Goal: Task Accomplishment & Management: Manage account settings

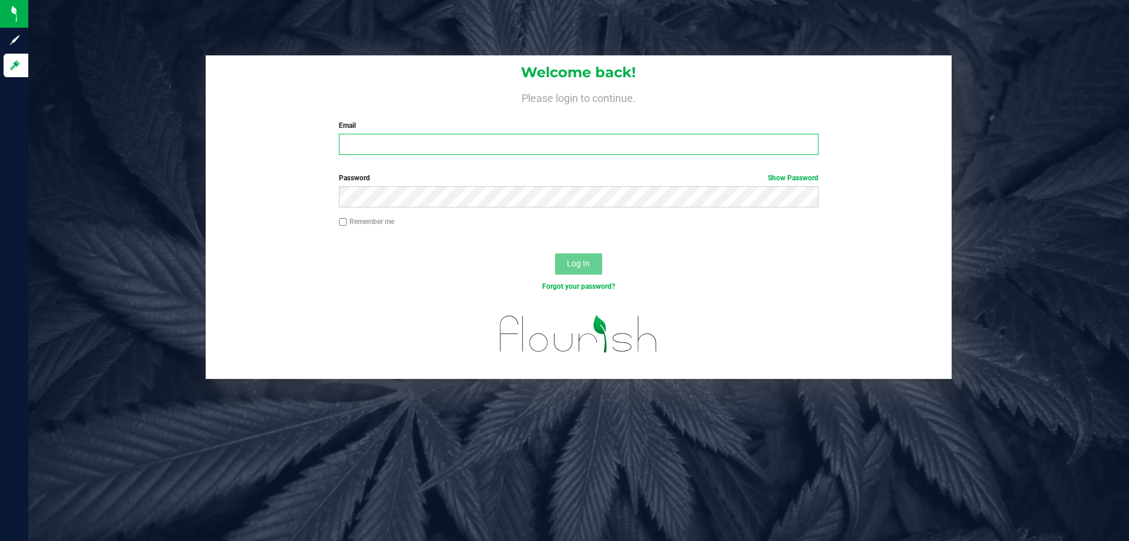
click at [374, 143] on input "Email" at bounding box center [579, 144] width 480 height 21
type input "[EMAIL_ADDRESS][DOMAIN_NAME]"
click at [598, 263] on button "Log In" at bounding box center [578, 263] width 47 height 21
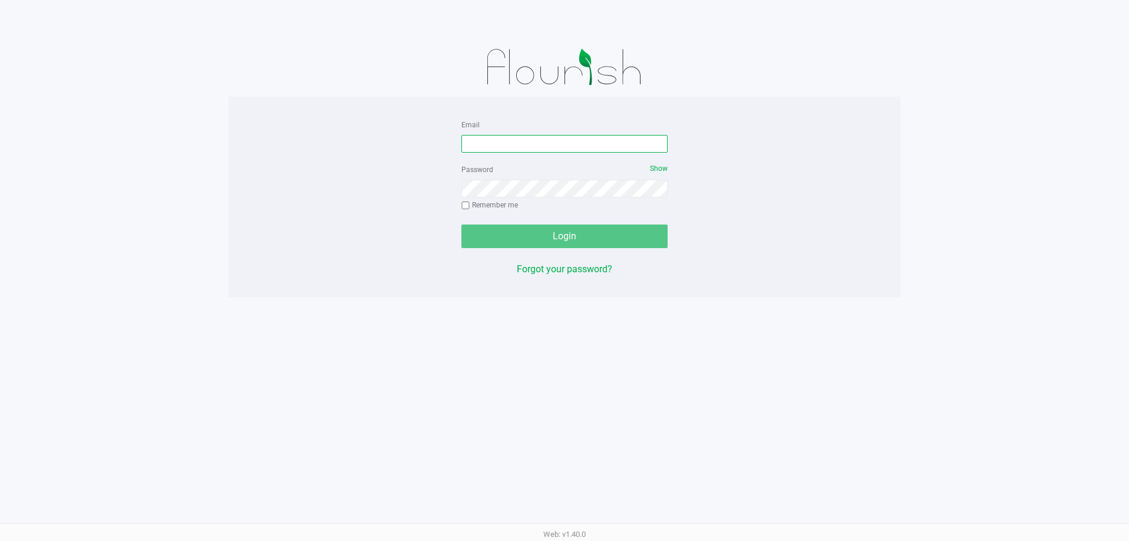
click at [549, 137] on input "Email" at bounding box center [564, 144] width 206 height 18
type input "randrews@liveparallel.com"
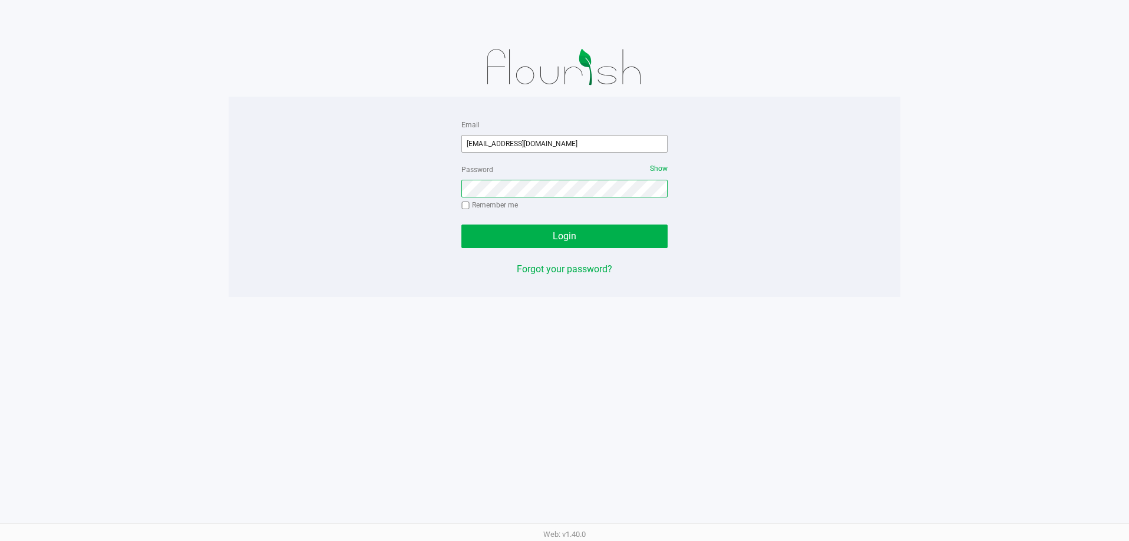
click at [461, 225] on button "Login" at bounding box center [564, 237] width 206 height 24
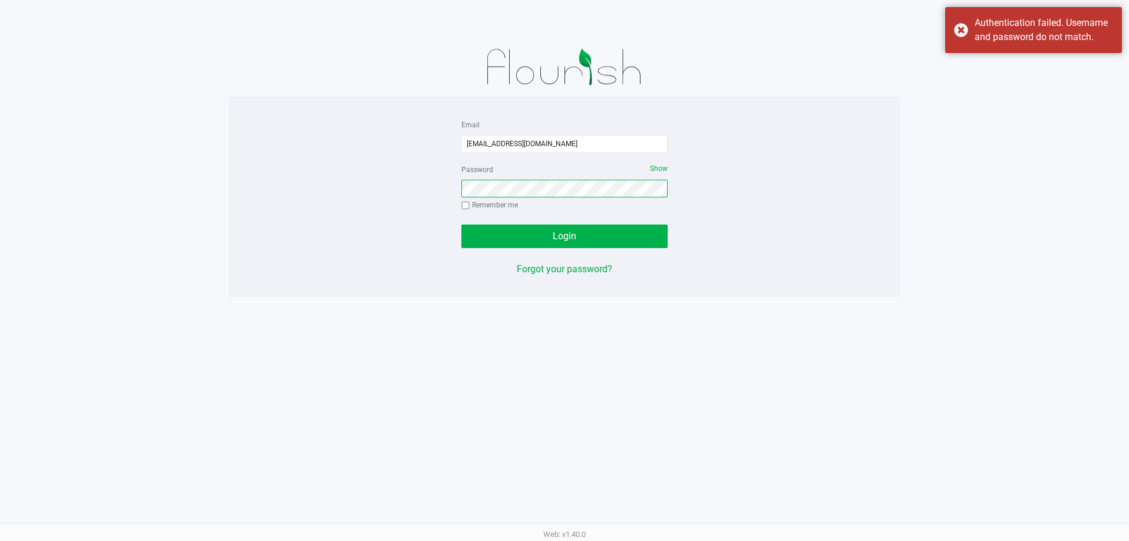
click at [461, 225] on button "Login" at bounding box center [564, 237] width 206 height 24
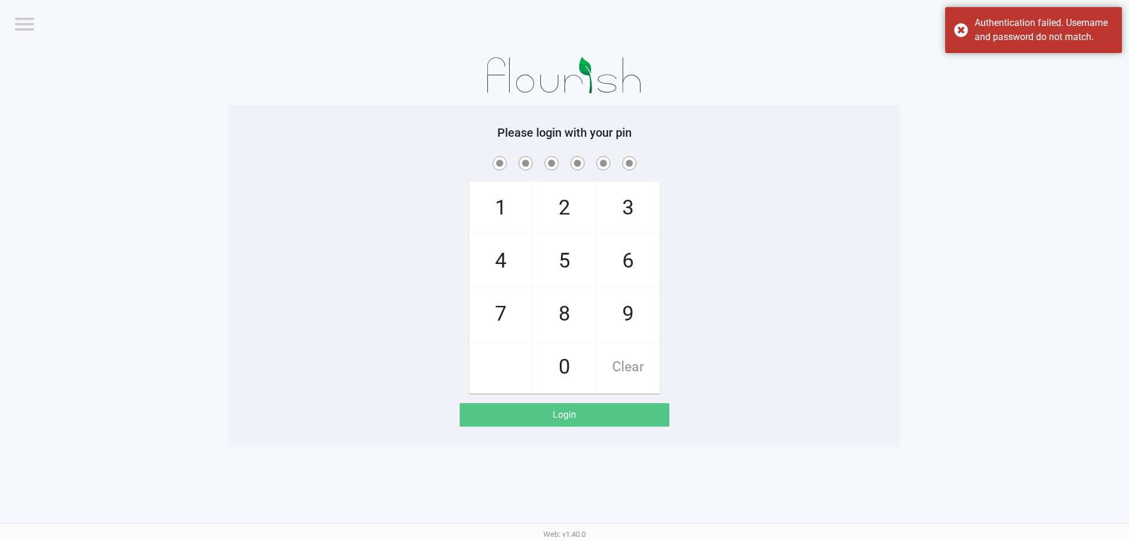
click at [974, 29] on span "Bonita Springs WC" at bounding box center [1023, 23] width 115 height 14
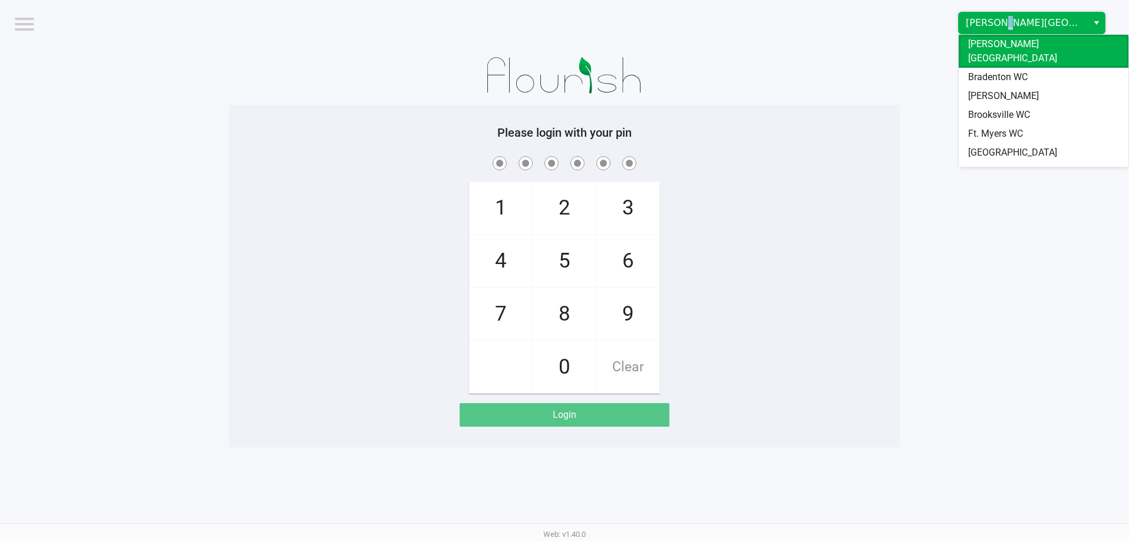
click at [998, 33] on span "Bonita Springs WC" at bounding box center [1023, 22] width 129 height 21
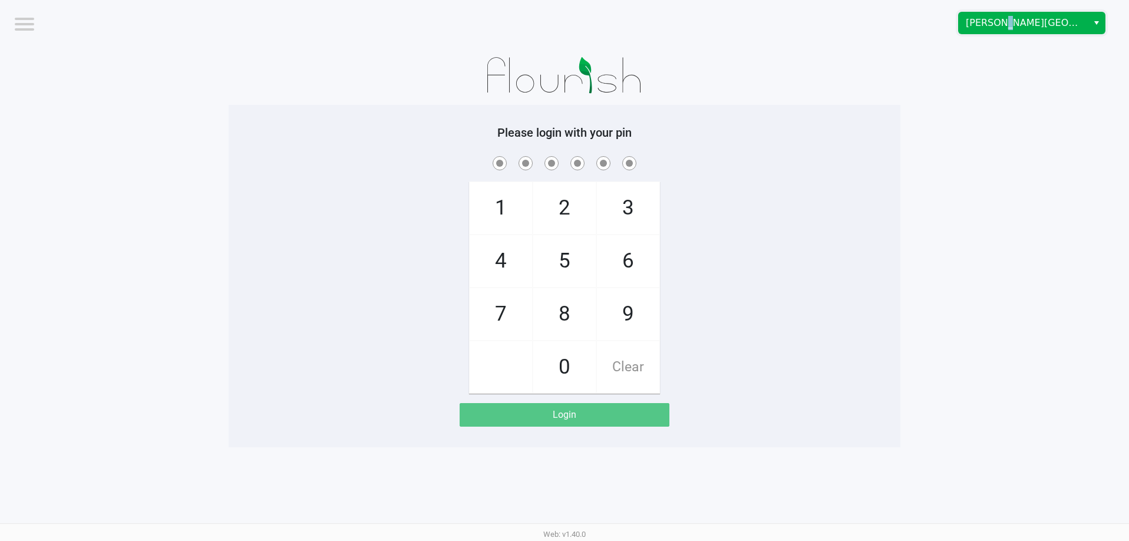
click at [998, 32] on span "Bonita Springs WC" at bounding box center [1023, 22] width 129 height 21
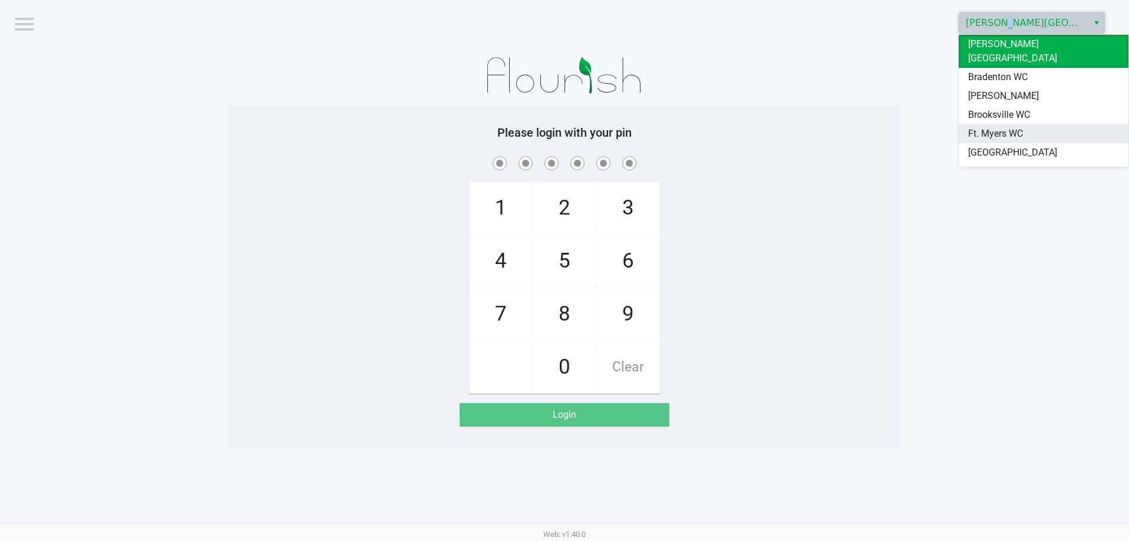
click at [982, 127] on span "Ft. Myers WC" at bounding box center [995, 134] width 55 height 14
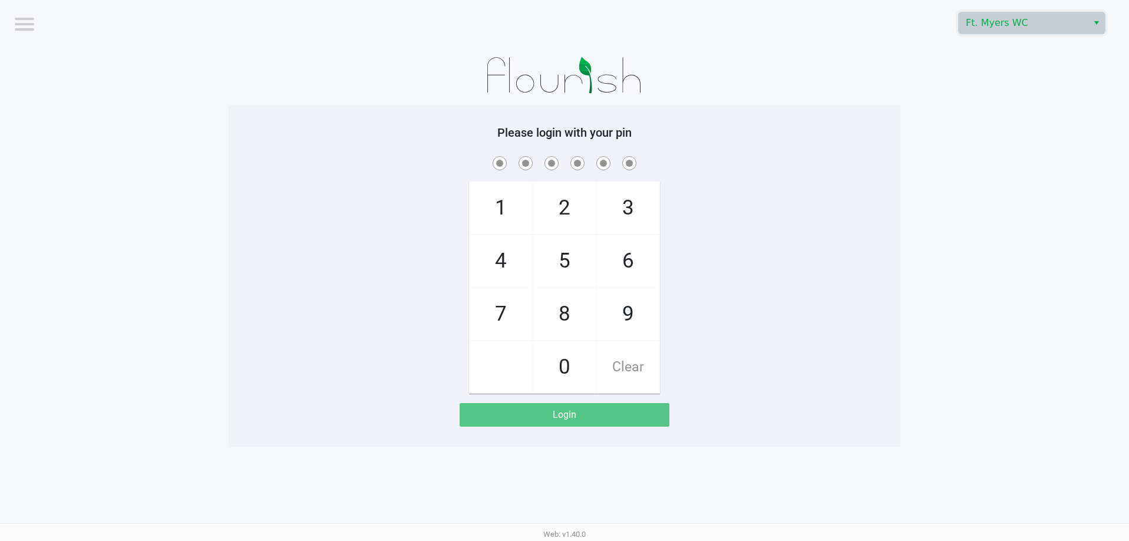
click at [942, 126] on app-pos-login-wrapper "Logout Ft. Myers WC Please login with your pin 1 4 7 2 5 8 0 3 6 9 Clear Login" at bounding box center [564, 223] width 1129 height 447
checkbox input "true"
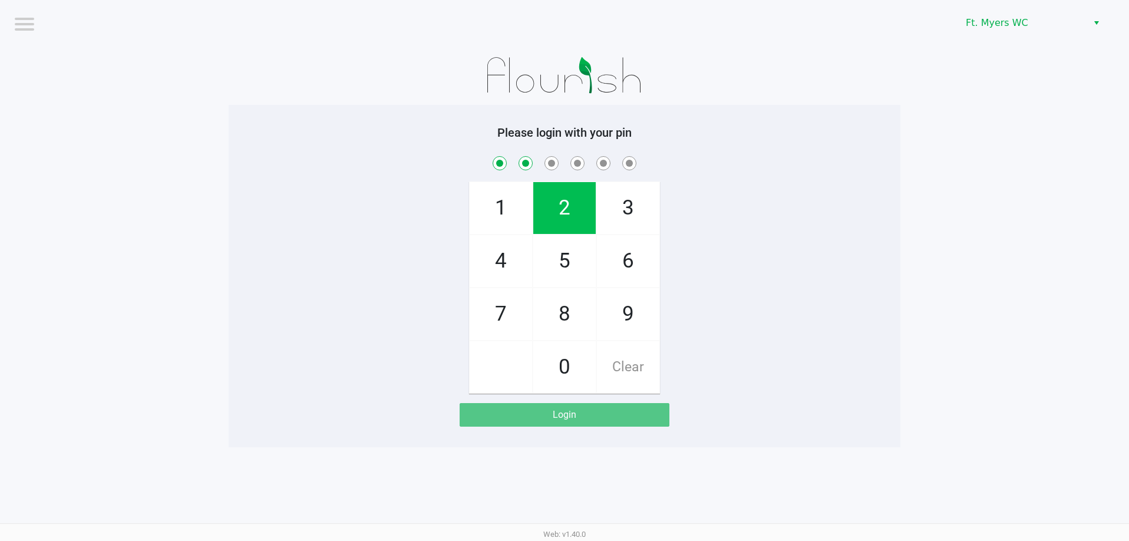
checkbox input "true"
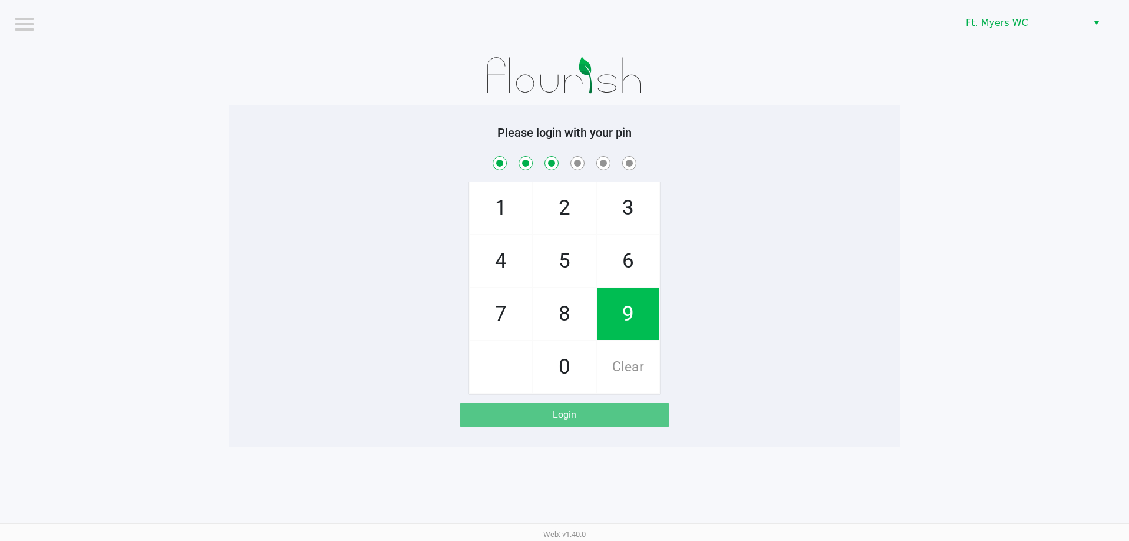
checkbox input "true"
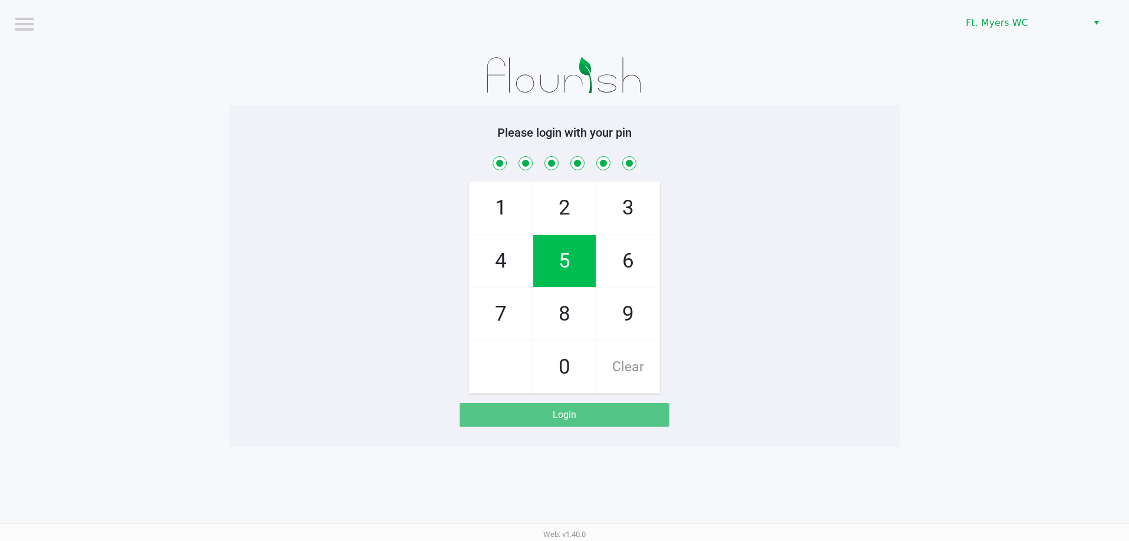
checkbox input "true"
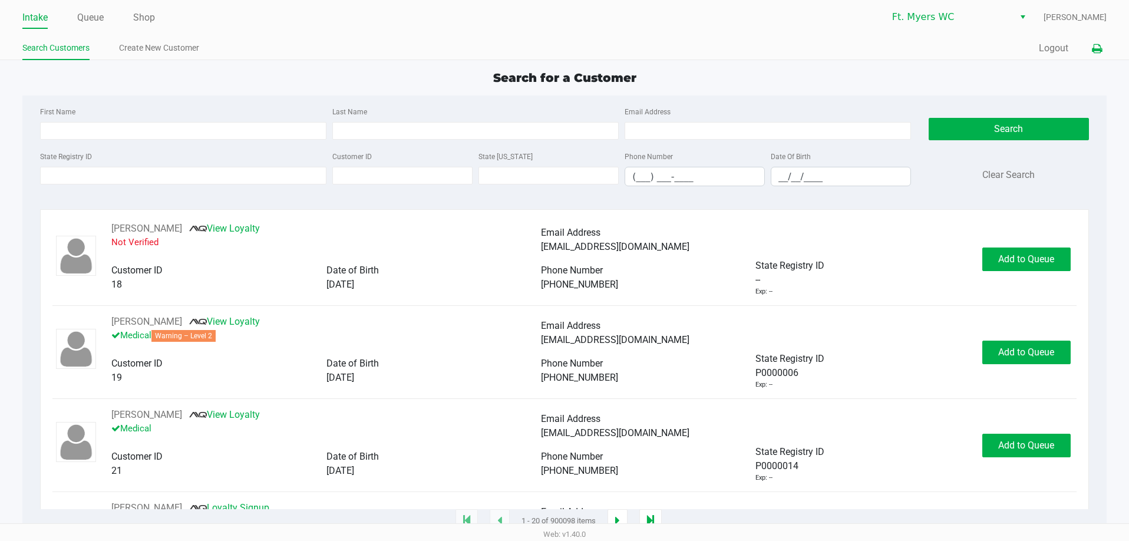
click at [1101, 50] on button at bounding box center [1096, 49] width 19 height 22
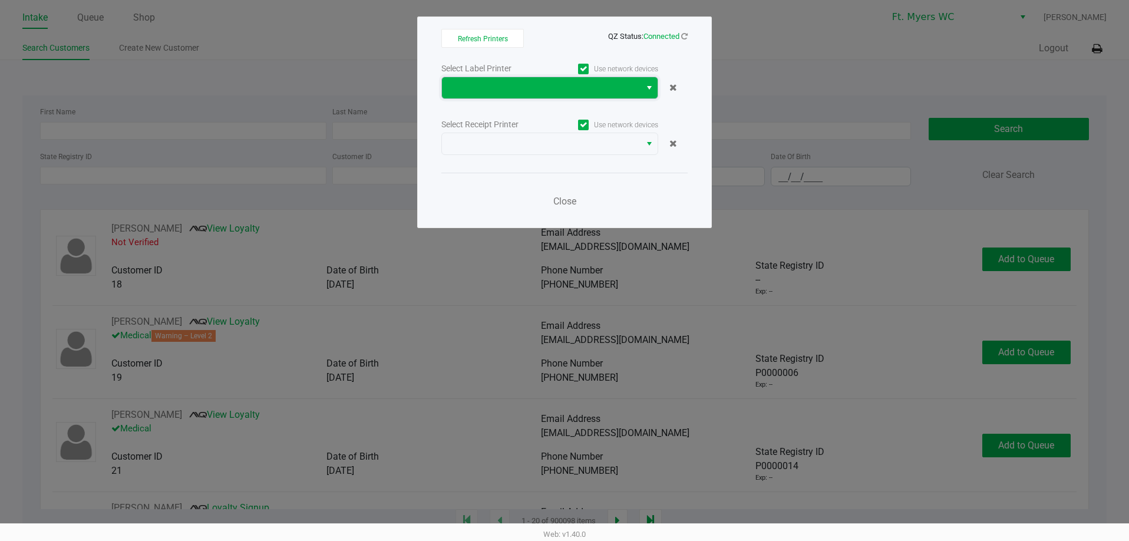
click at [633, 83] on span at bounding box center [541, 87] width 199 height 21
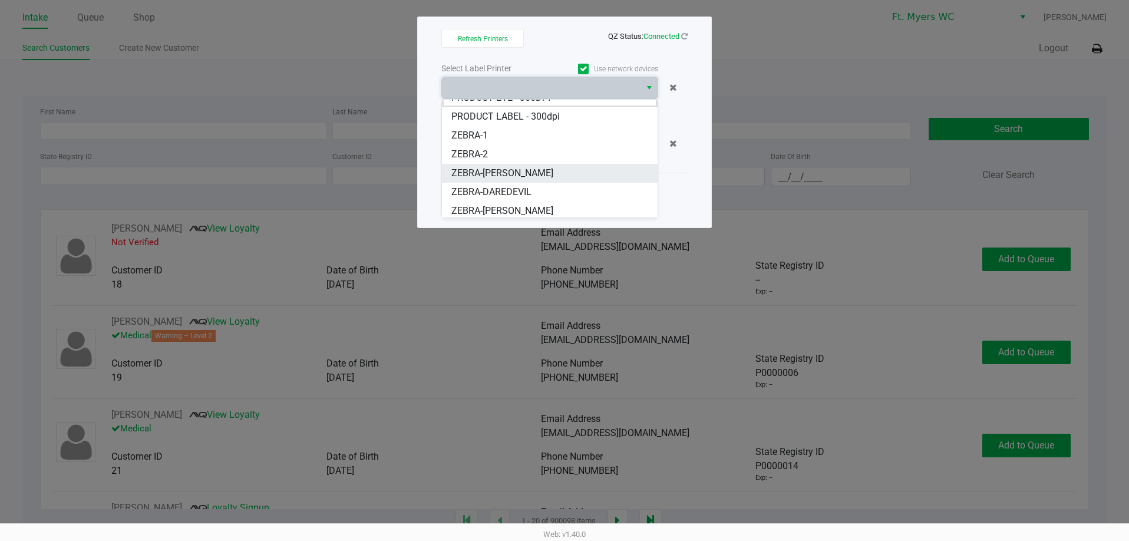
scroll to position [14, 0]
click at [499, 206] on span "ZEBRA-[PERSON_NAME]" at bounding box center [502, 208] width 102 height 14
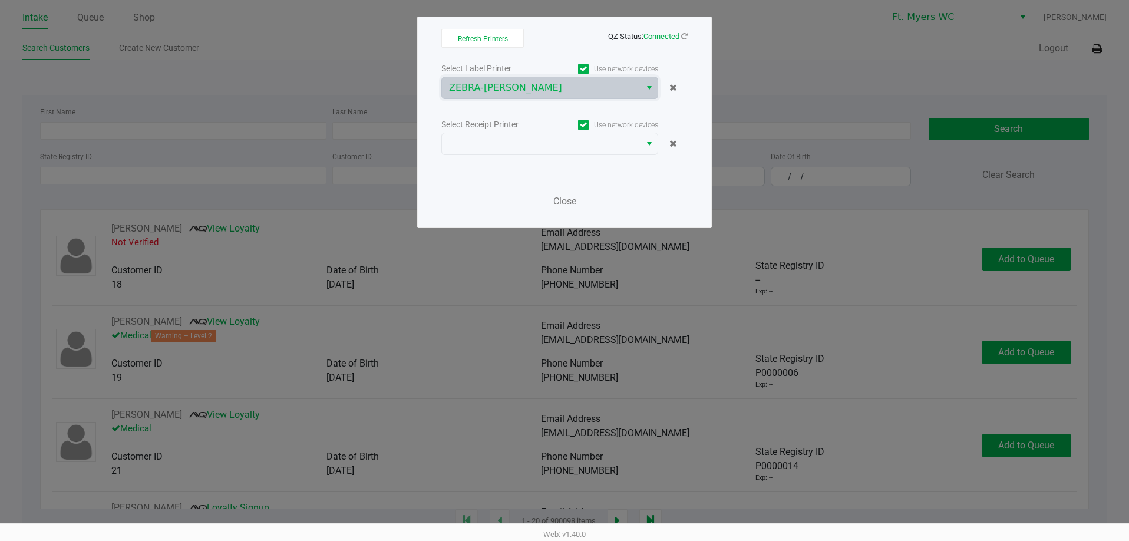
click at [505, 156] on div "Select Label Printer Use network devices ZEBRA-KEITH-WHITLEY Select Receipt Pri…" at bounding box center [564, 138] width 246 height 155
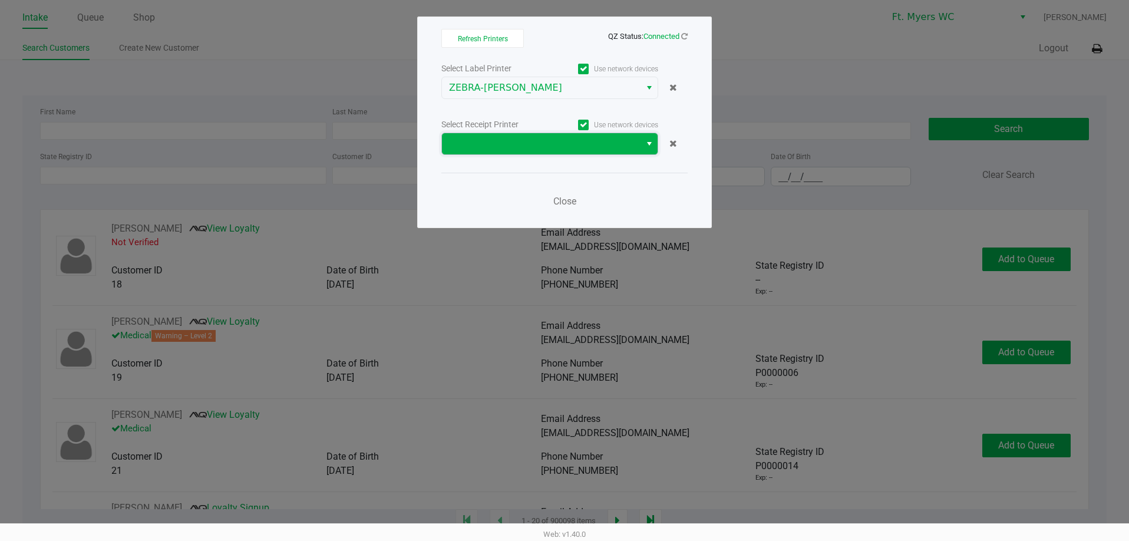
click at [505, 141] on span at bounding box center [541, 144] width 184 height 14
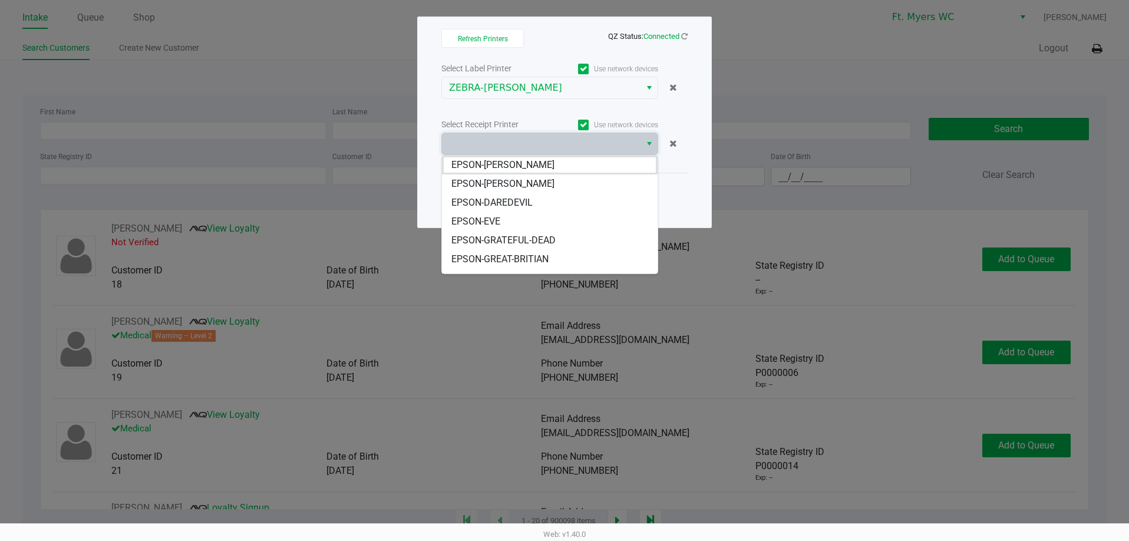
scroll to position [71, 0]
click at [501, 262] on span "EPSON-[PERSON_NAME]" at bounding box center [502, 264] width 103 height 14
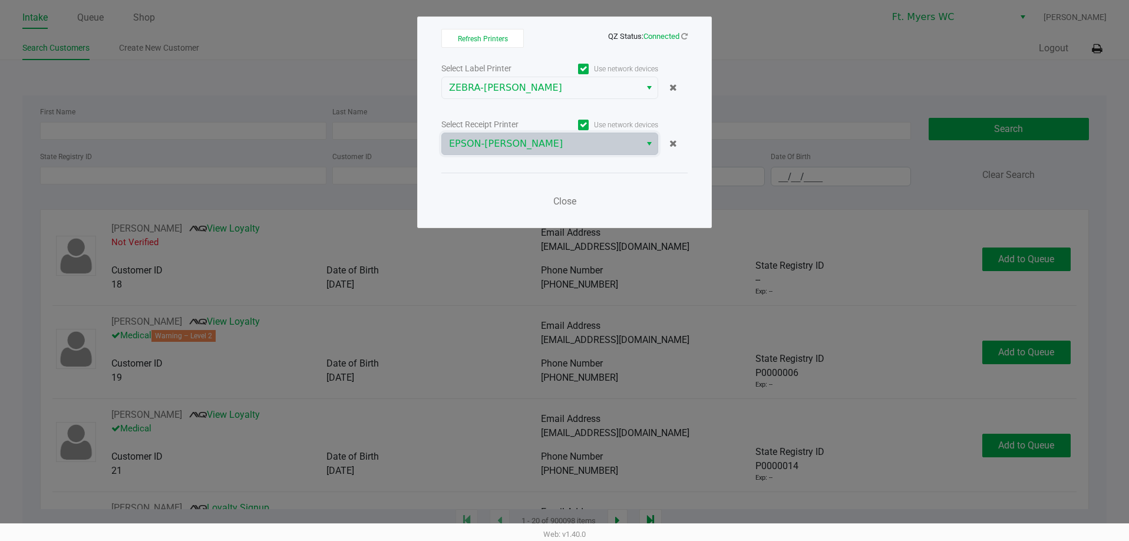
click at [501, 196] on div "Close" at bounding box center [564, 194] width 246 height 43
click at [537, 179] on div "Close" at bounding box center [564, 194] width 246 height 43
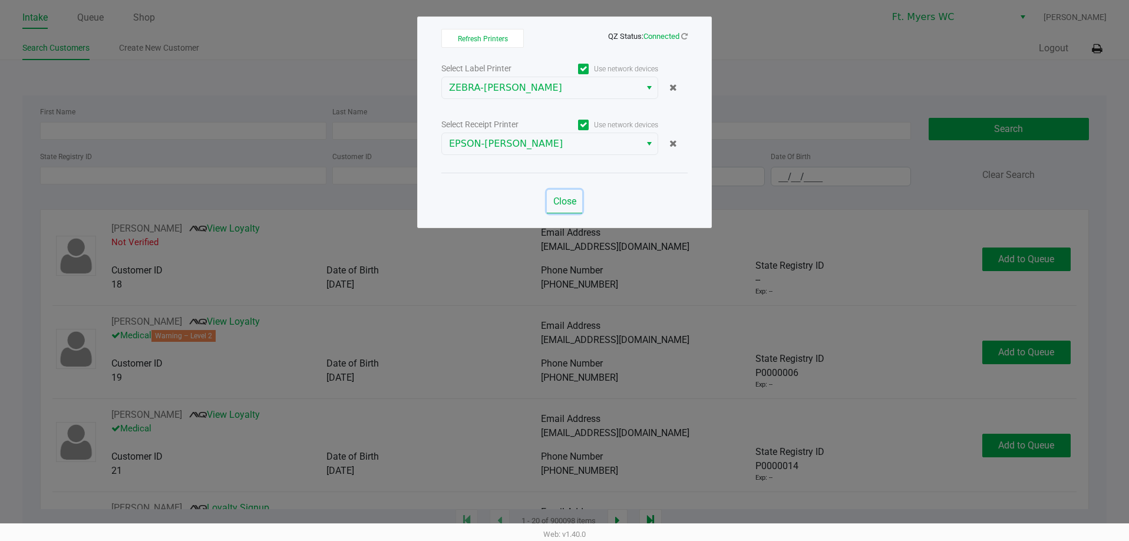
click at [561, 205] on span "Close" at bounding box center [564, 201] width 23 height 11
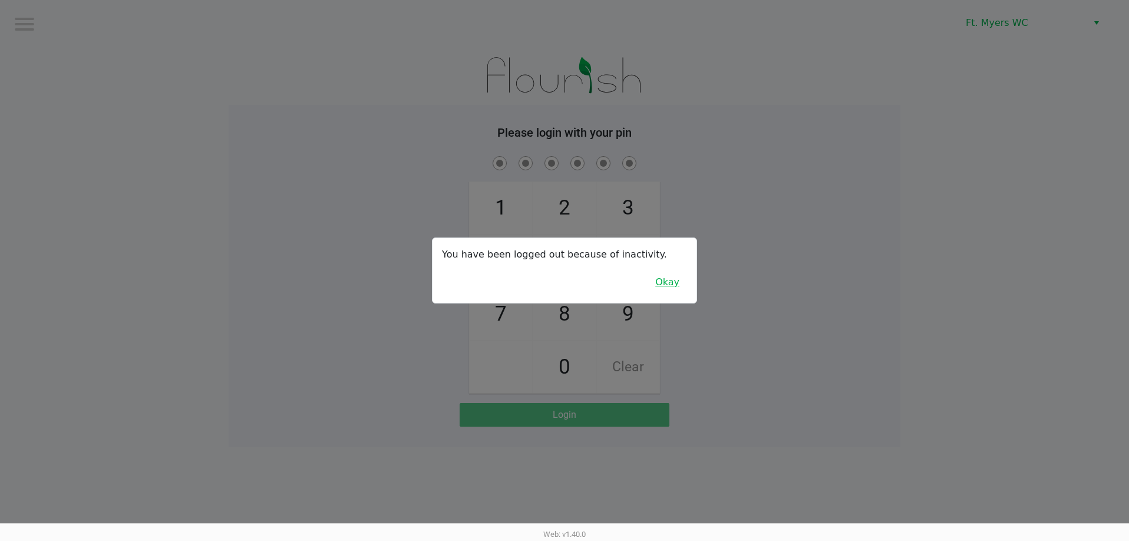
click at [679, 281] on button "Okay" at bounding box center [667, 282] width 39 height 22
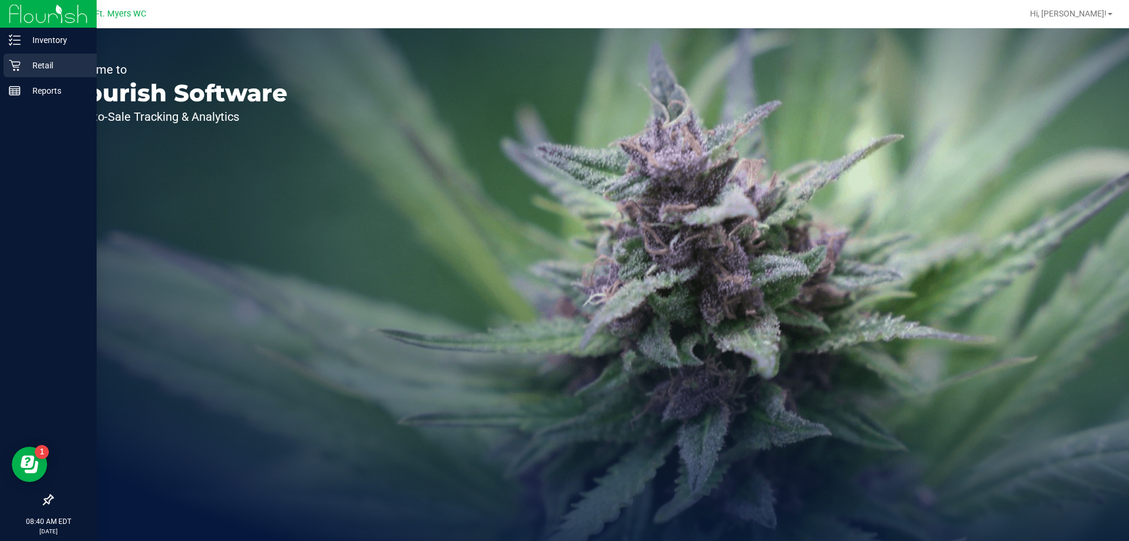
click at [46, 65] on p "Retail" at bounding box center [56, 65] width 71 height 14
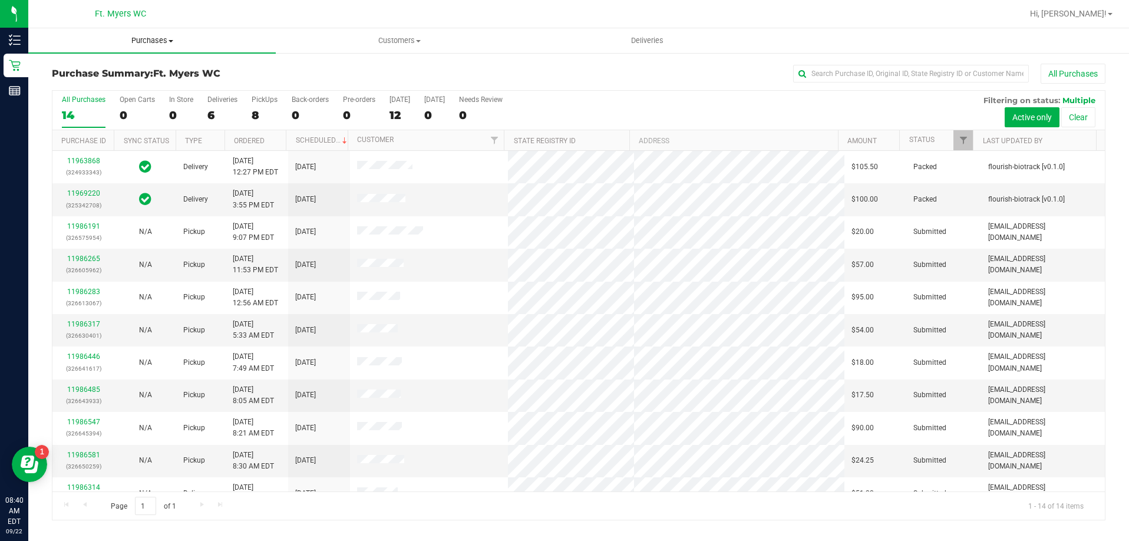
click at [164, 39] on span "Purchases" at bounding box center [152, 40] width 248 height 11
click at [91, 87] on span "Fulfillment" at bounding box center [64, 85] width 73 height 10
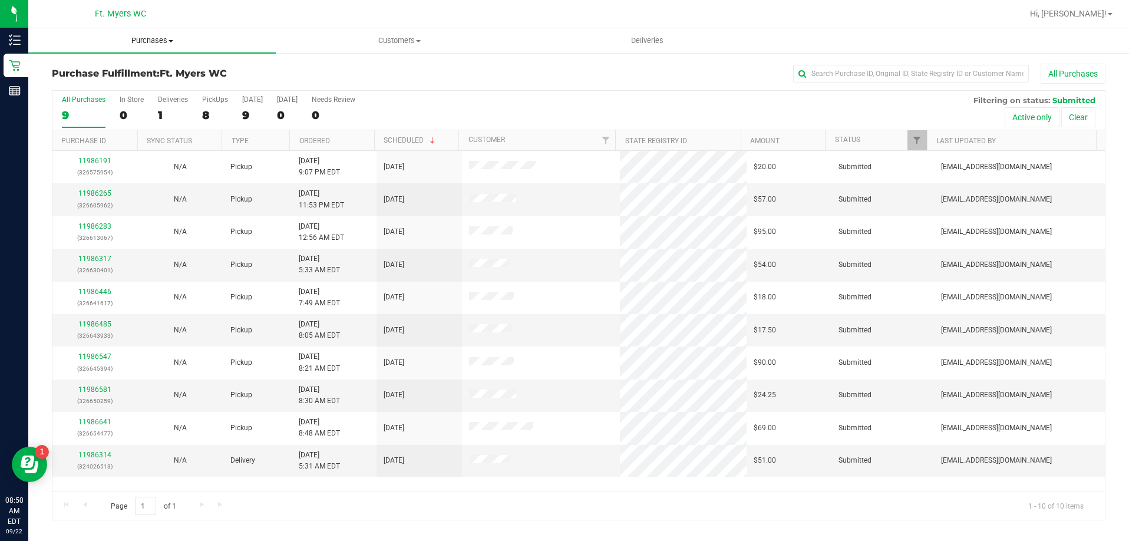
click at [154, 38] on span "Purchases" at bounding box center [152, 40] width 248 height 11
click at [70, 86] on span "Fulfillment" at bounding box center [64, 85] width 73 height 10
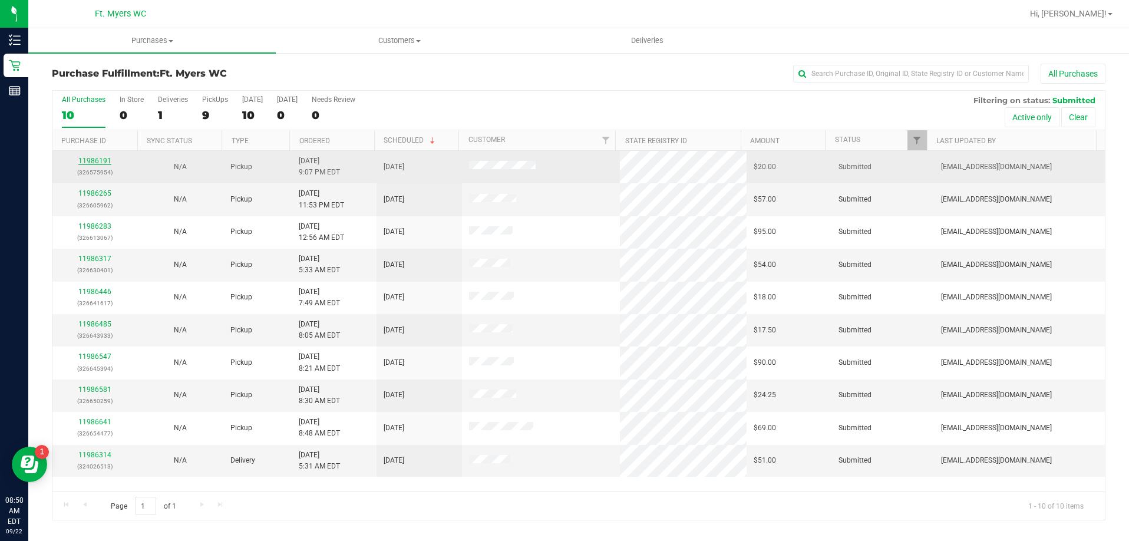
click at [100, 161] on link "11986191" at bounding box center [94, 161] width 33 height 8
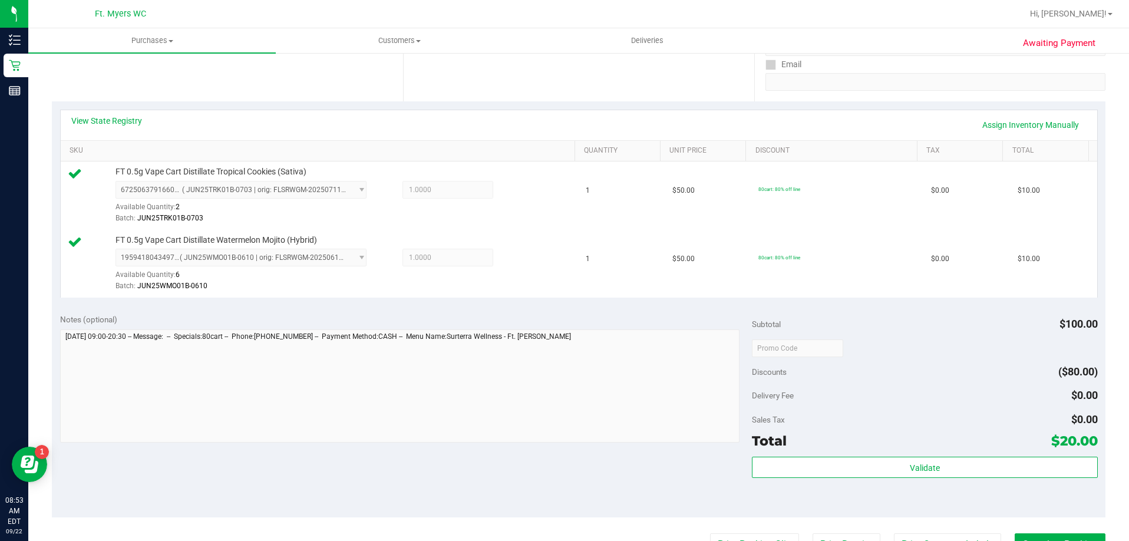
scroll to position [236, 0]
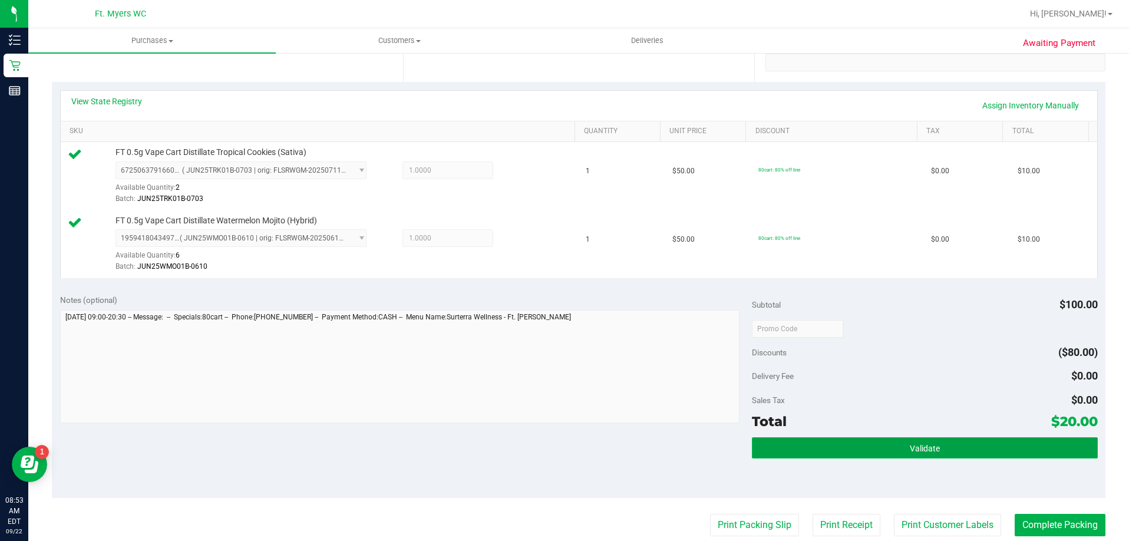
click at [887, 453] on button "Validate" at bounding box center [925, 447] width 346 height 21
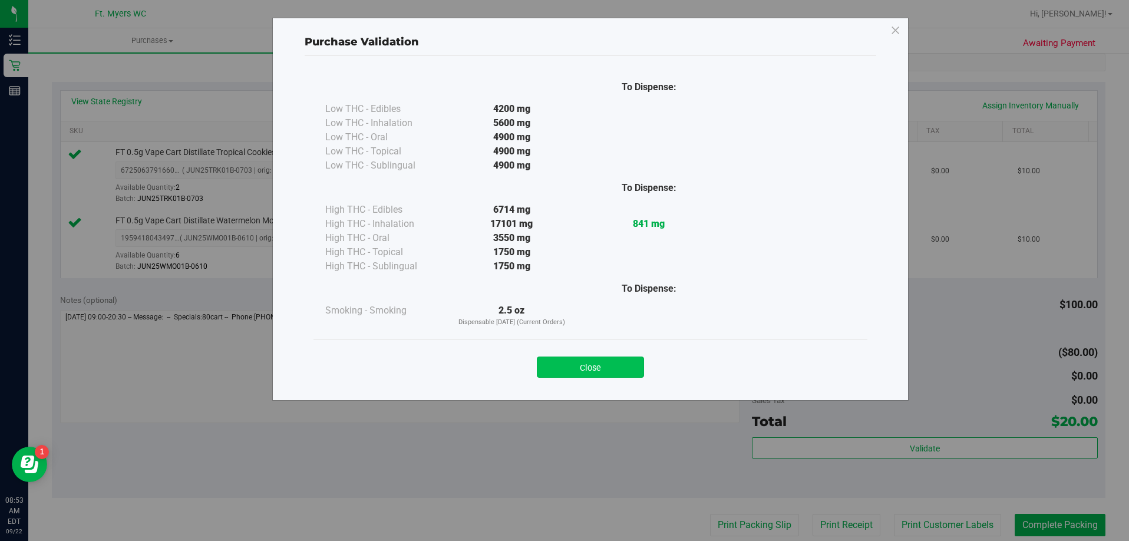
click at [593, 358] on button "Close" at bounding box center [590, 367] width 107 height 21
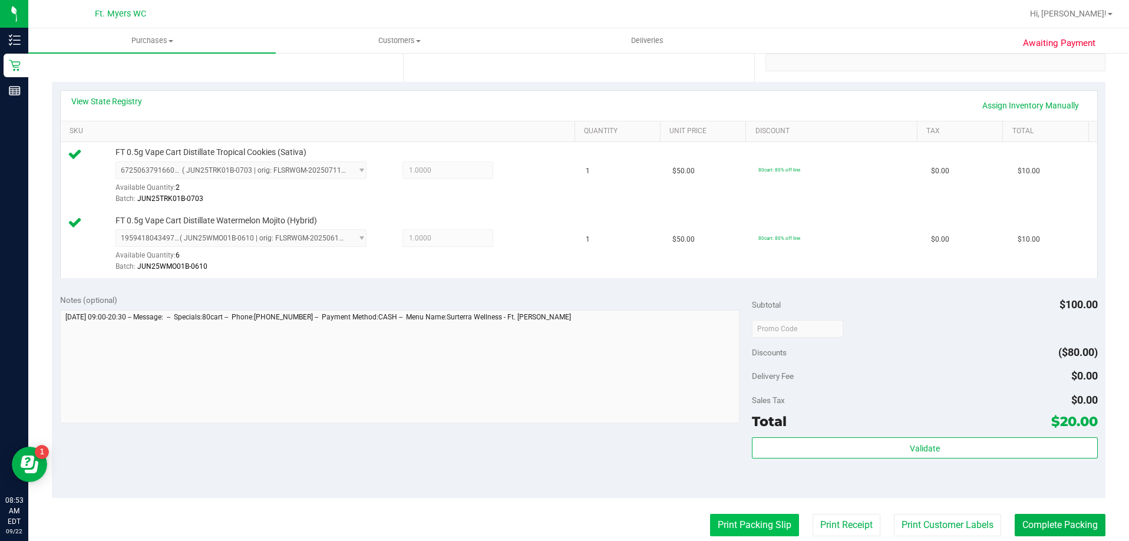
click at [741, 525] on button "Print Packing Slip" at bounding box center [754, 525] width 89 height 22
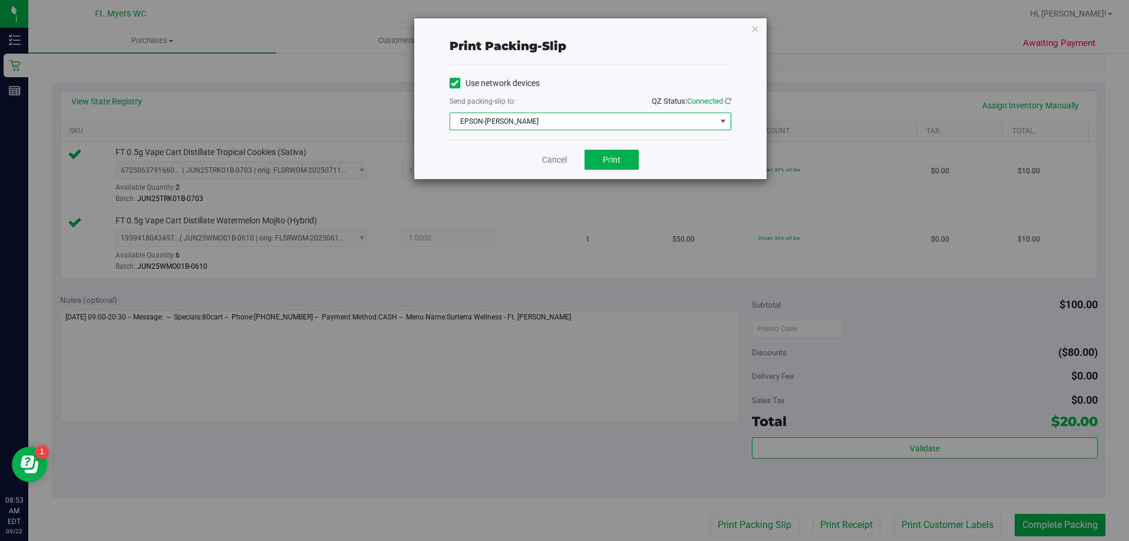
click at [547, 119] on span "EPSON-[PERSON_NAME]" at bounding box center [583, 121] width 266 height 17
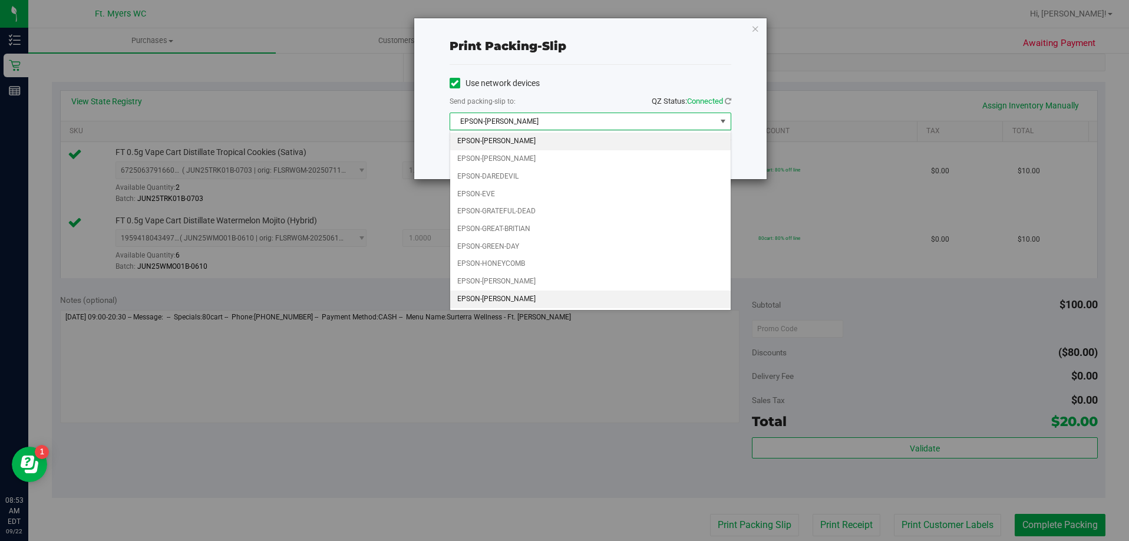
click at [533, 300] on li "EPSON-[PERSON_NAME]" at bounding box center [590, 300] width 281 height 18
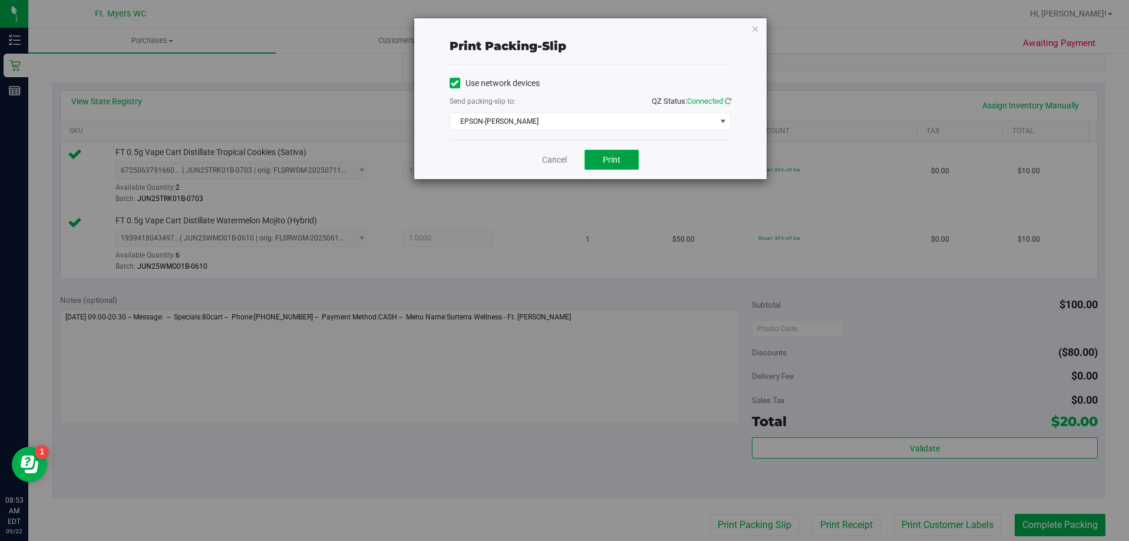
click at [601, 154] on button "Print" at bounding box center [612, 160] width 54 height 20
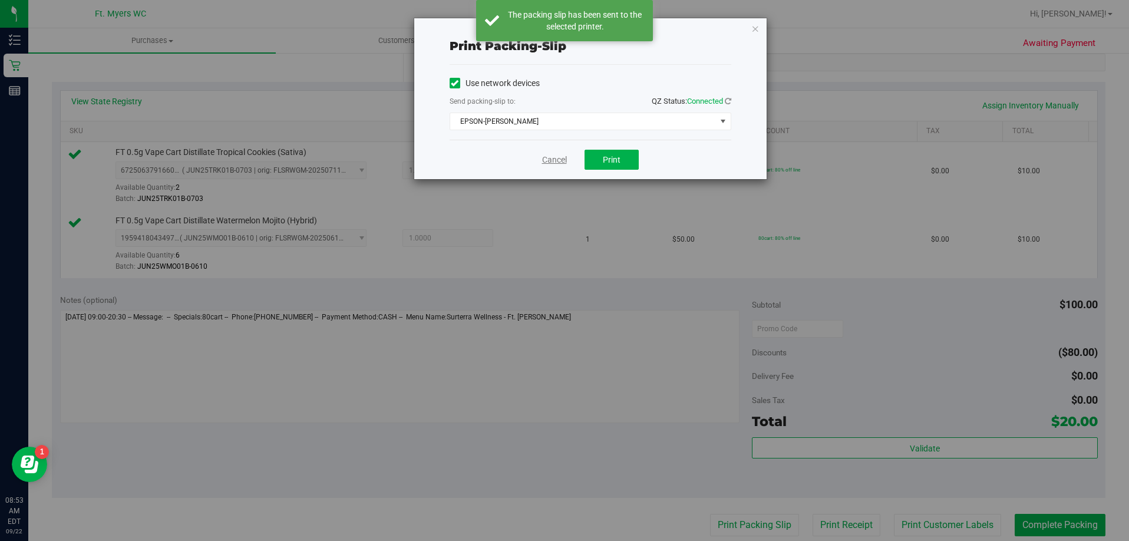
click at [561, 158] on link "Cancel" at bounding box center [554, 160] width 25 height 12
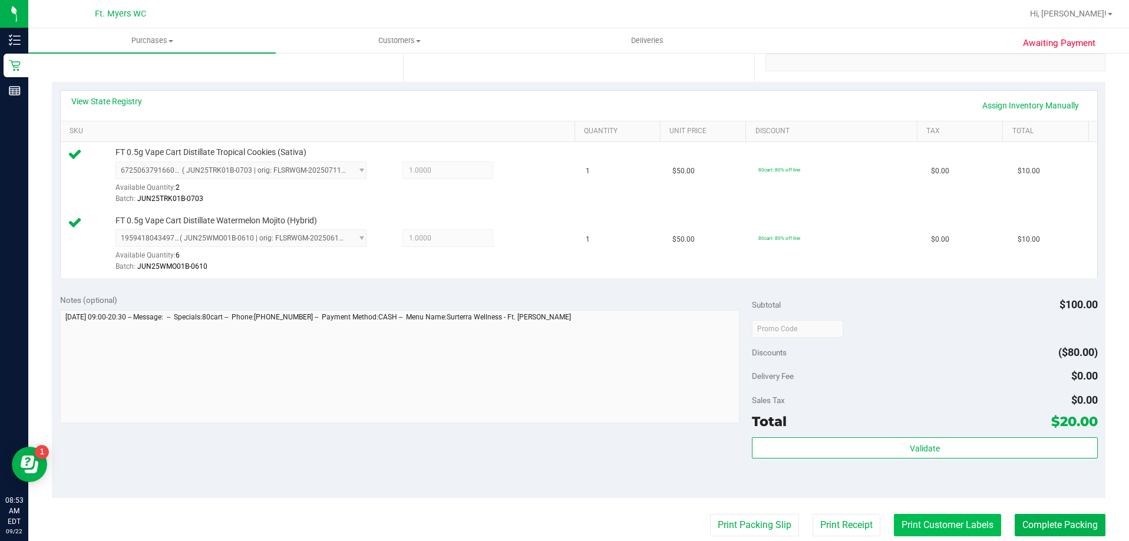
click at [928, 527] on button "Print Customer Labels" at bounding box center [947, 525] width 107 height 22
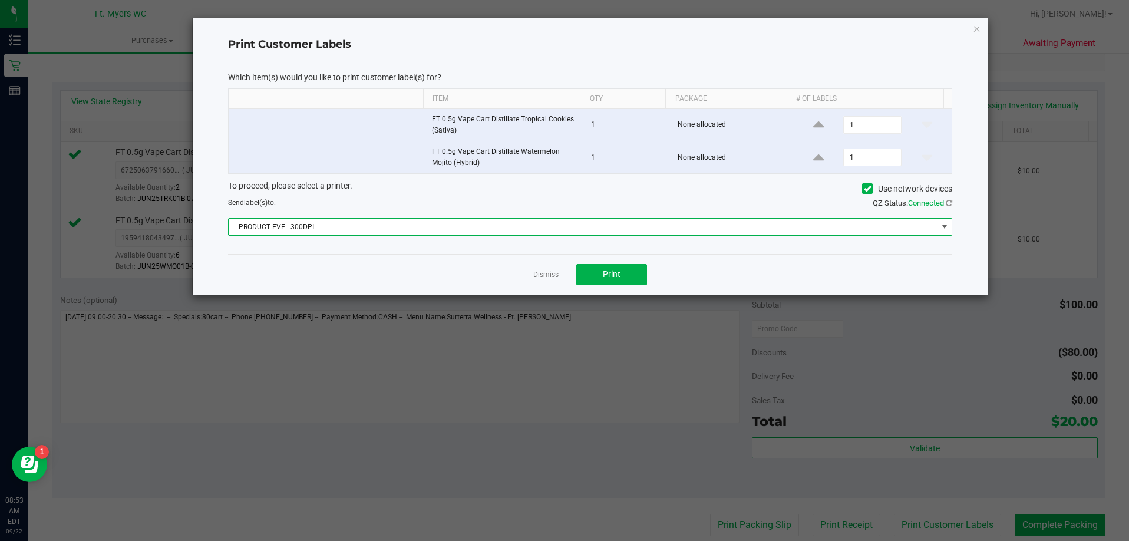
click at [453, 231] on span "PRODUCT EVE - 300DPI" at bounding box center [583, 227] width 709 height 17
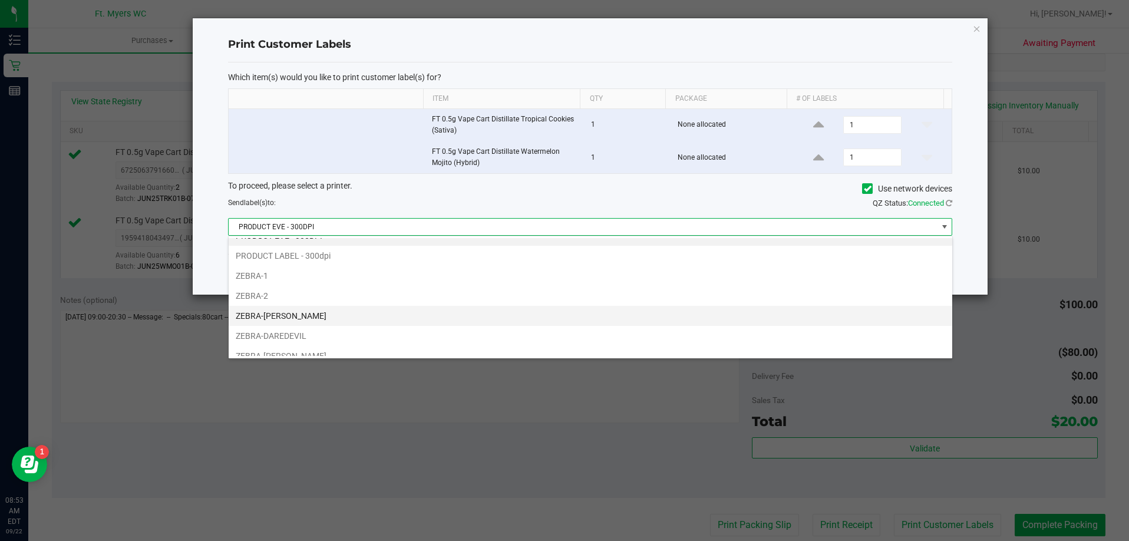
scroll to position [22, 0]
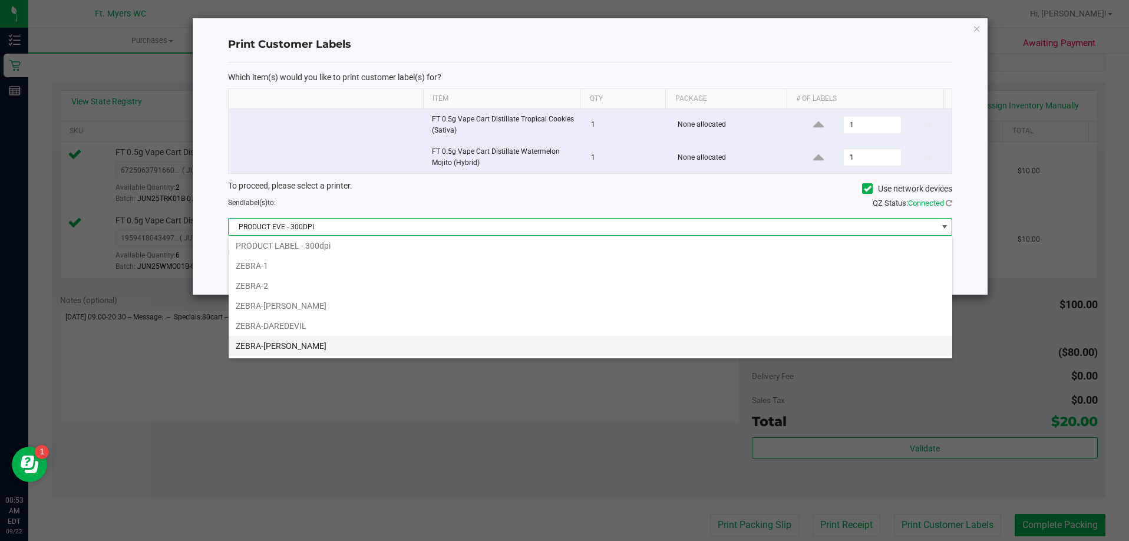
click at [430, 344] on li "ZEBRA-[PERSON_NAME]" at bounding box center [591, 346] width 724 height 20
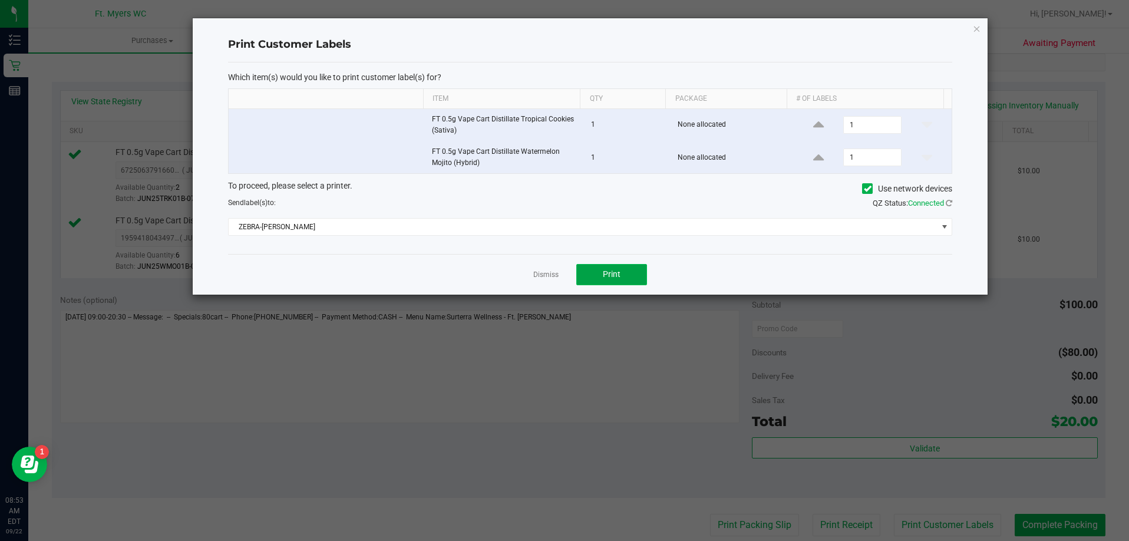
click at [622, 267] on button "Print" at bounding box center [611, 274] width 71 height 21
click at [552, 279] on link "Dismiss" at bounding box center [545, 275] width 25 height 10
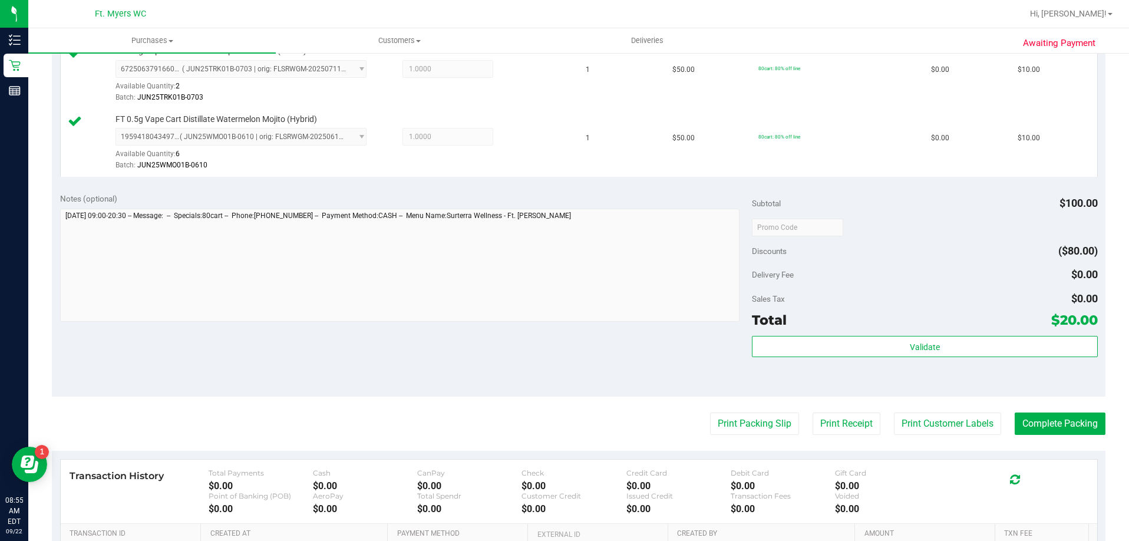
scroll to position [354, 0]
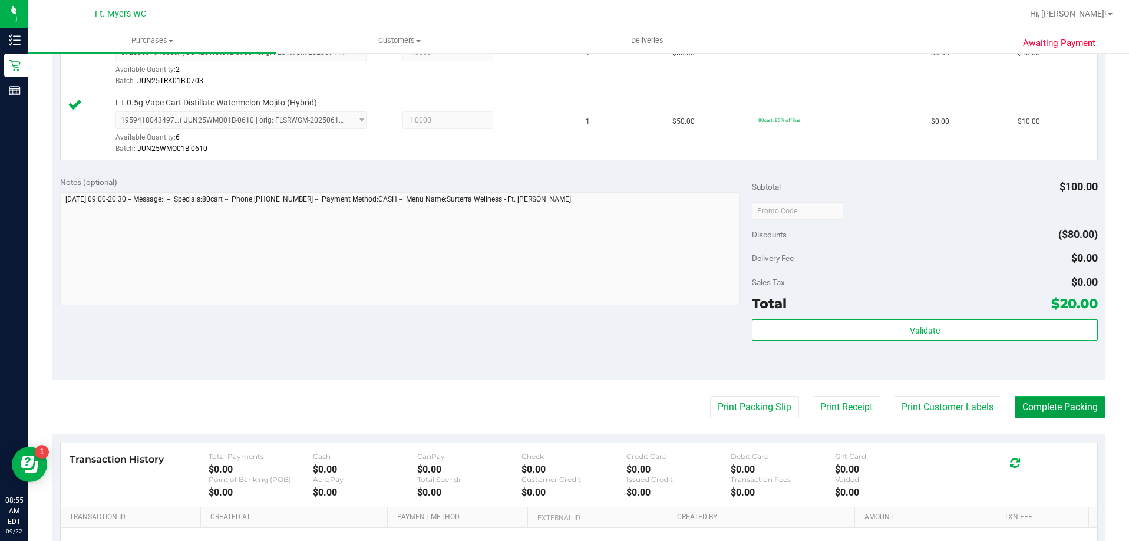
click at [1052, 411] on button "Complete Packing" at bounding box center [1060, 407] width 91 height 22
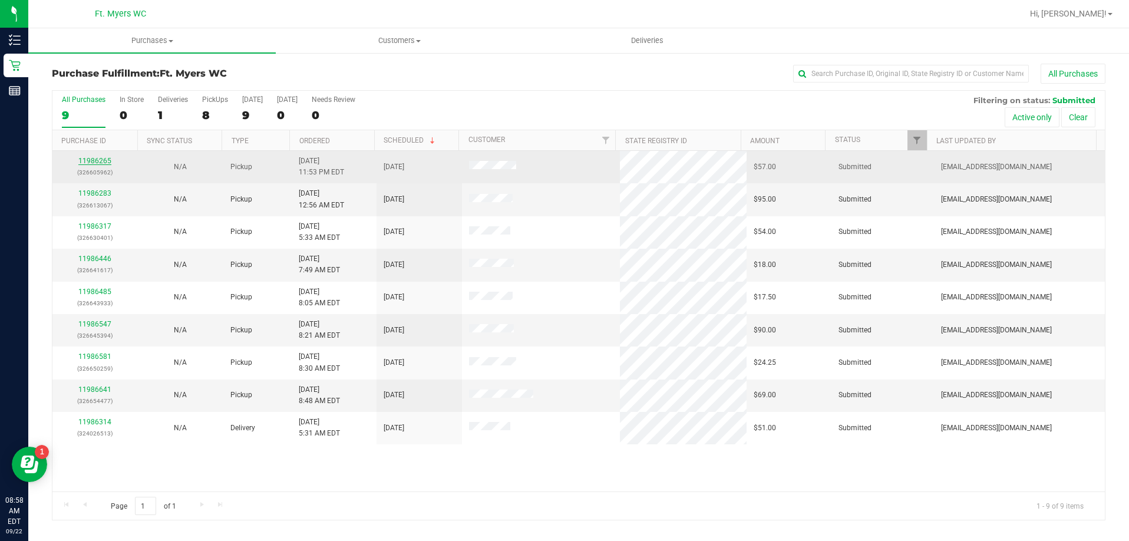
click at [100, 161] on link "11986265" at bounding box center [94, 161] width 33 height 8
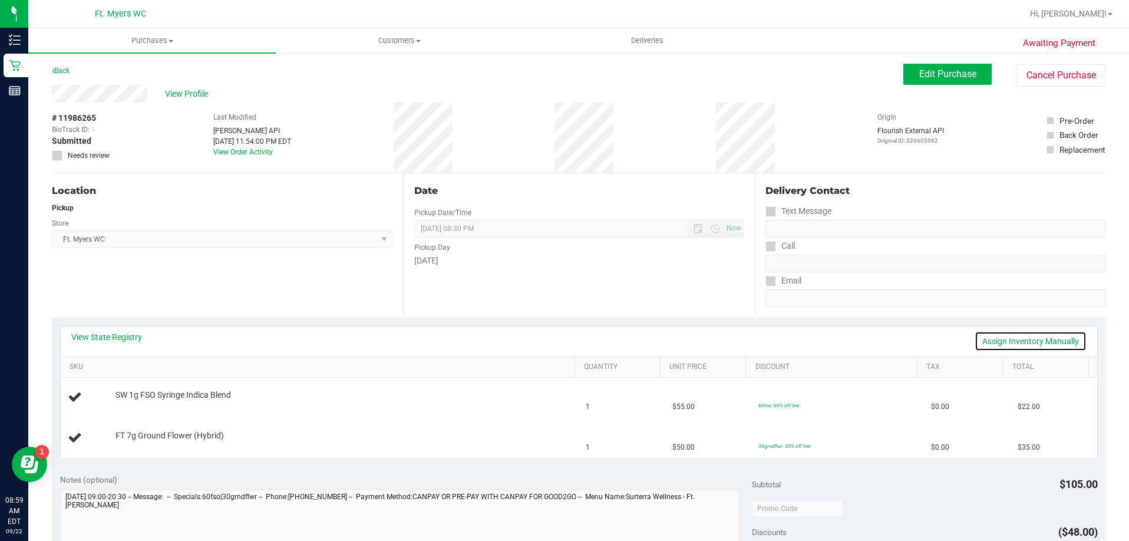
click at [986, 342] on link "Assign Inventory Manually" at bounding box center [1031, 341] width 112 height 20
click at [133, 400] on link "Add Package" at bounding box center [137, 403] width 42 height 8
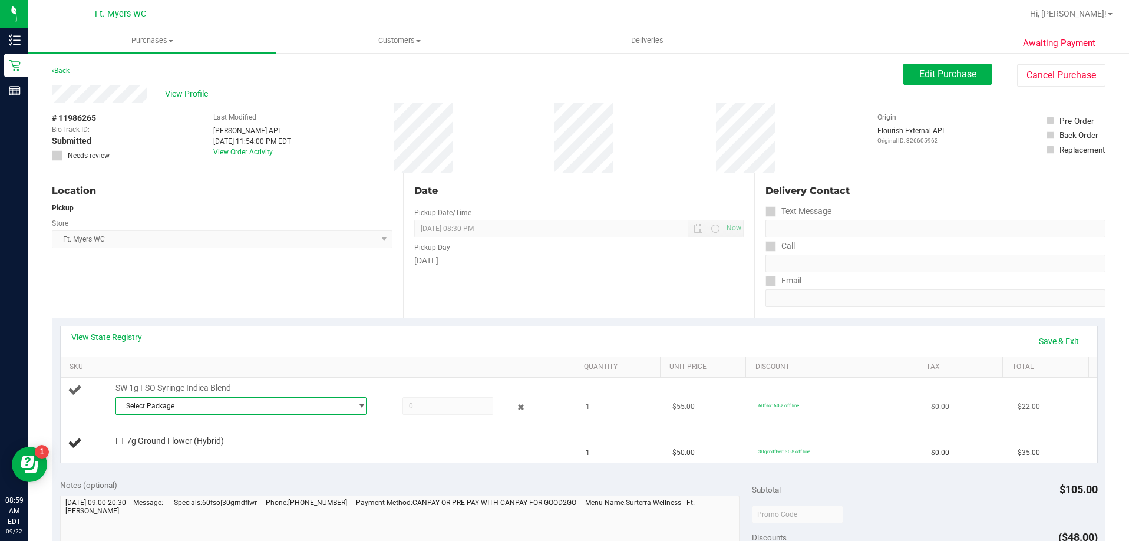
click at [159, 406] on span "Select Package" at bounding box center [234, 406] width 236 height 17
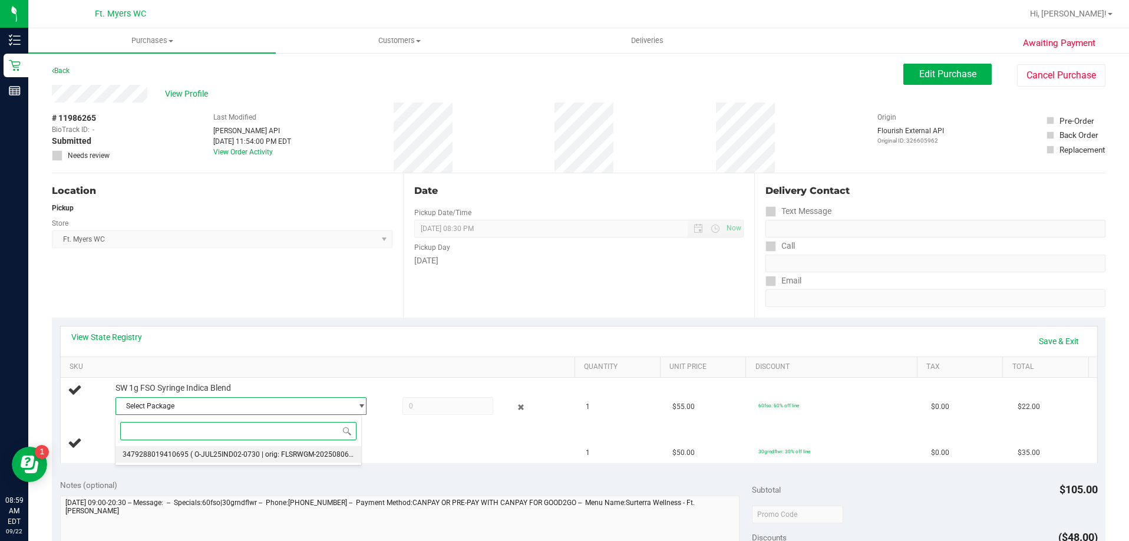
click at [223, 456] on span "( O-JUL25IND02-0730 | orig: FLSRWGM-20250806-2428 )" at bounding box center [280, 454] width 181 height 8
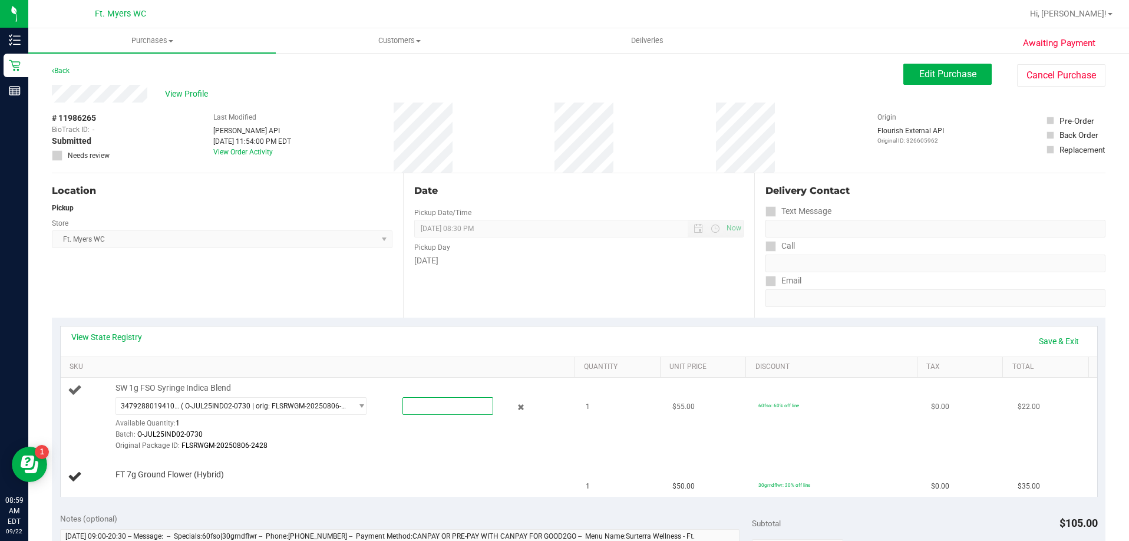
click at [411, 403] on span at bounding box center [447, 406] width 91 height 18
type input "1"
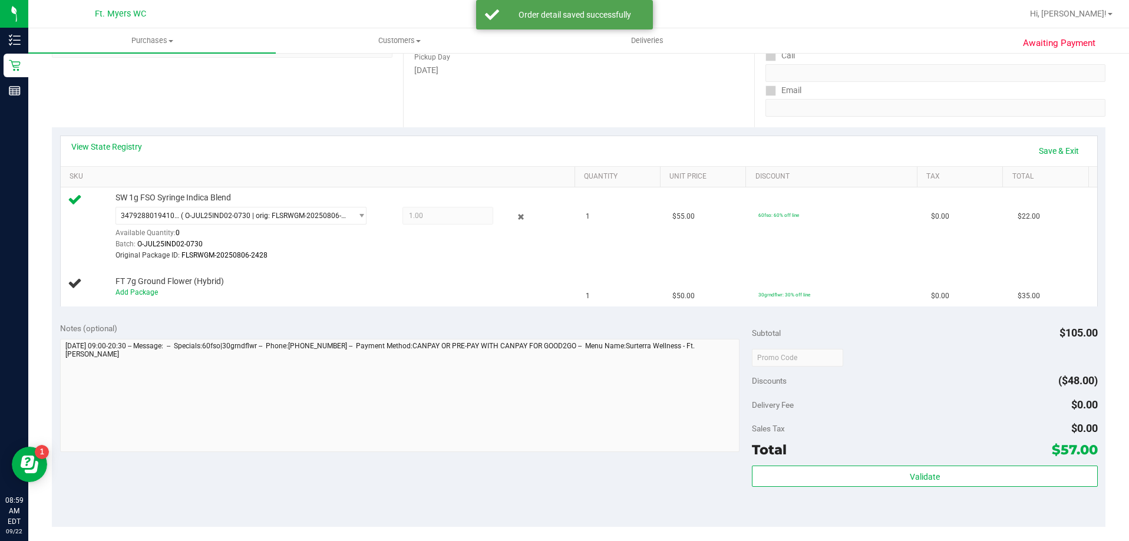
scroll to position [236, 0]
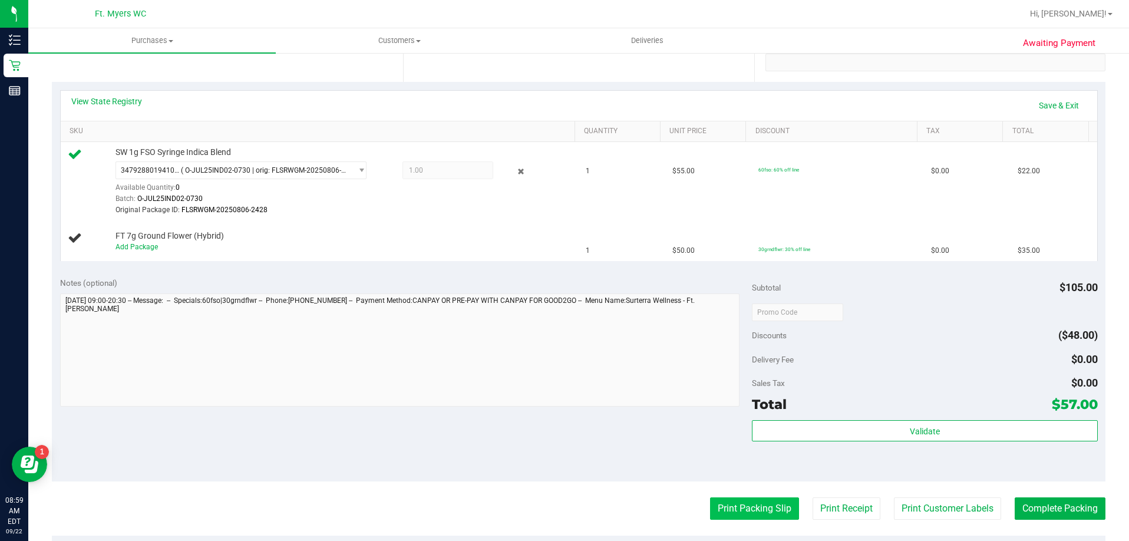
click at [741, 505] on button "Print Packing Slip" at bounding box center [754, 508] width 89 height 22
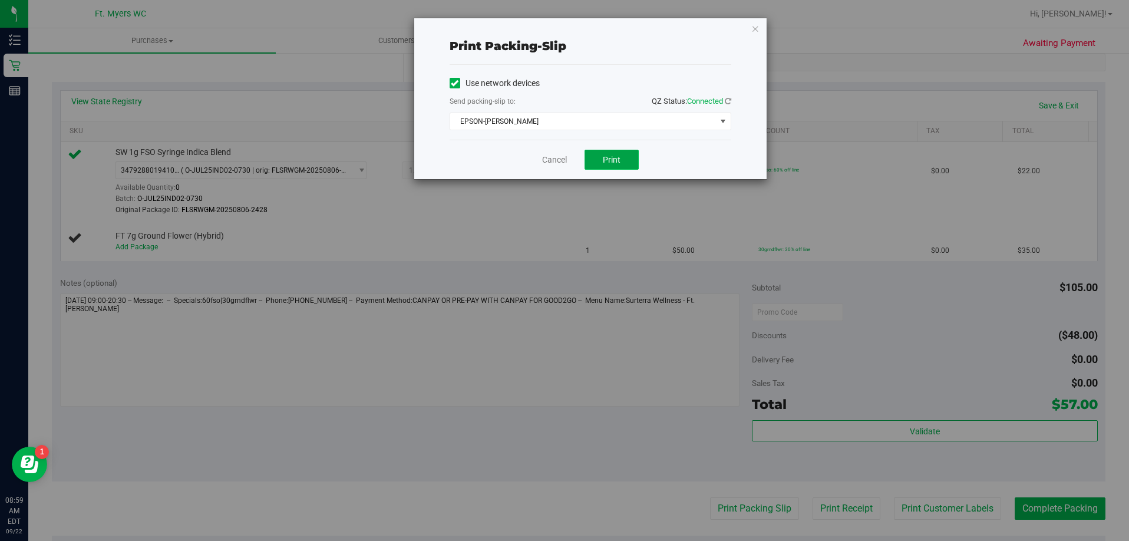
click at [612, 161] on span "Print" at bounding box center [612, 159] width 18 height 9
click at [549, 164] on link "Cancel" at bounding box center [554, 160] width 25 height 12
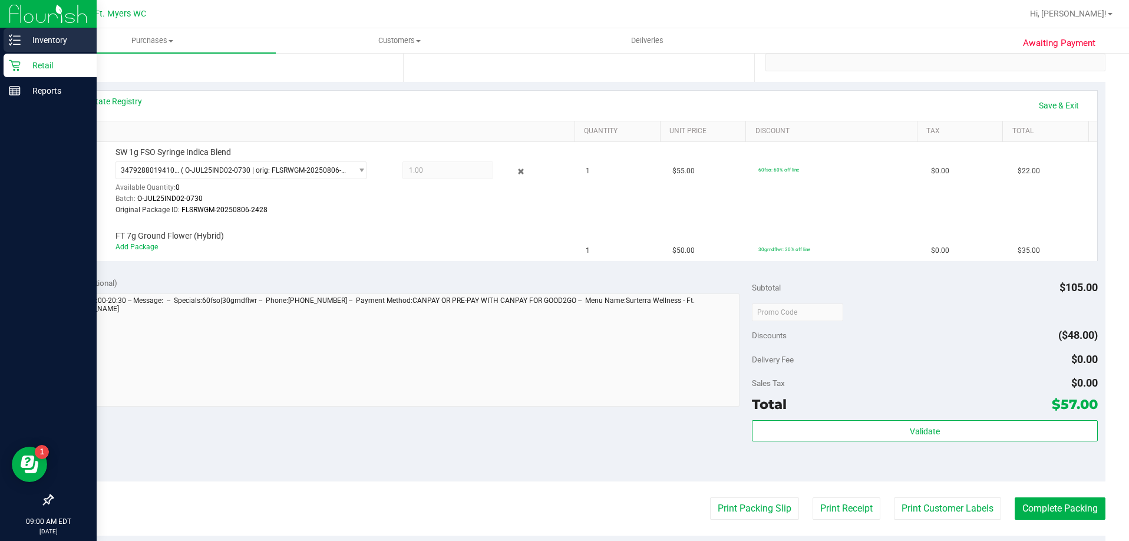
click at [54, 37] on p "Inventory" at bounding box center [56, 40] width 71 height 14
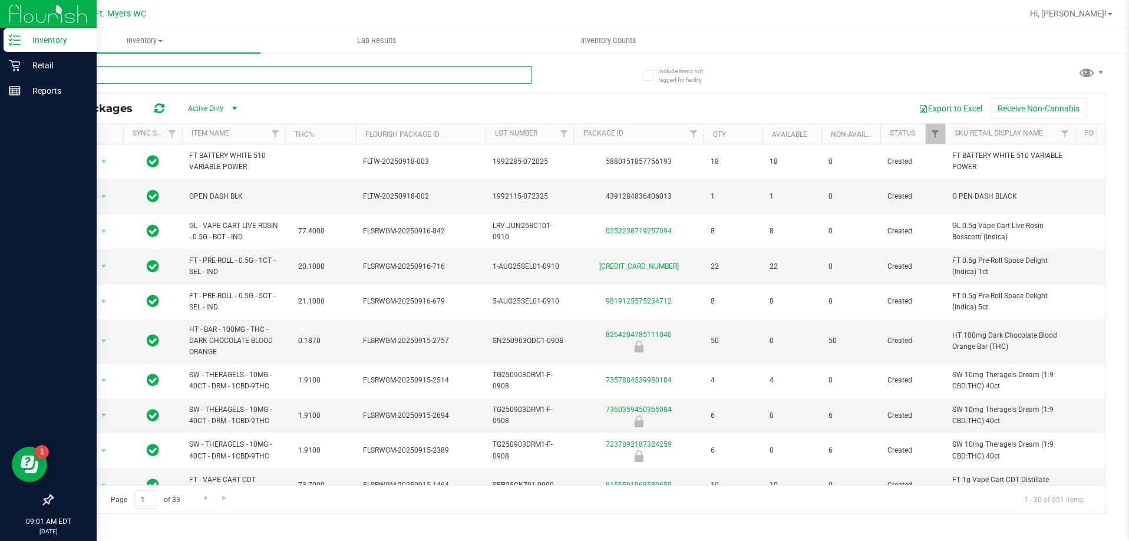
click at [126, 75] on input "text" at bounding box center [292, 75] width 480 height 18
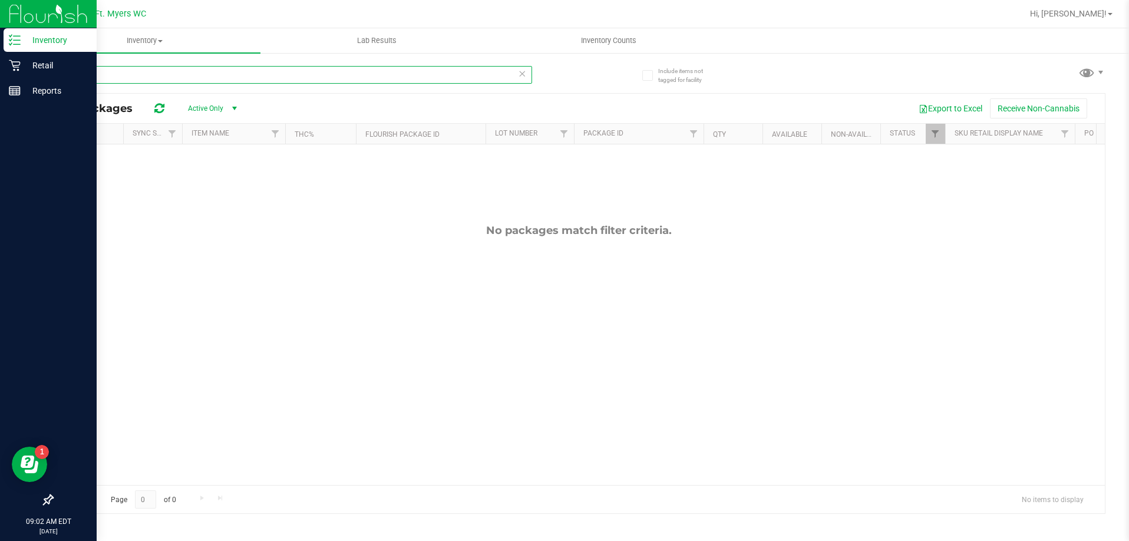
type input "g"
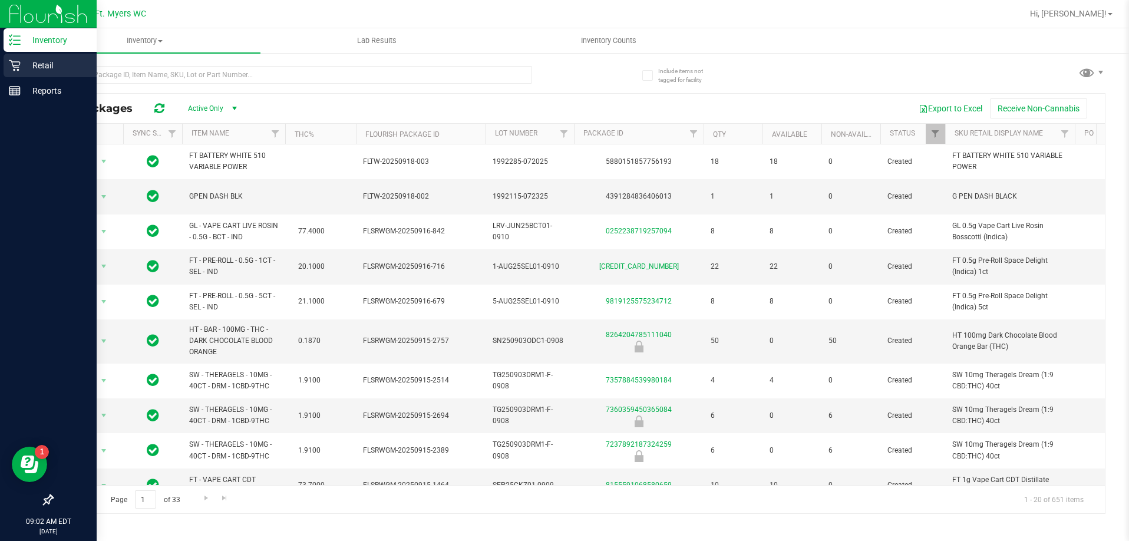
click at [34, 65] on p "Retail" at bounding box center [56, 65] width 71 height 14
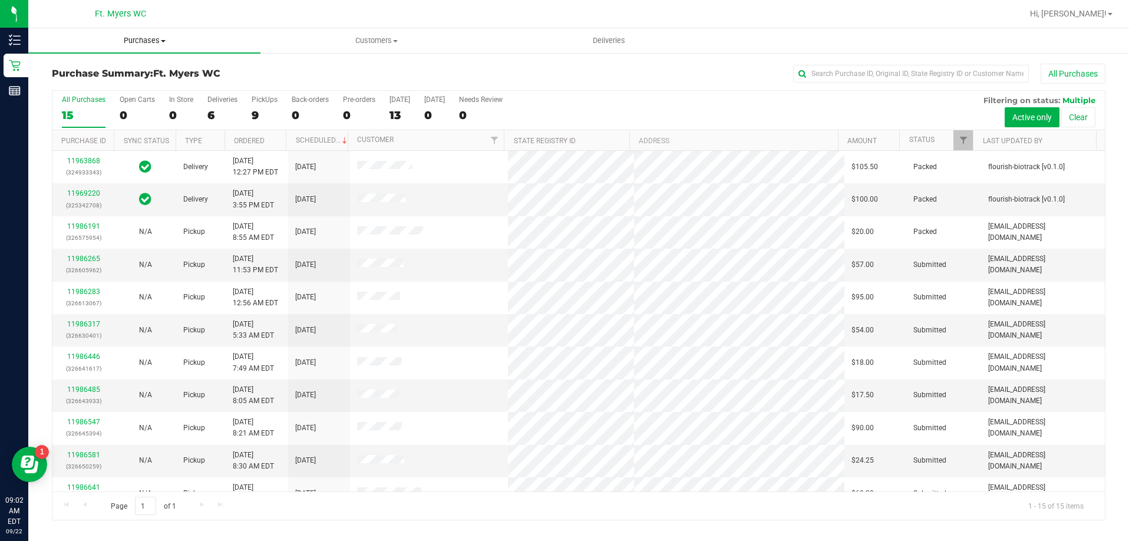
click at [151, 39] on span "Purchases" at bounding box center [144, 40] width 232 height 11
click at [78, 84] on span "Fulfillment" at bounding box center [64, 85] width 73 height 10
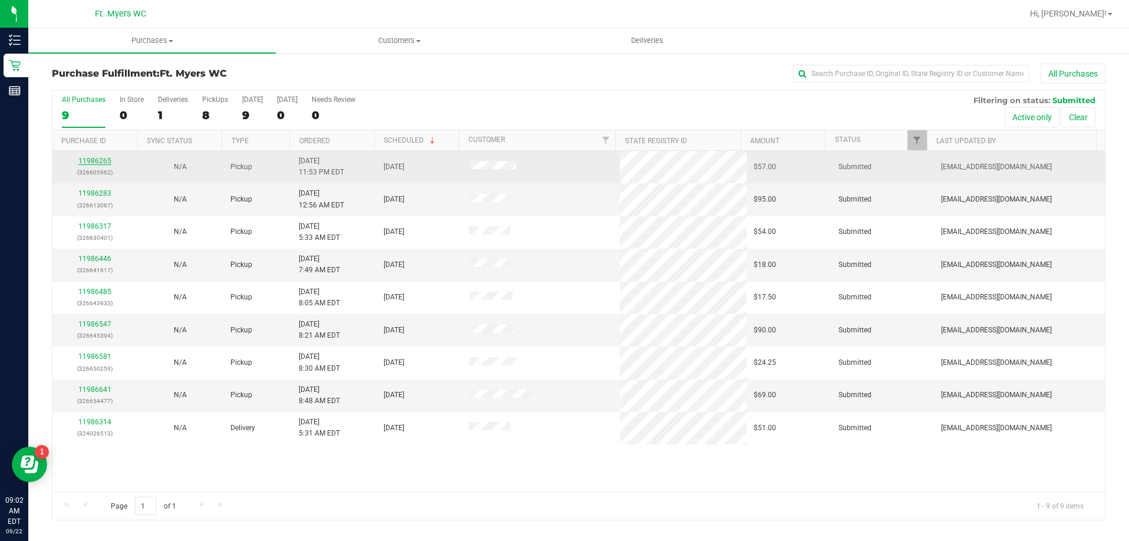
click at [100, 159] on link "11986265" at bounding box center [94, 161] width 33 height 8
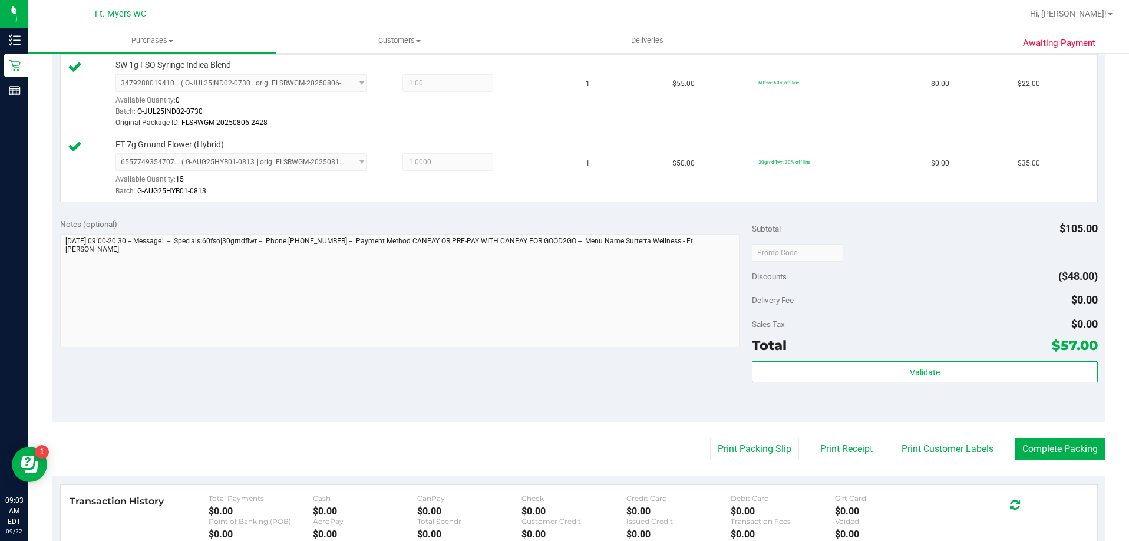
scroll to position [354, 0]
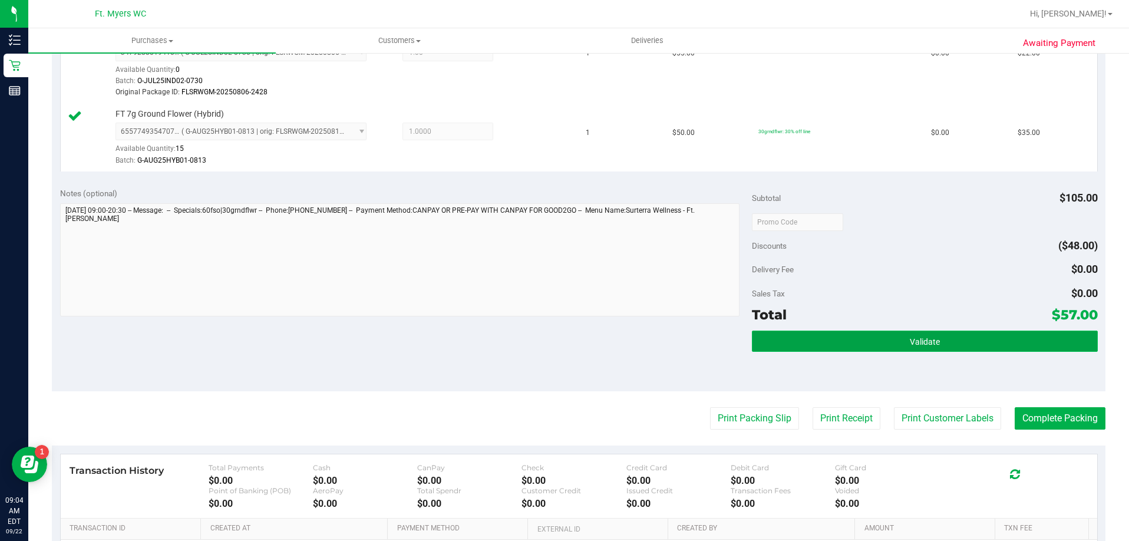
click at [866, 336] on button "Validate" at bounding box center [925, 341] width 346 height 21
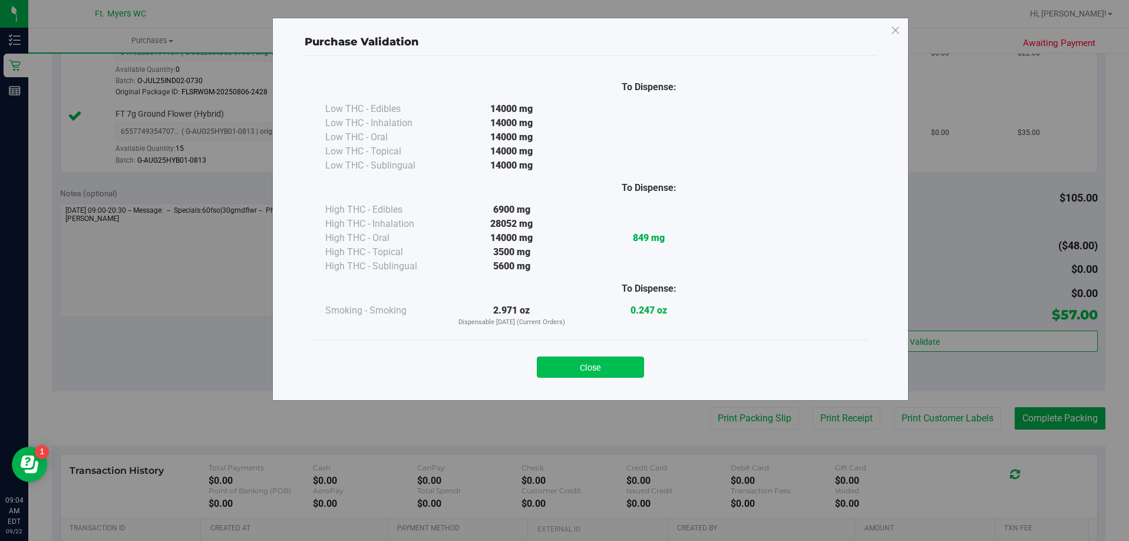
click at [604, 371] on button "Close" at bounding box center [590, 367] width 107 height 21
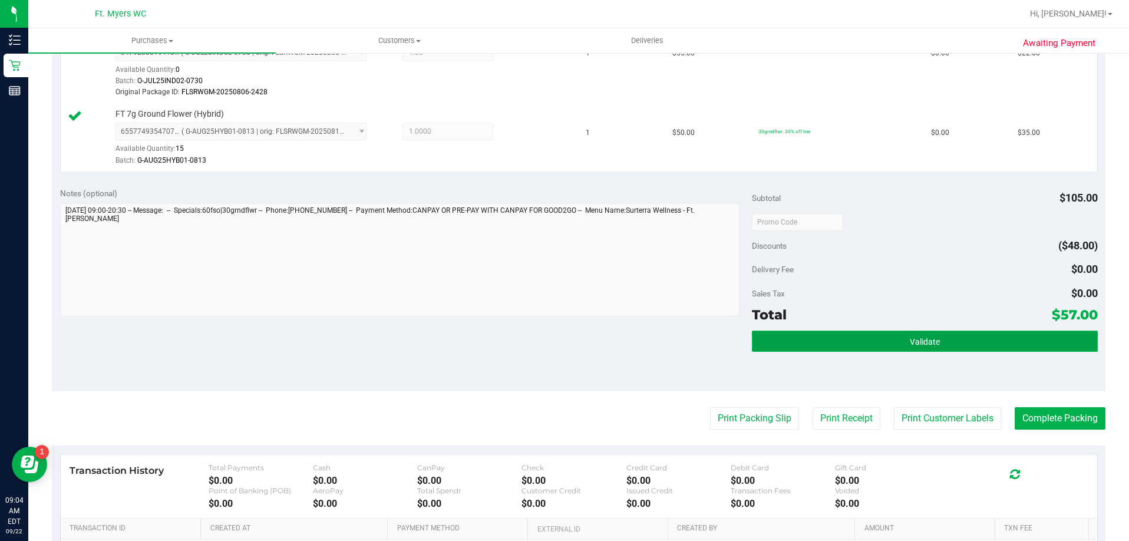
click at [923, 345] on span "Validate" at bounding box center [925, 341] width 30 height 9
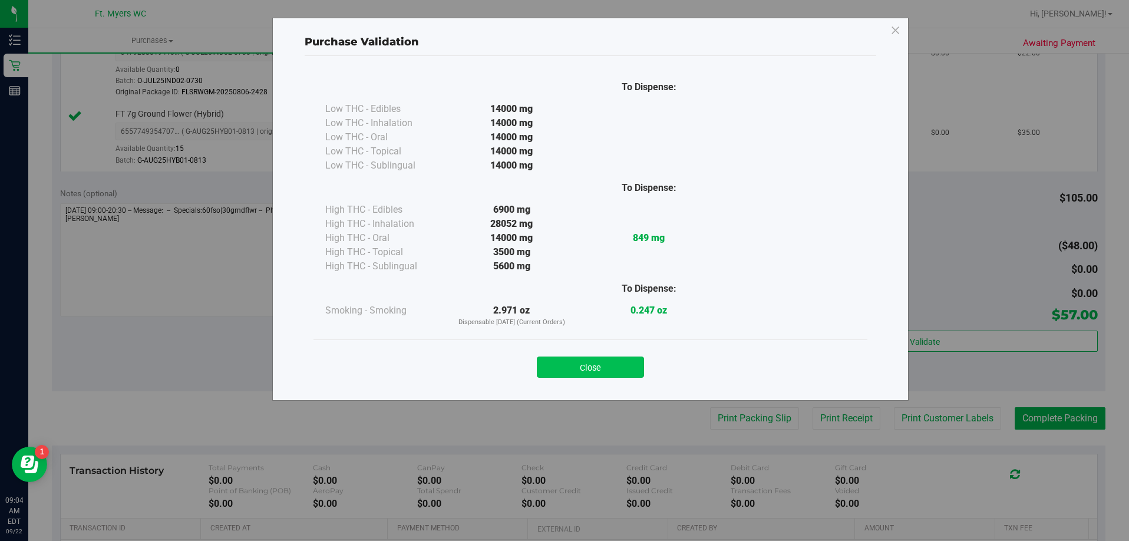
click at [611, 365] on button "Close" at bounding box center [590, 367] width 107 height 21
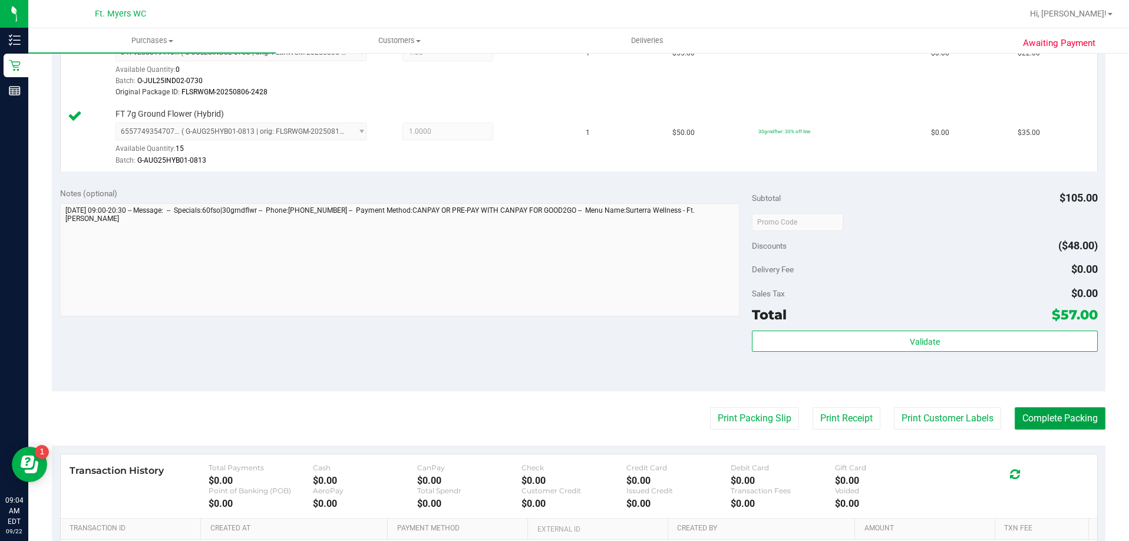
click at [1038, 420] on button "Complete Packing" at bounding box center [1060, 418] width 91 height 22
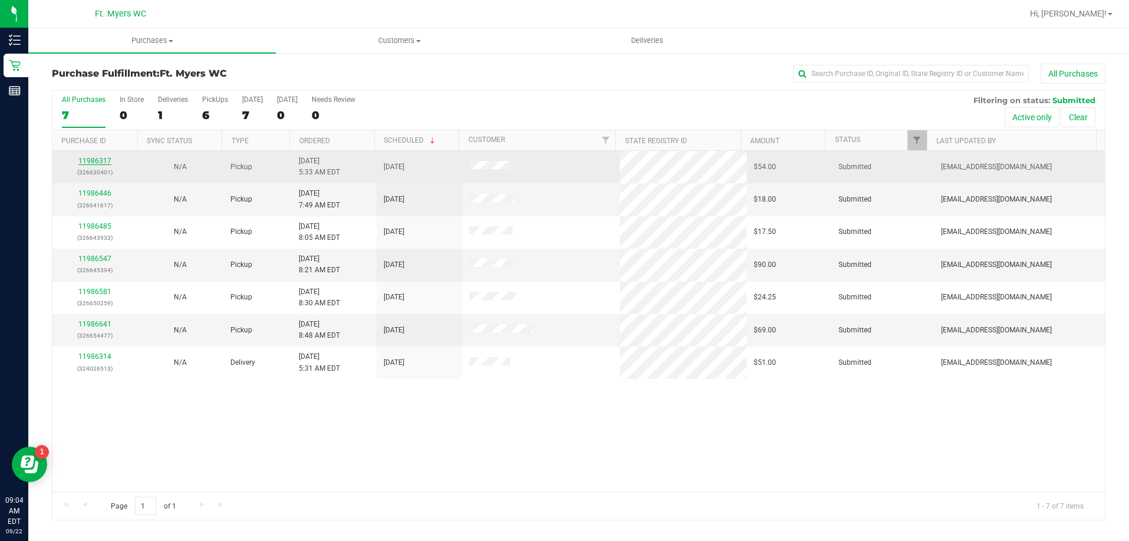
click at [86, 159] on link "11986317" at bounding box center [94, 161] width 33 height 8
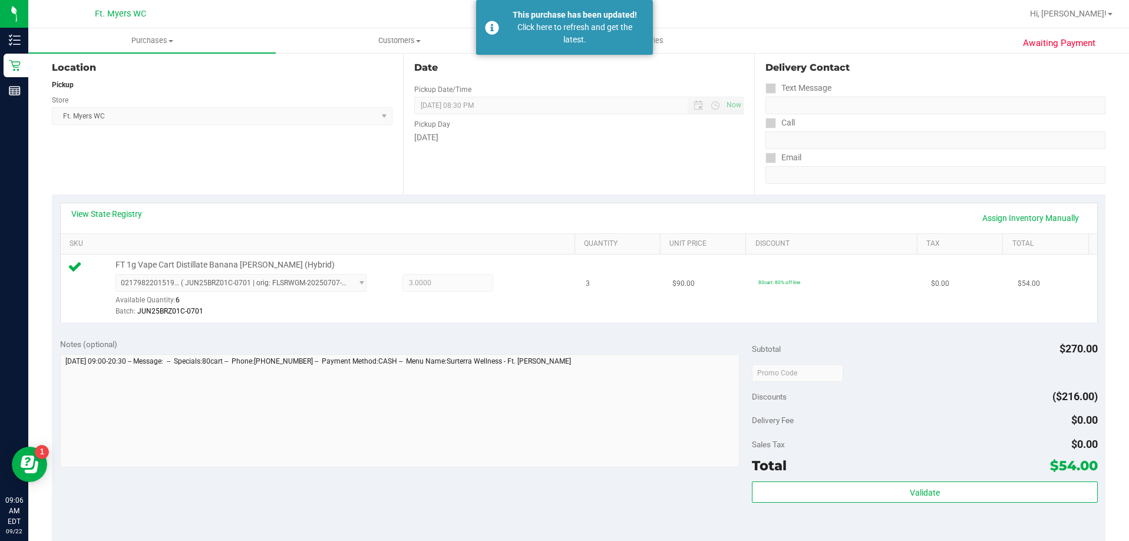
scroll to position [236, 0]
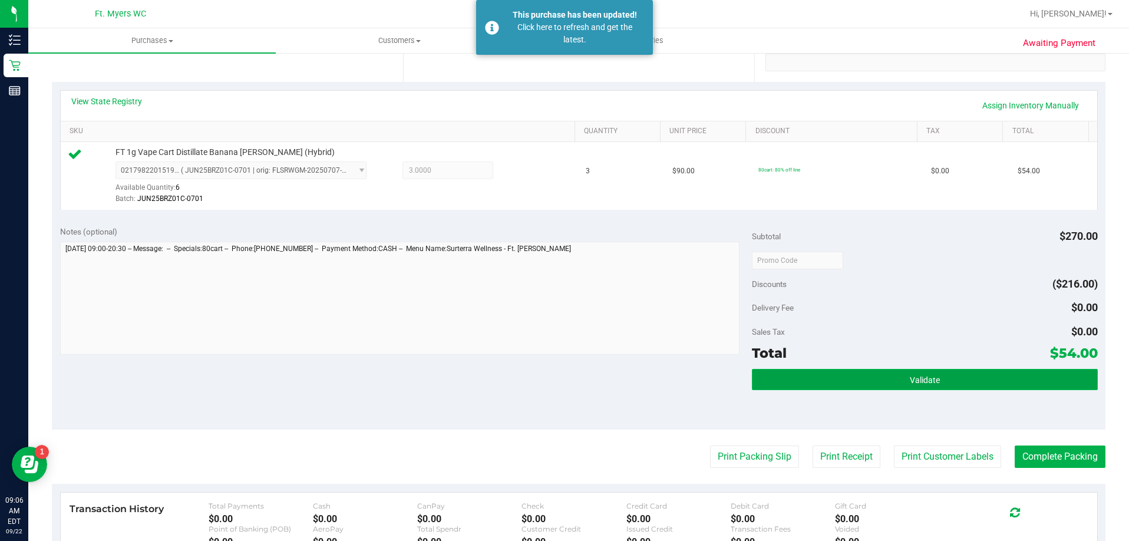
click at [844, 385] on button "Validate" at bounding box center [925, 379] width 346 height 21
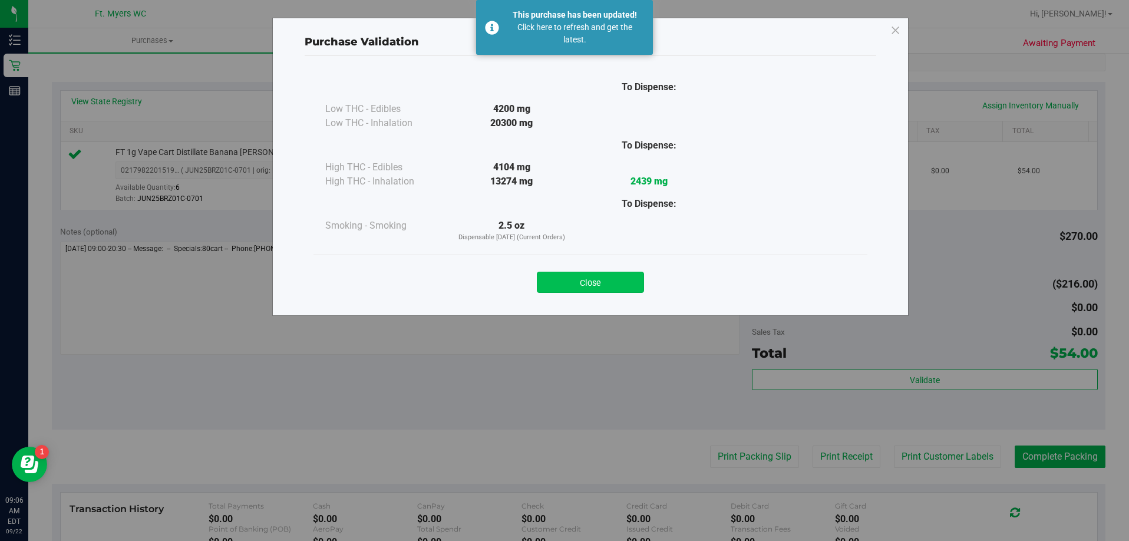
click at [590, 283] on button "Close" at bounding box center [590, 282] width 107 height 21
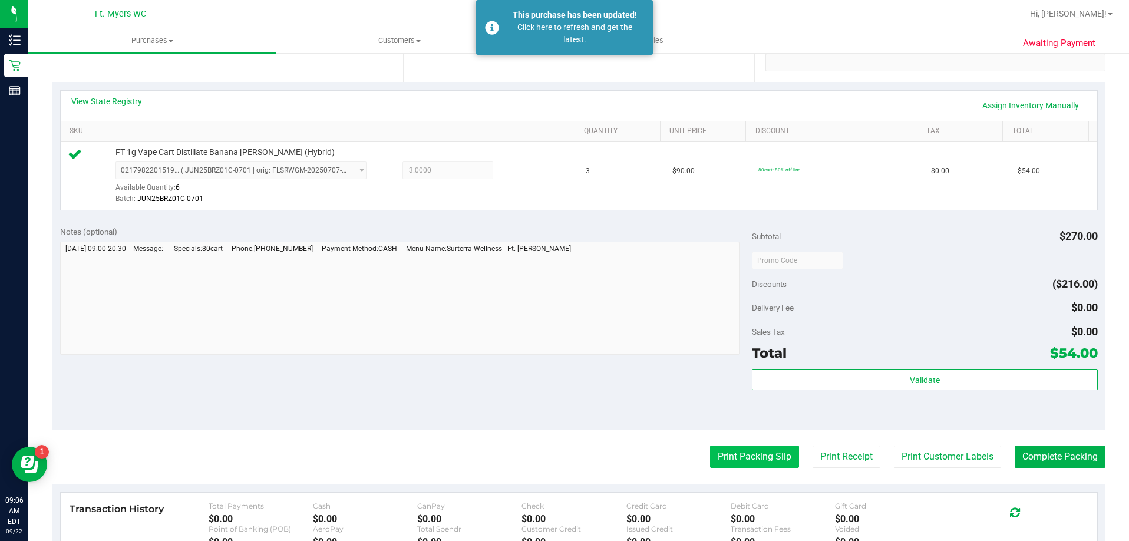
click at [746, 460] on button "Print Packing Slip" at bounding box center [754, 457] width 89 height 22
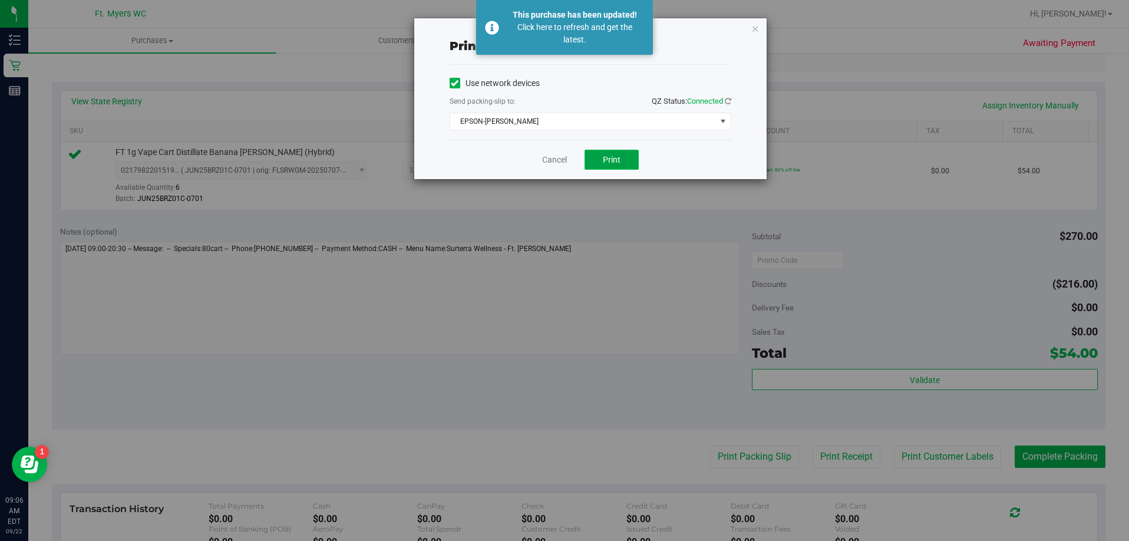
click at [622, 156] on button "Print" at bounding box center [612, 160] width 54 height 20
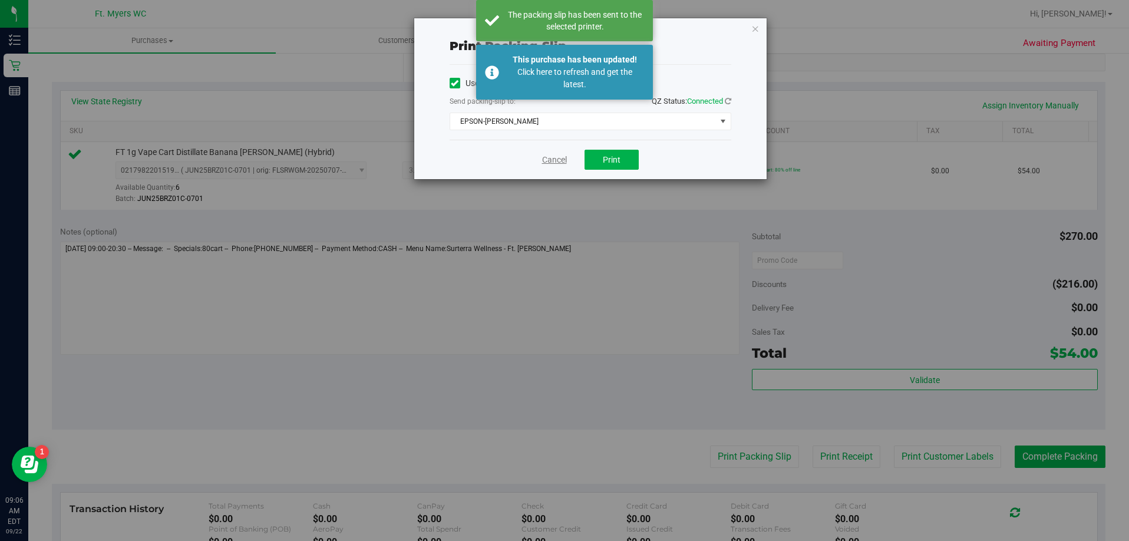
click at [562, 164] on link "Cancel" at bounding box center [554, 160] width 25 height 12
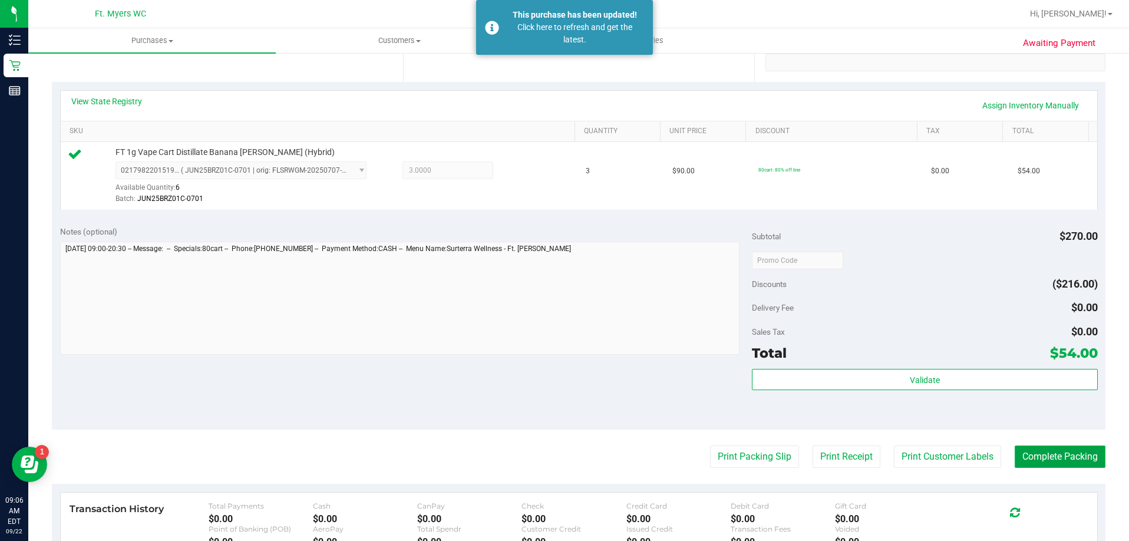
click at [1043, 450] on button "Complete Packing" at bounding box center [1060, 457] width 91 height 22
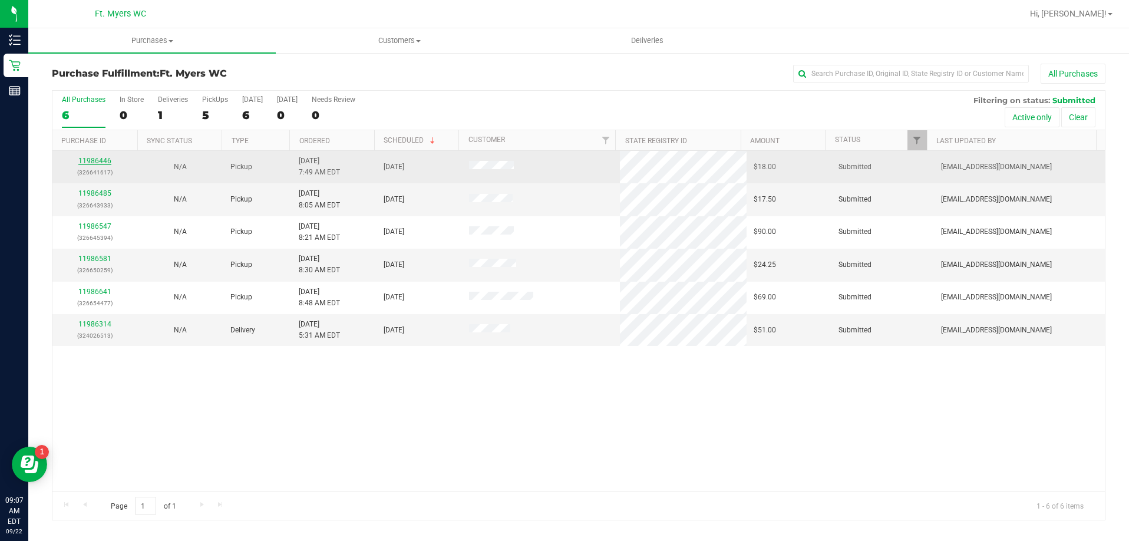
click at [100, 160] on link "11986446" at bounding box center [94, 161] width 33 height 8
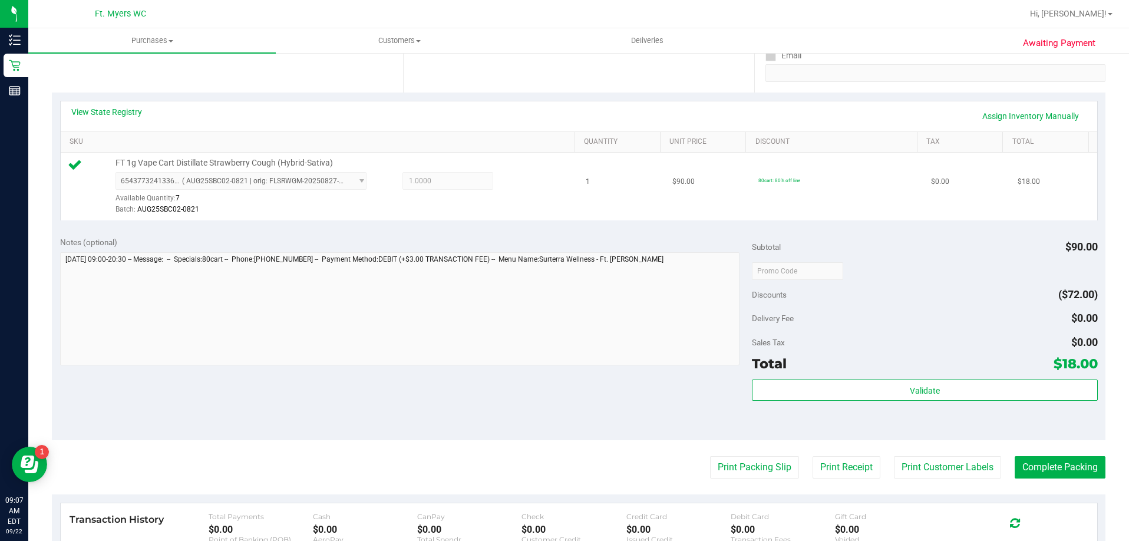
scroll to position [236, 0]
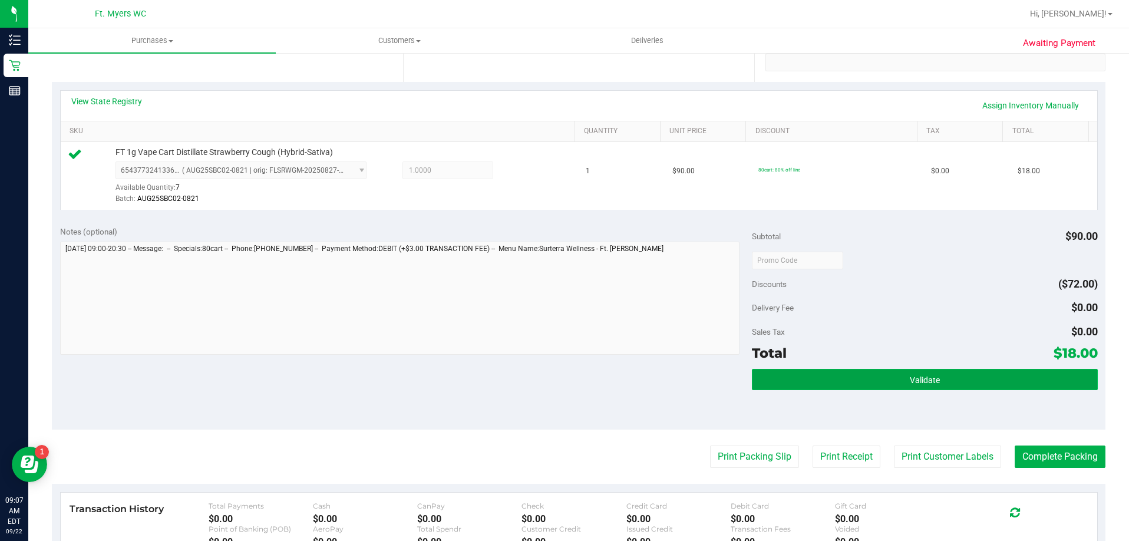
click at [857, 377] on button "Validate" at bounding box center [925, 379] width 346 height 21
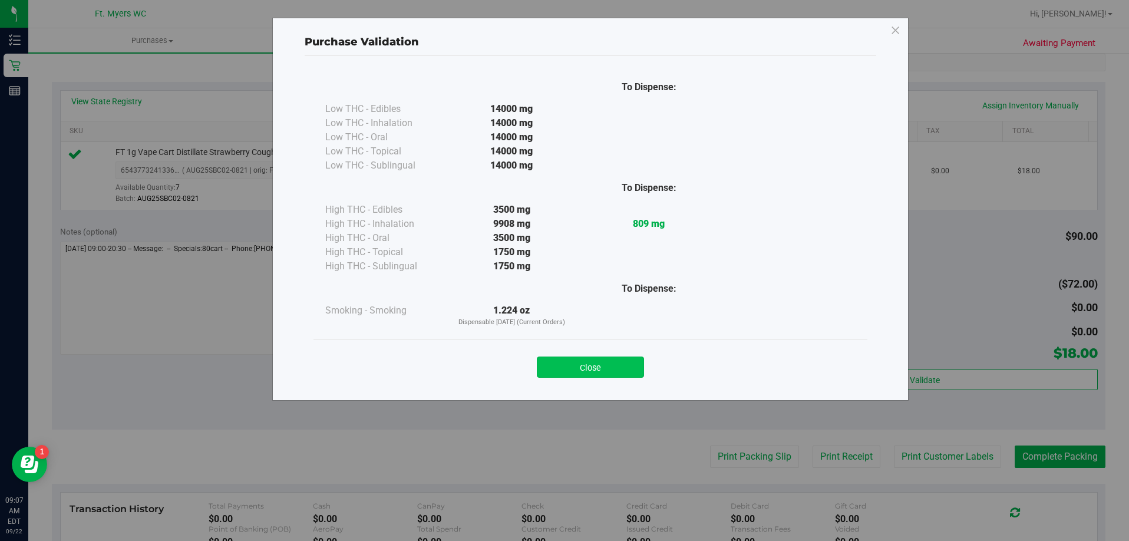
click at [573, 368] on button "Close" at bounding box center [590, 367] width 107 height 21
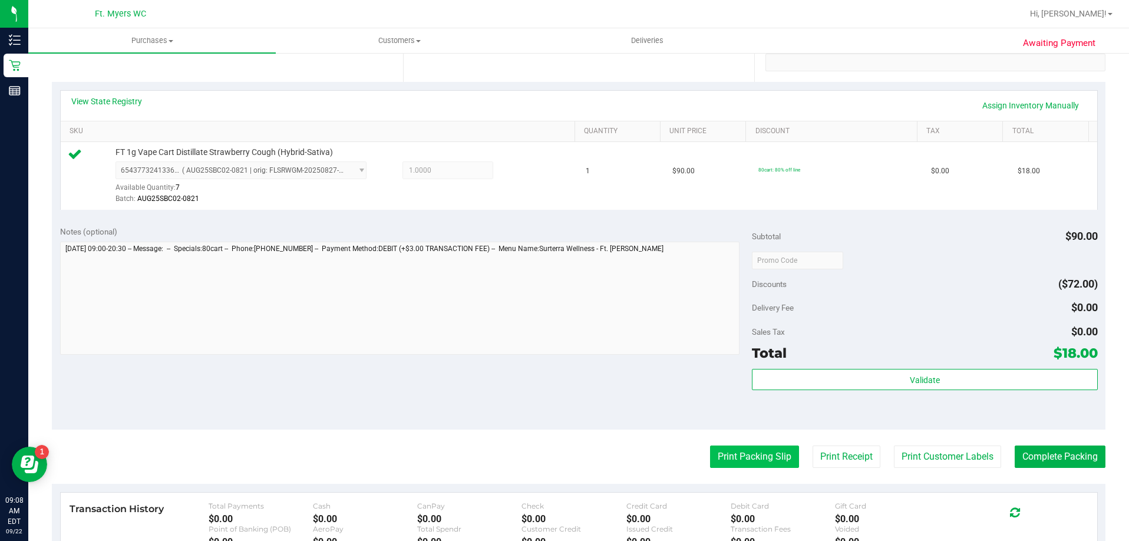
click at [737, 460] on button "Print Packing Slip" at bounding box center [754, 457] width 89 height 22
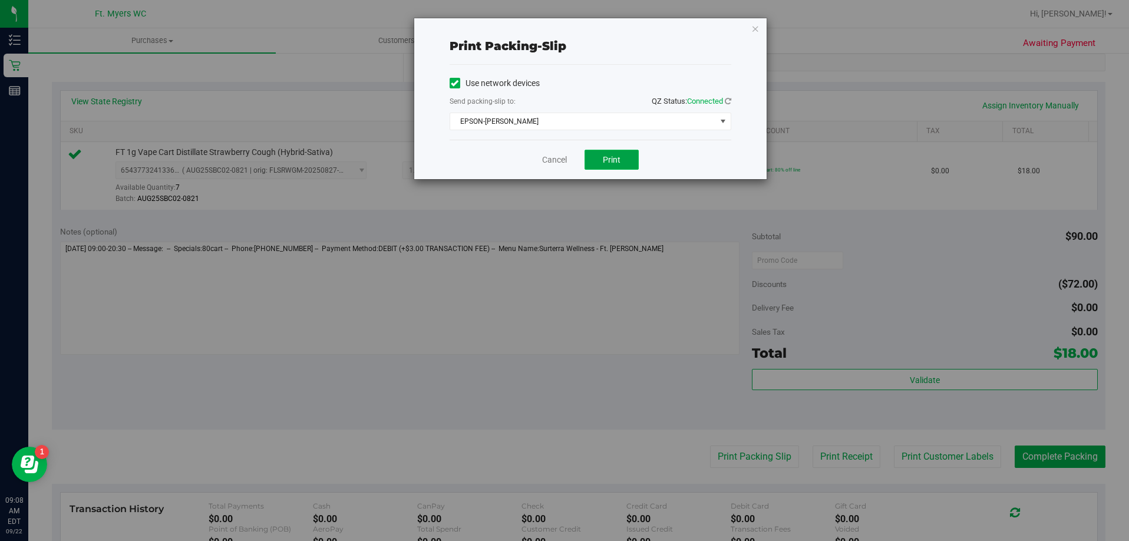
click at [612, 157] on span "Print" at bounding box center [612, 159] width 18 height 9
click at [571, 156] on div "Cancel Print" at bounding box center [591, 159] width 282 height 39
click at [557, 160] on link "Cancel" at bounding box center [554, 160] width 25 height 12
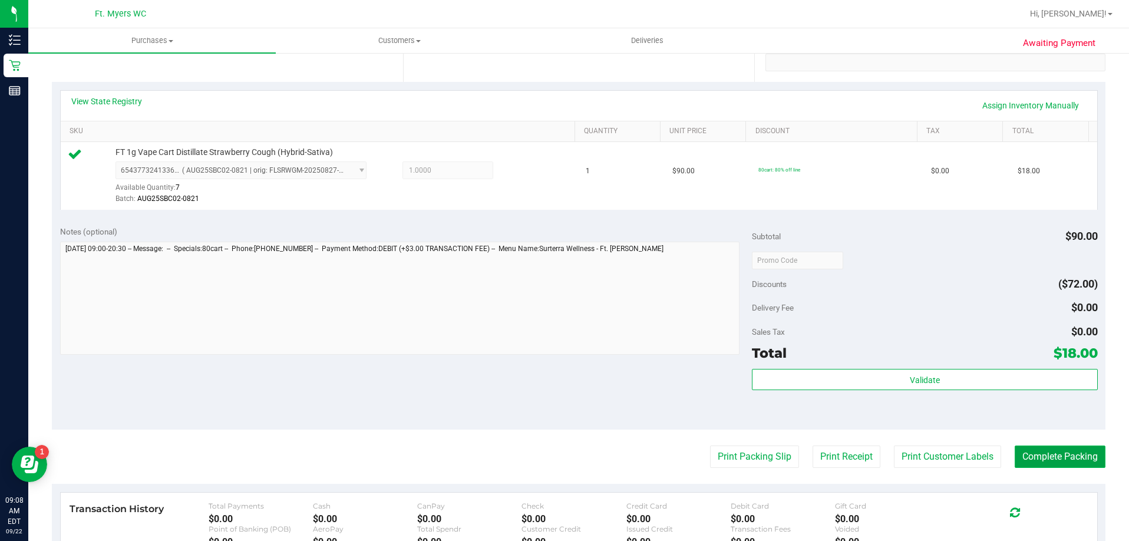
click at [1071, 458] on button "Complete Packing" at bounding box center [1060, 457] width 91 height 22
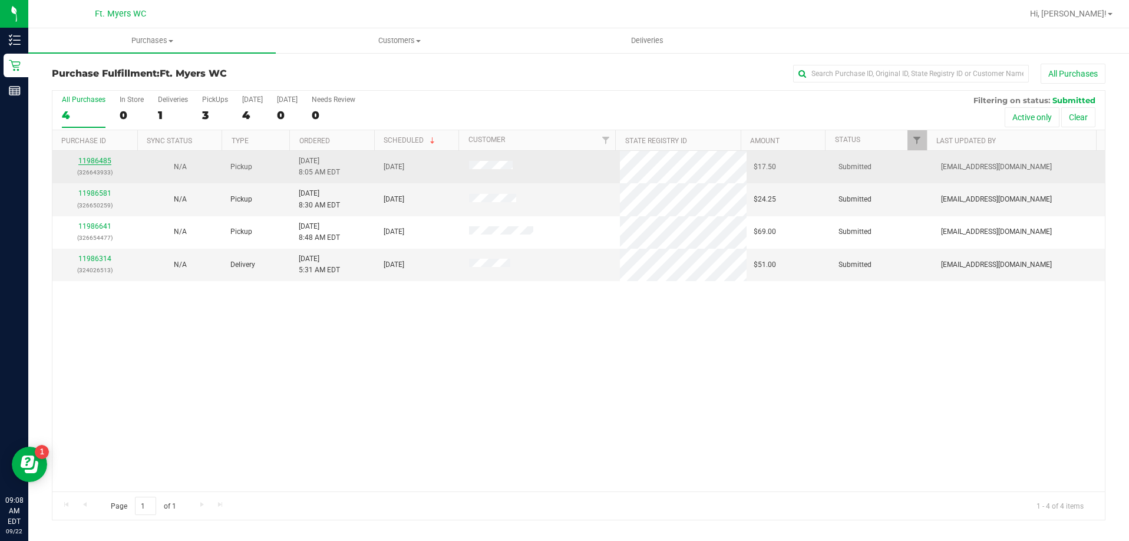
click at [104, 164] on link "11986485" at bounding box center [94, 161] width 33 height 8
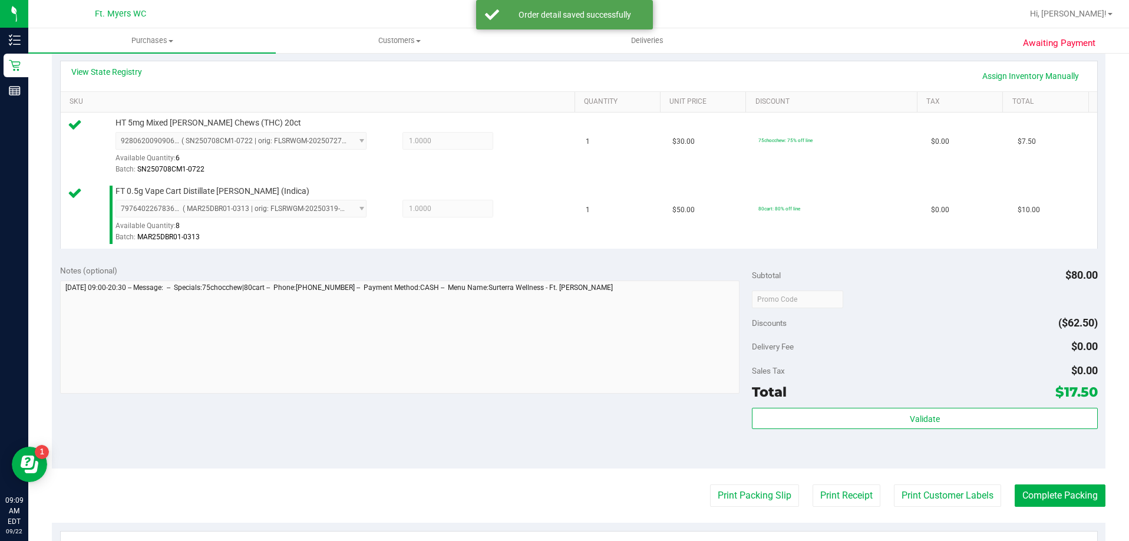
scroll to position [295, 0]
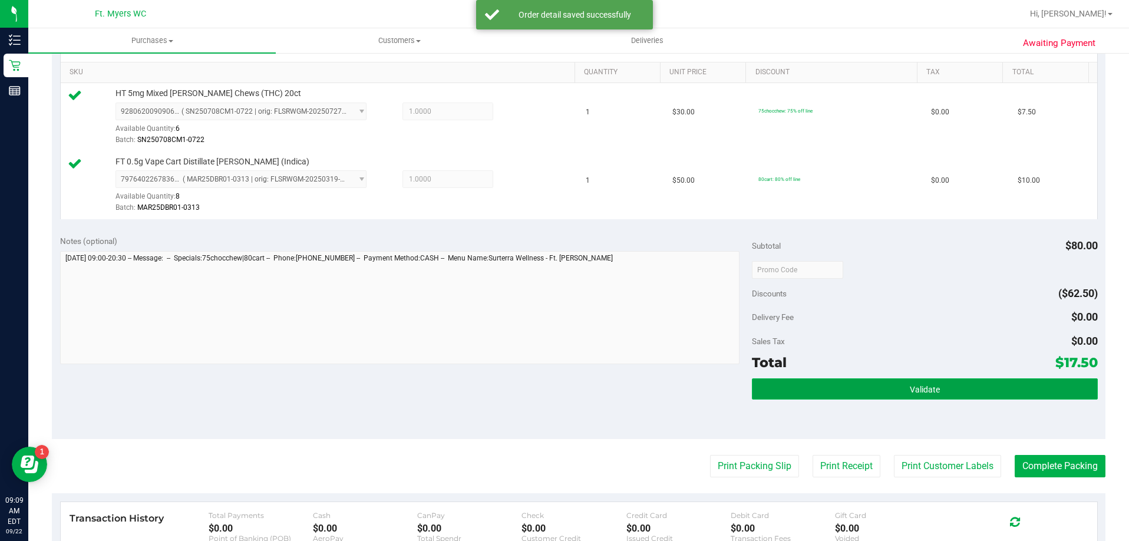
click at [910, 388] on span "Validate" at bounding box center [925, 389] width 30 height 9
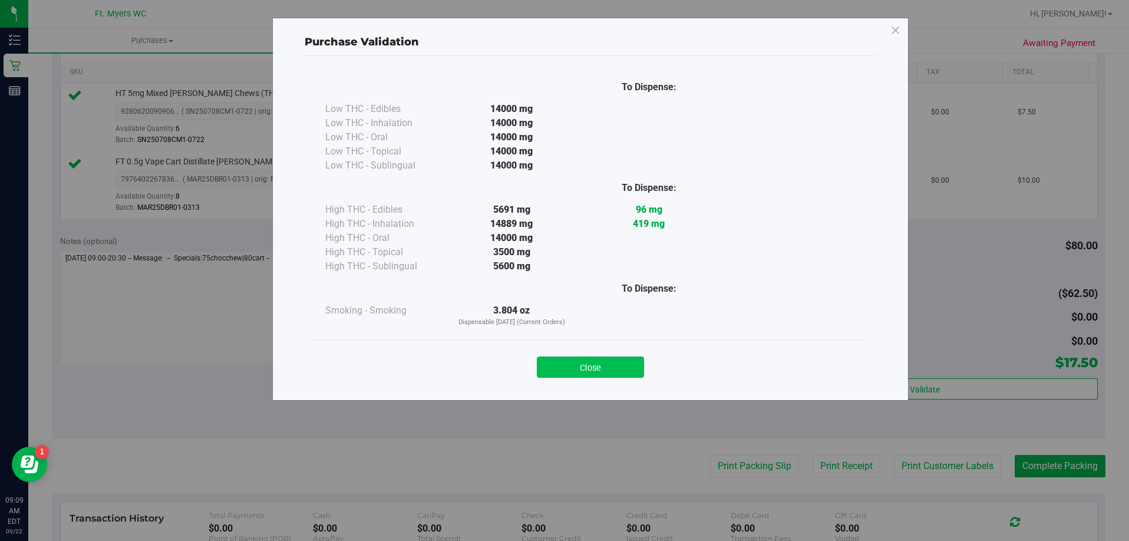
click at [592, 372] on button "Close" at bounding box center [590, 367] width 107 height 21
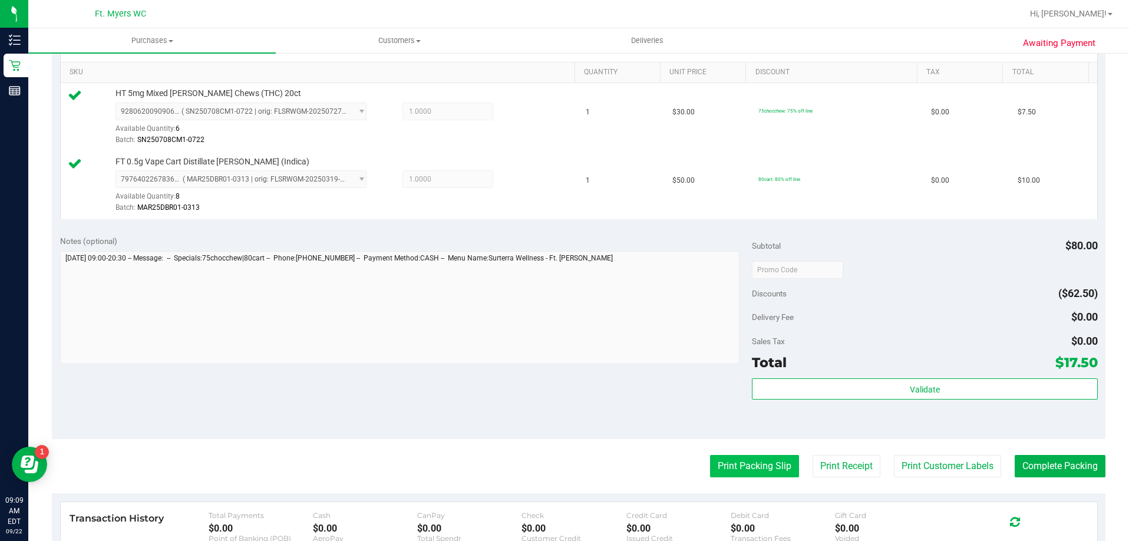
click at [760, 467] on button "Print Packing Slip" at bounding box center [754, 466] width 89 height 22
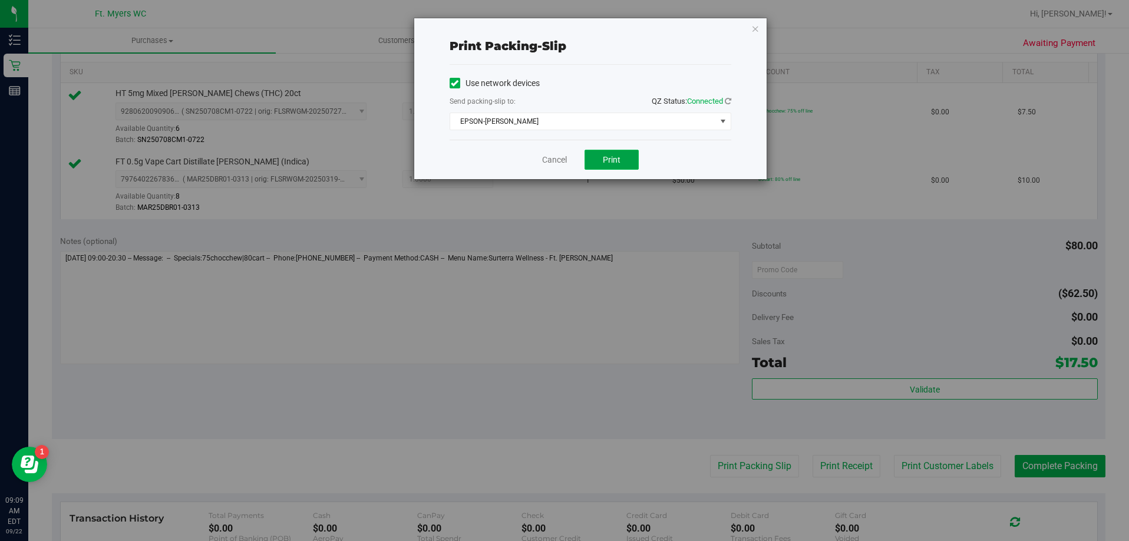
click at [610, 160] on span "Print" at bounding box center [612, 159] width 18 height 9
click at [554, 156] on link "Cancel" at bounding box center [554, 160] width 25 height 12
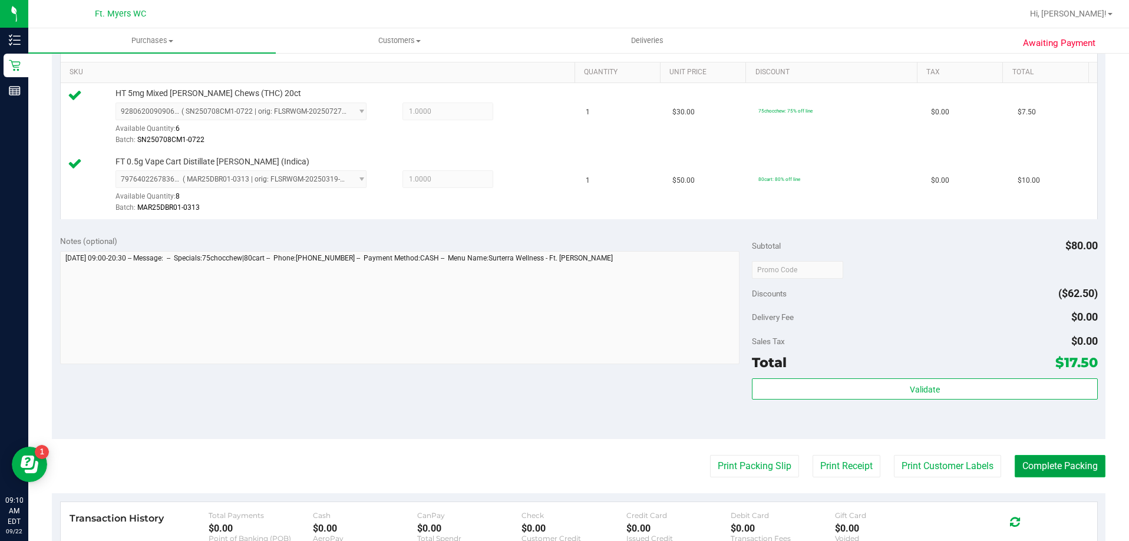
click at [1029, 466] on button "Complete Packing" at bounding box center [1060, 466] width 91 height 22
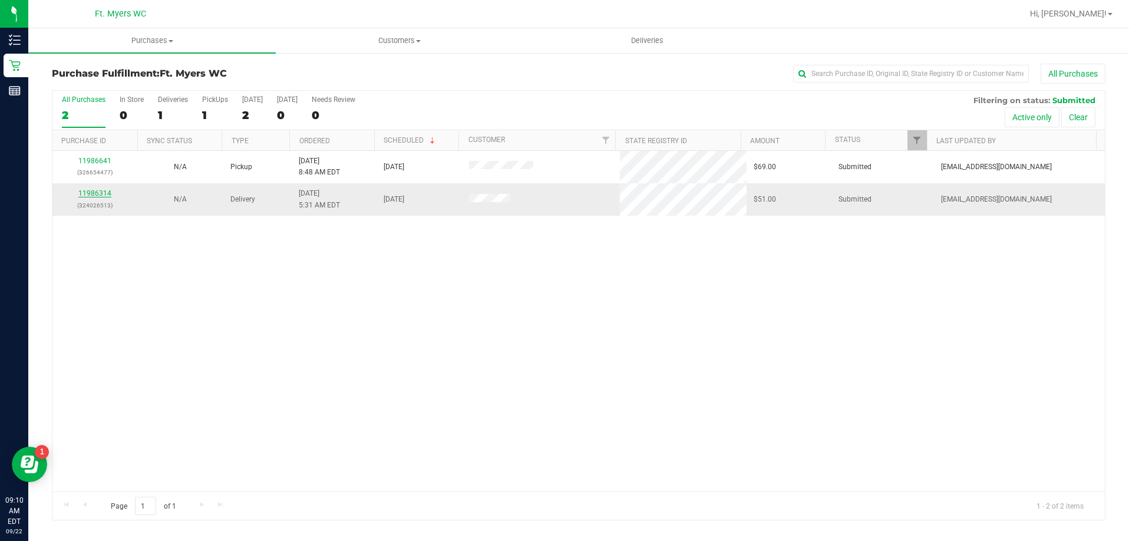
click at [91, 194] on link "11986314" at bounding box center [94, 193] width 33 height 8
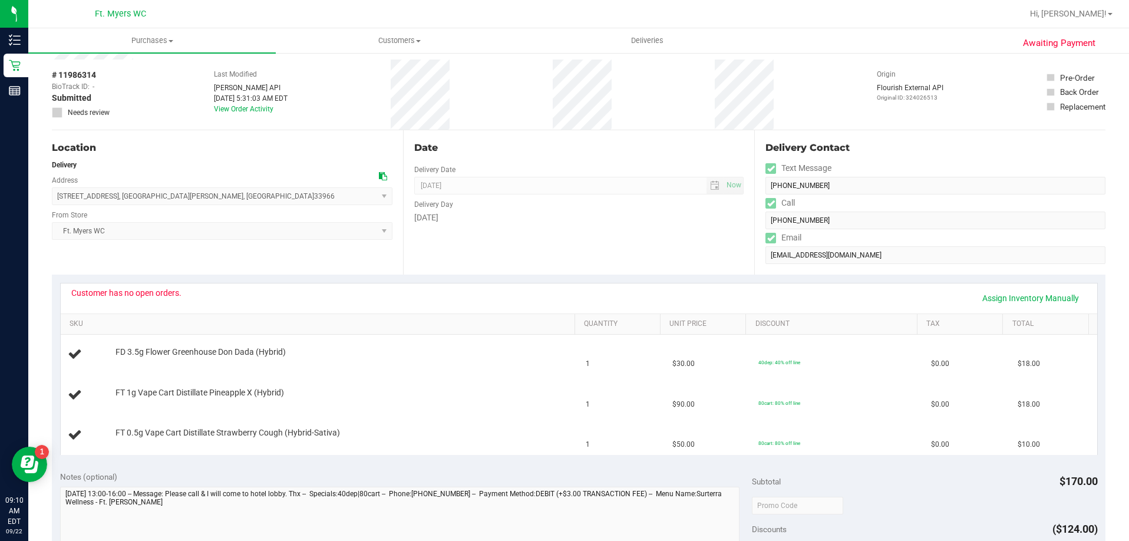
scroll to position [236, 0]
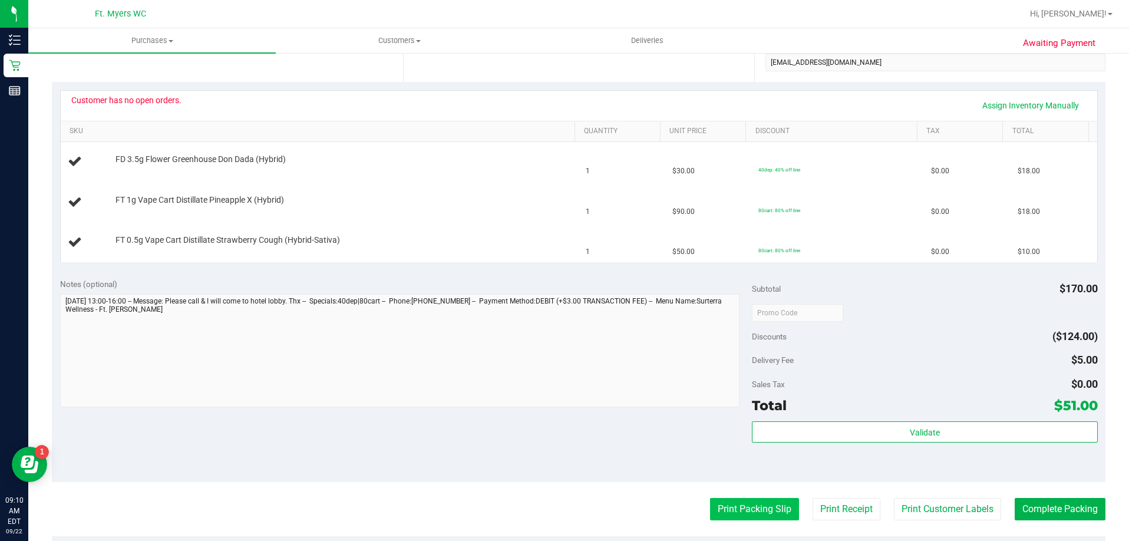
click at [765, 509] on button "Print Packing Slip" at bounding box center [754, 509] width 89 height 22
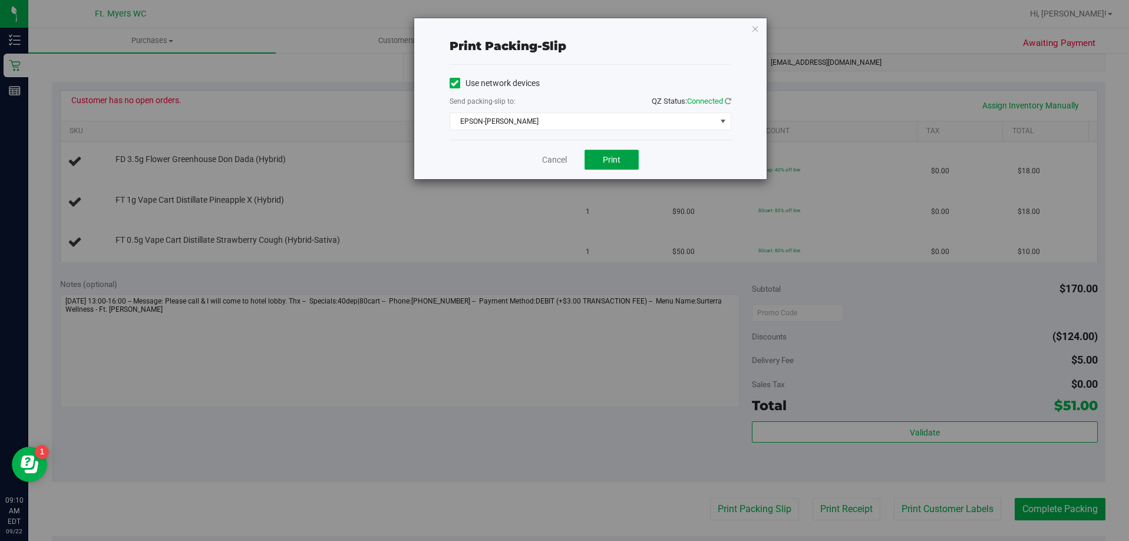
click at [613, 154] on button "Print" at bounding box center [612, 160] width 54 height 20
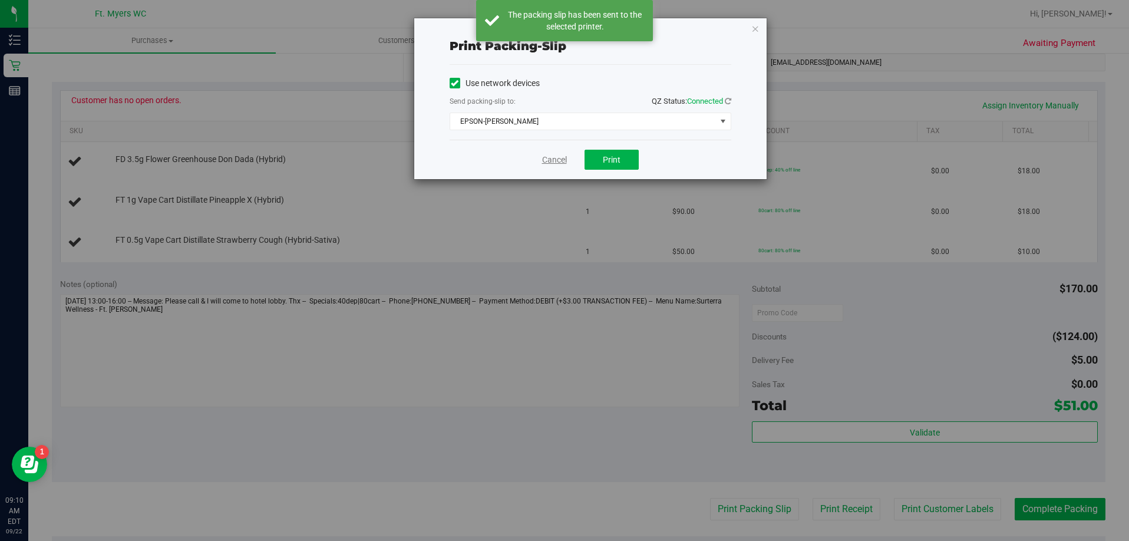
click at [556, 165] on link "Cancel" at bounding box center [554, 160] width 25 height 12
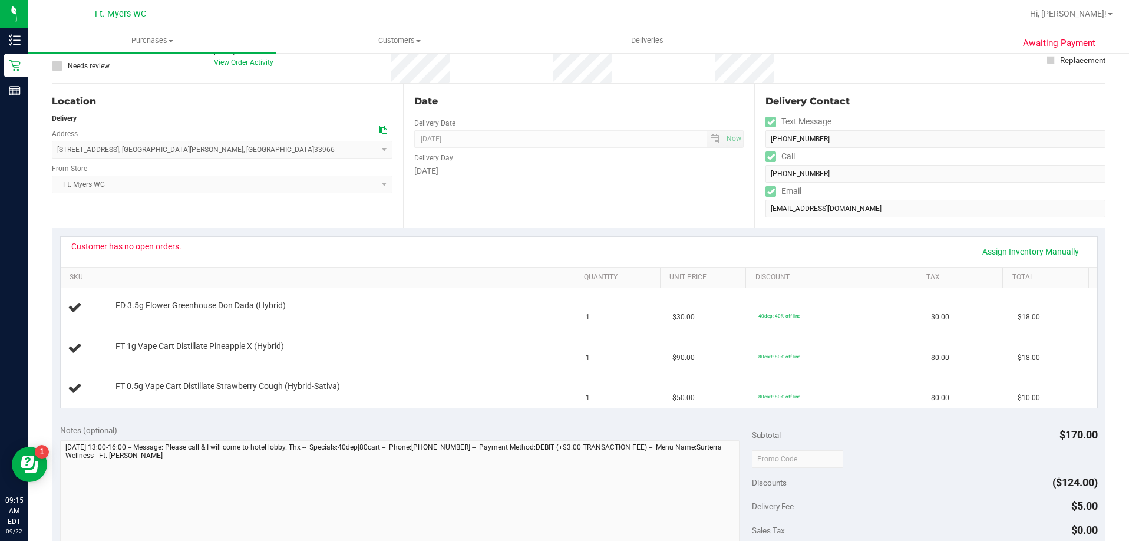
scroll to position [0, 0]
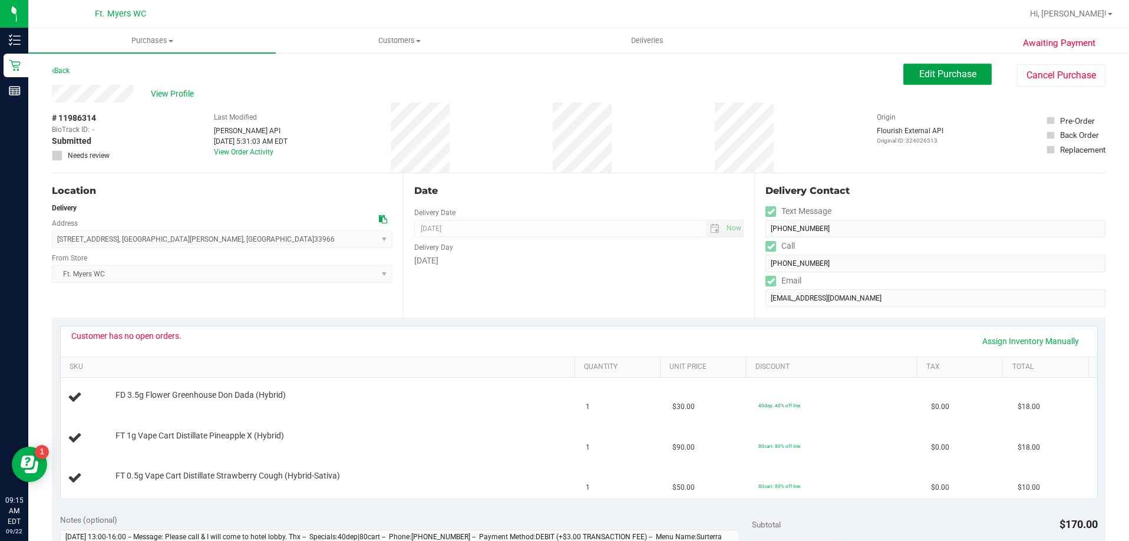
click at [939, 74] on span "Edit Purchase" at bounding box center [947, 73] width 57 height 11
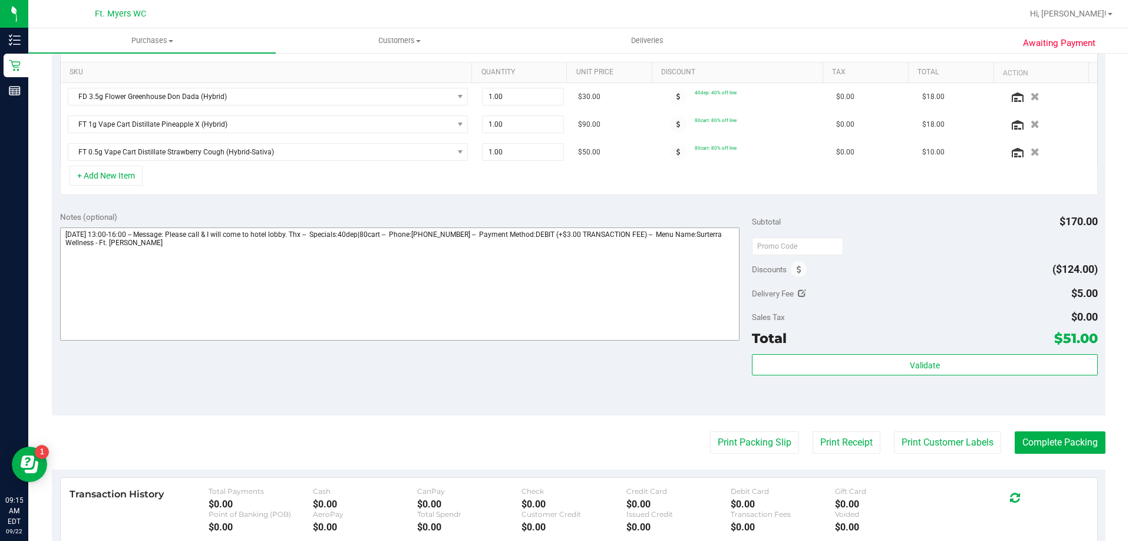
scroll to position [236, 0]
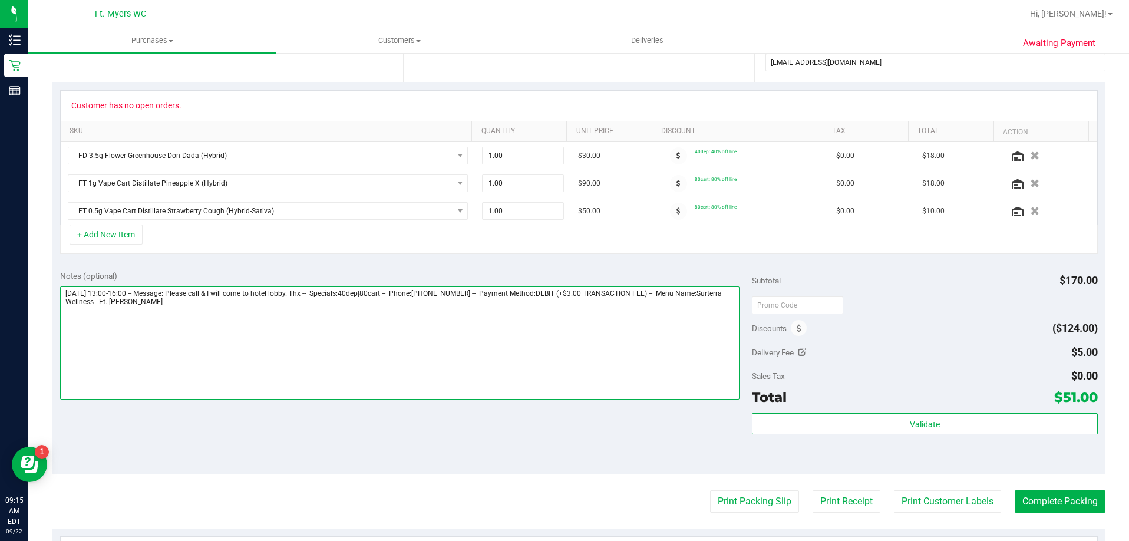
click at [191, 305] on textarea at bounding box center [400, 342] width 680 height 113
click at [177, 311] on textarea at bounding box center [400, 342] width 680 height 113
click at [200, 316] on textarea at bounding box center [400, 342] width 680 height 113
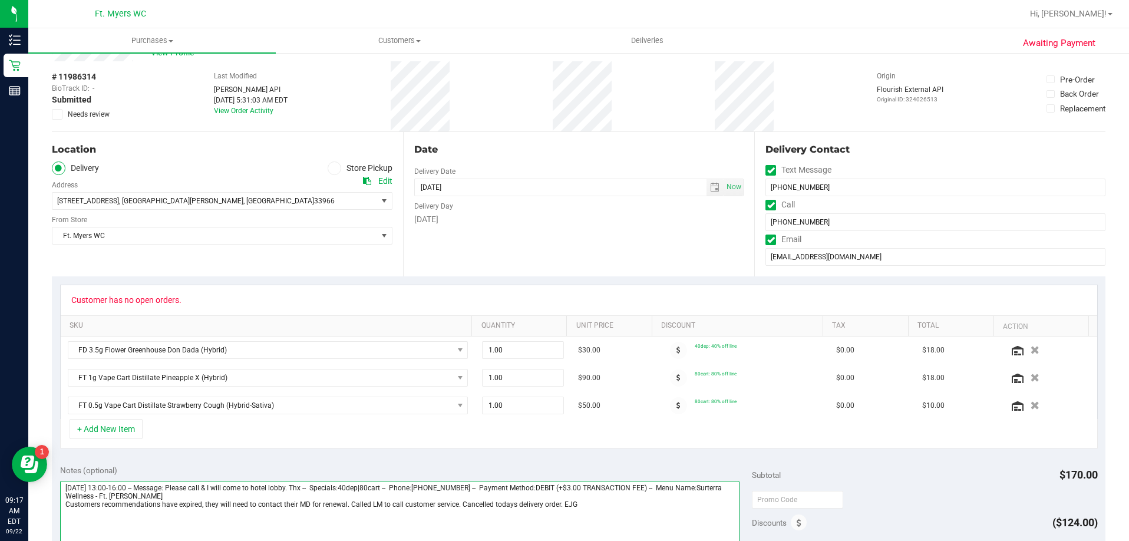
scroll to position [0, 0]
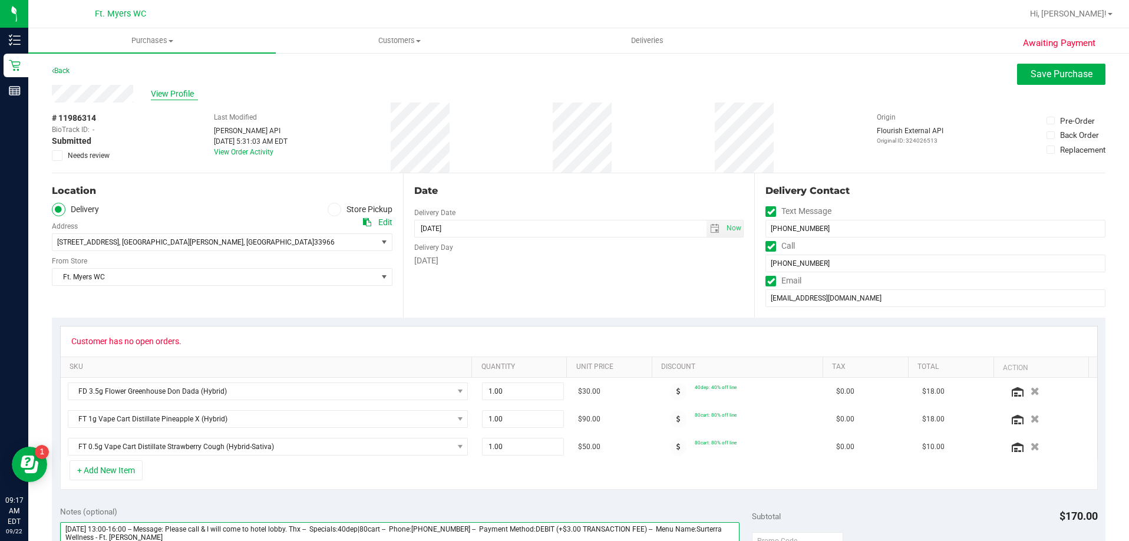
type textarea "[DATE] 13:00-16:00 -- Message: Please call & I will come to hotel lobby. Thx --…"
click at [178, 94] on span "View Profile" at bounding box center [174, 94] width 47 height 12
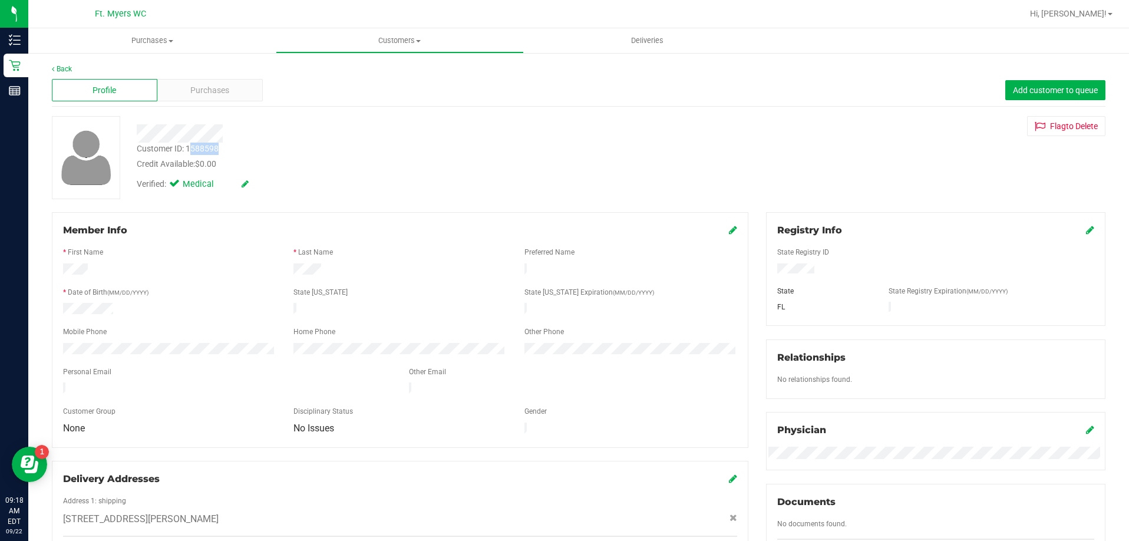
drag, startPoint x: 190, startPoint y: 150, endPoint x: 226, endPoint y: 149, distance: 36.0
click at [226, 149] on div "Customer ID: 1588598 Credit Available: $0.00" at bounding box center [396, 157] width 536 height 28
drag, startPoint x: 186, startPoint y: 150, endPoint x: 229, endPoint y: 147, distance: 43.7
click at [229, 147] on div "Customer ID: 1588598 Credit Available: $0.00" at bounding box center [396, 157] width 536 height 28
drag, startPoint x: 229, startPoint y: 147, endPoint x: 281, endPoint y: 111, distance: 62.6
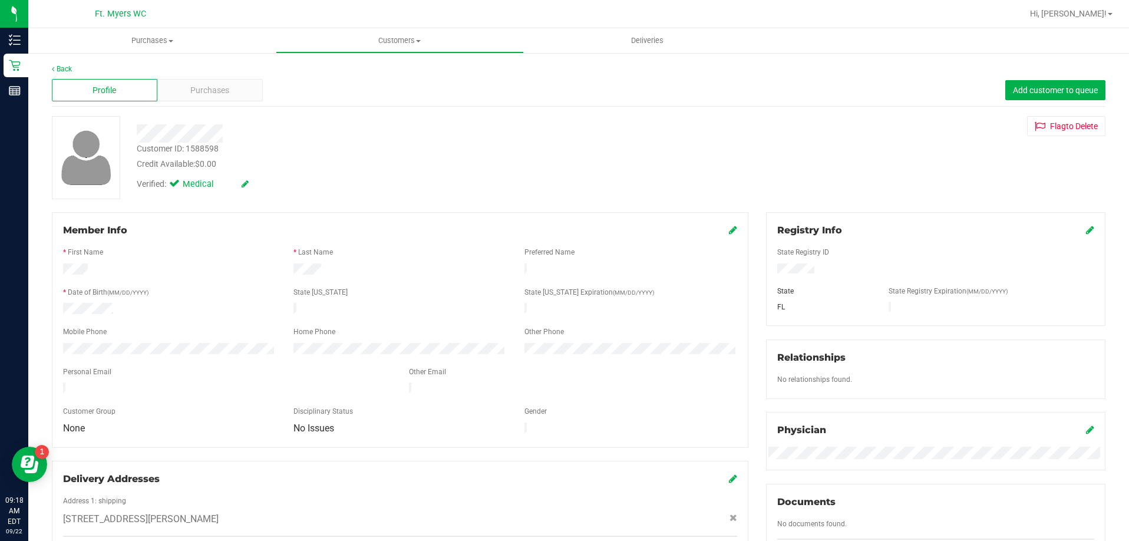
click at [281, 111] on div "Back Profile Purchases Add customer to queue Customer ID: 1588598 Credit Availa…" at bounding box center [579, 449] width 1054 height 770
drag, startPoint x: 190, startPoint y: 149, endPoint x: 228, endPoint y: 147, distance: 38.3
click at [228, 147] on div "Customer ID: 1588598 Credit Available: $0.00" at bounding box center [396, 157] width 536 height 28
drag, startPoint x: 186, startPoint y: 146, endPoint x: 233, endPoint y: 149, distance: 47.2
click at [233, 149] on div "Customer ID: 1588598 Credit Available: $0.00" at bounding box center [396, 157] width 536 height 28
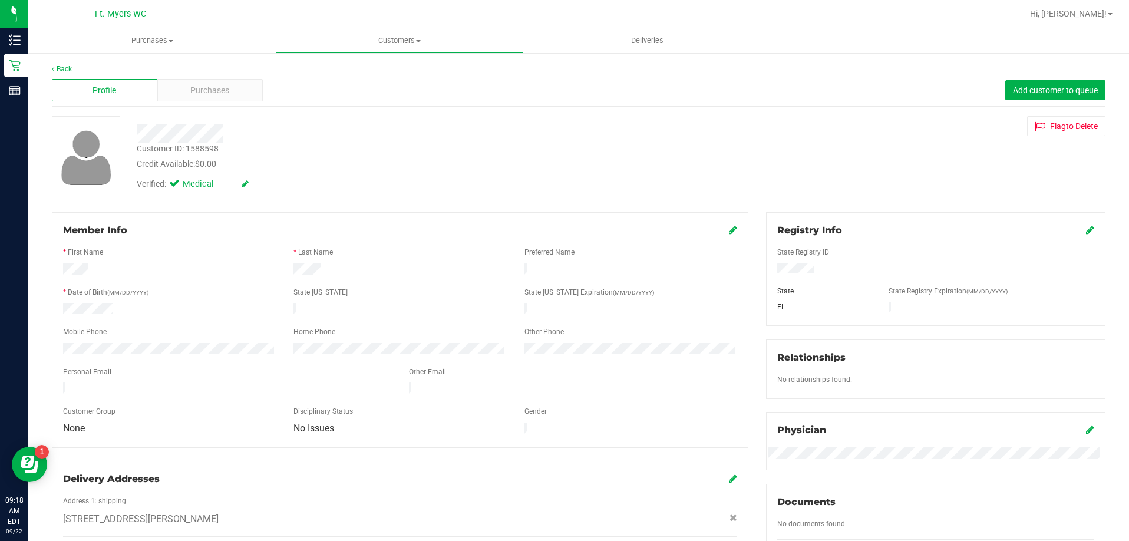
click at [233, 146] on div "Customer ID: 1588598 Credit Available: $0.00" at bounding box center [396, 157] width 536 height 28
drag, startPoint x: 189, startPoint y: 148, endPoint x: 251, endPoint y: 154, distance: 62.2
click at [251, 154] on div "Customer ID: 1588598 Credit Available: $0.00" at bounding box center [396, 157] width 536 height 28
click at [385, 75] on div "Profile Purchases Add customer to queue" at bounding box center [579, 90] width 1054 height 32
click at [65, 67] on link "Back" at bounding box center [62, 69] width 20 height 8
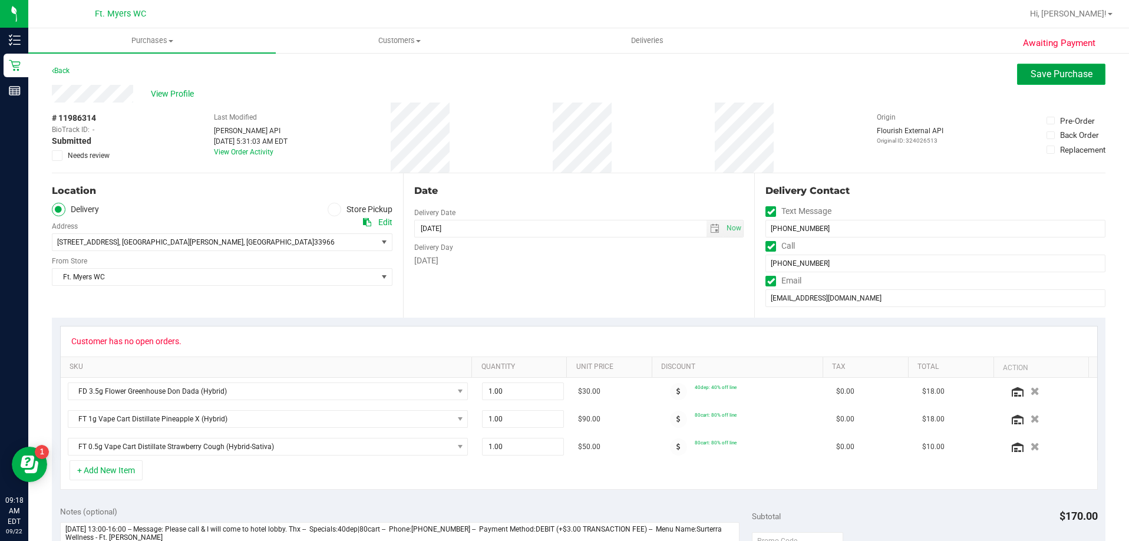
click at [1044, 74] on span "Save Purchase" at bounding box center [1062, 73] width 62 height 11
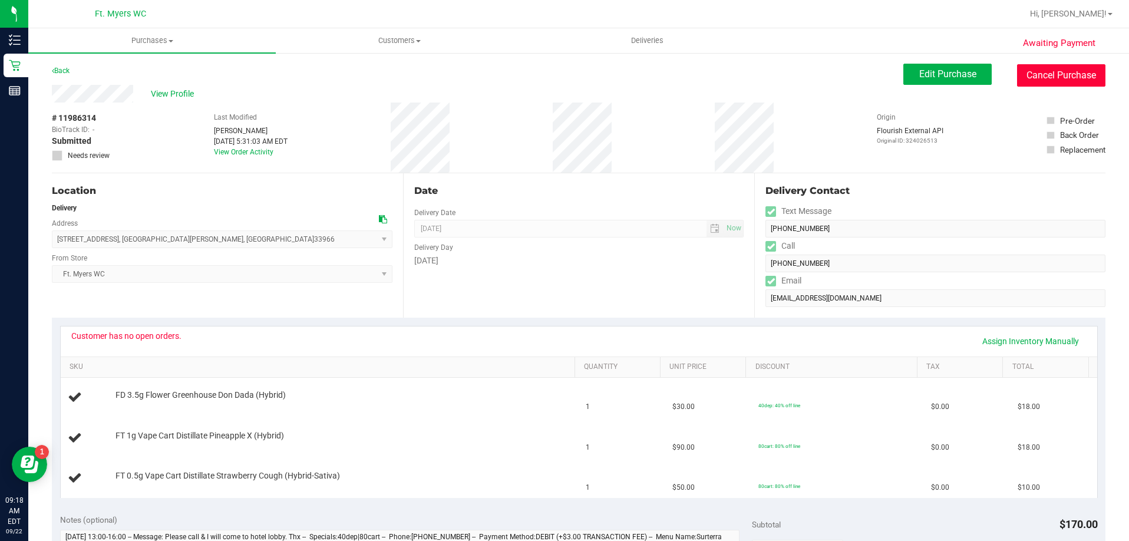
click at [1055, 77] on button "Cancel Purchase" at bounding box center [1061, 75] width 88 height 22
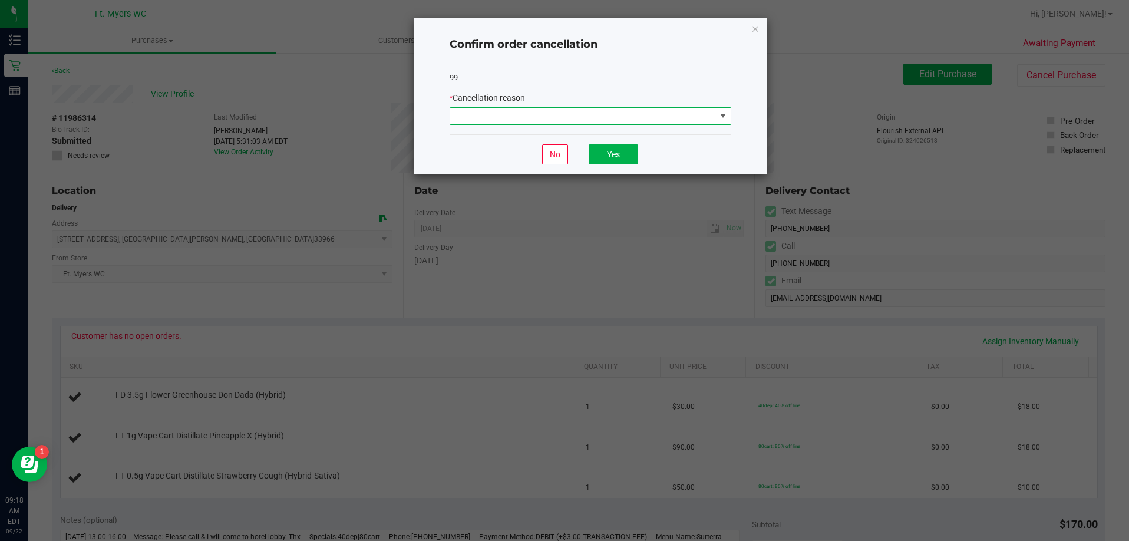
click at [532, 117] on span at bounding box center [583, 116] width 266 height 17
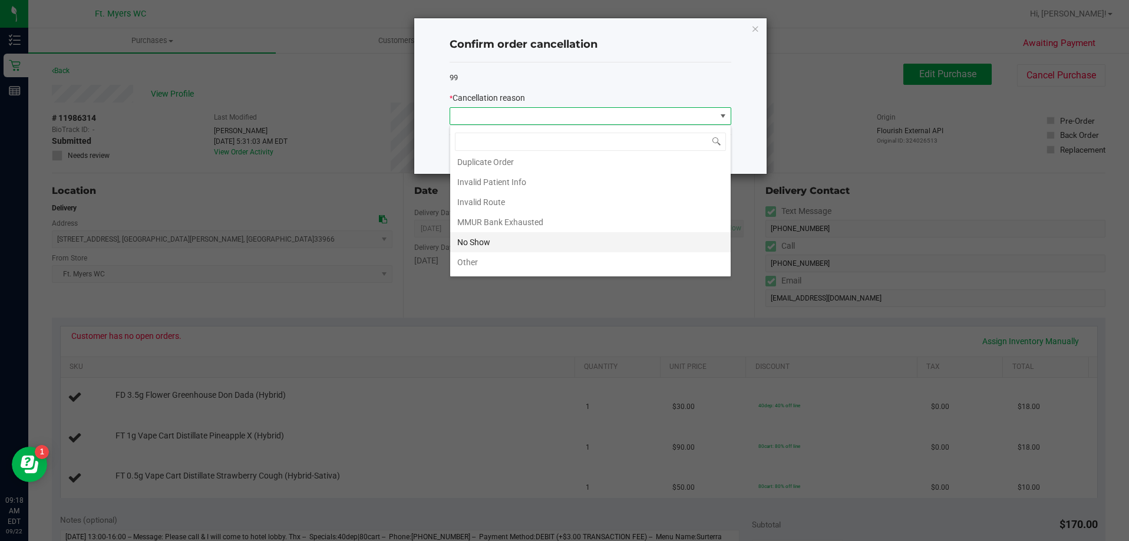
scroll to position [4, 0]
click at [533, 246] on li "MMUR Bank Exhausted" at bounding box center [590, 243] width 281 height 20
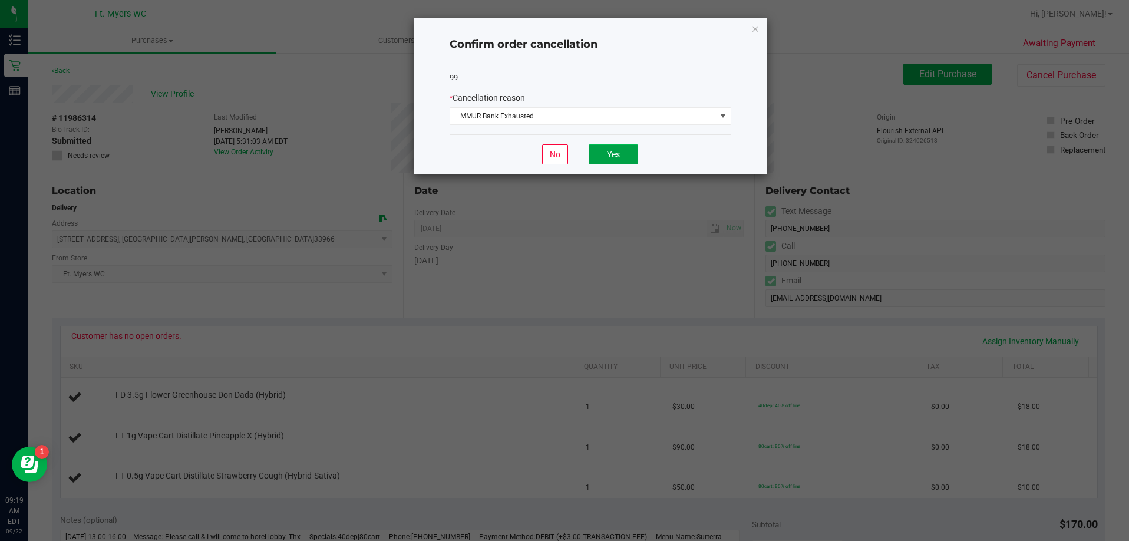
click at [615, 155] on button "Yes" at bounding box center [614, 154] width 50 height 20
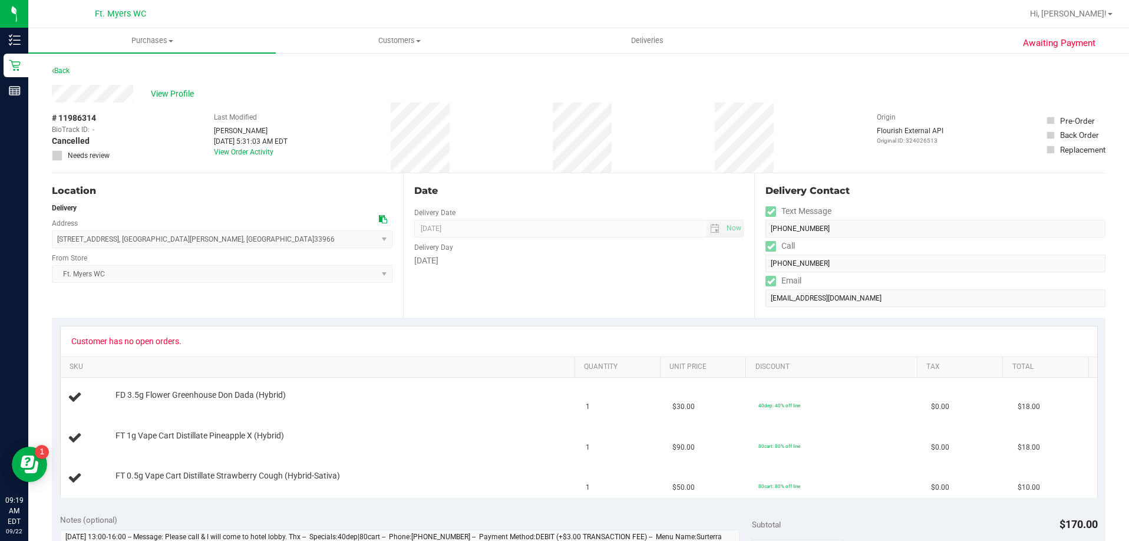
scroll to position [0, 0]
click at [58, 70] on link "Back" at bounding box center [61, 71] width 18 height 8
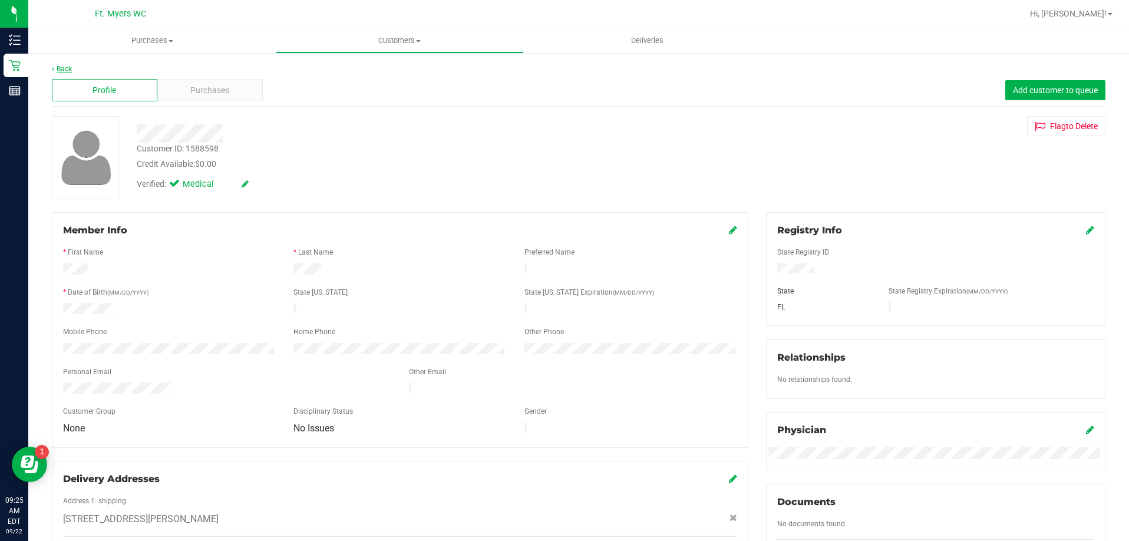
click at [61, 65] on link "Back" at bounding box center [62, 69] width 20 height 8
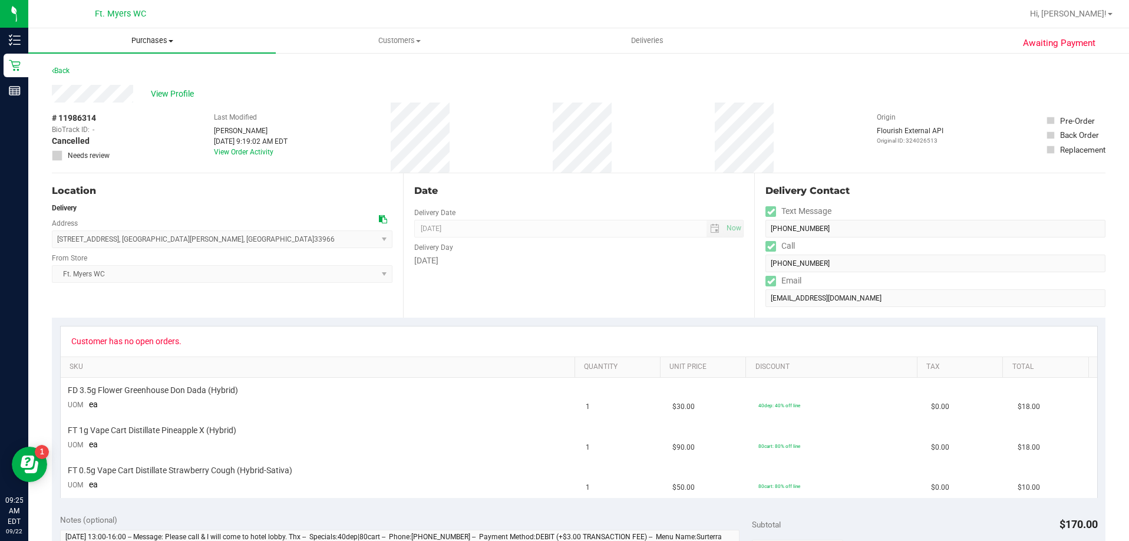
click at [151, 39] on span "Purchases" at bounding box center [152, 40] width 248 height 11
click at [83, 83] on span "Fulfillment" at bounding box center [64, 85] width 73 height 10
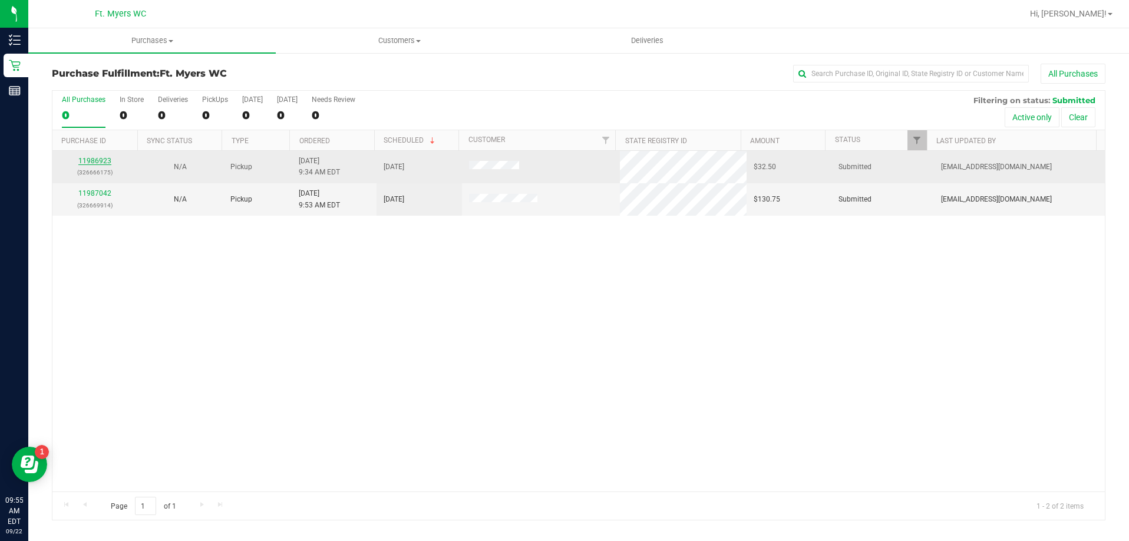
click at [79, 160] on link "11986923" at bounding box center [94, 161] width 33 height 8
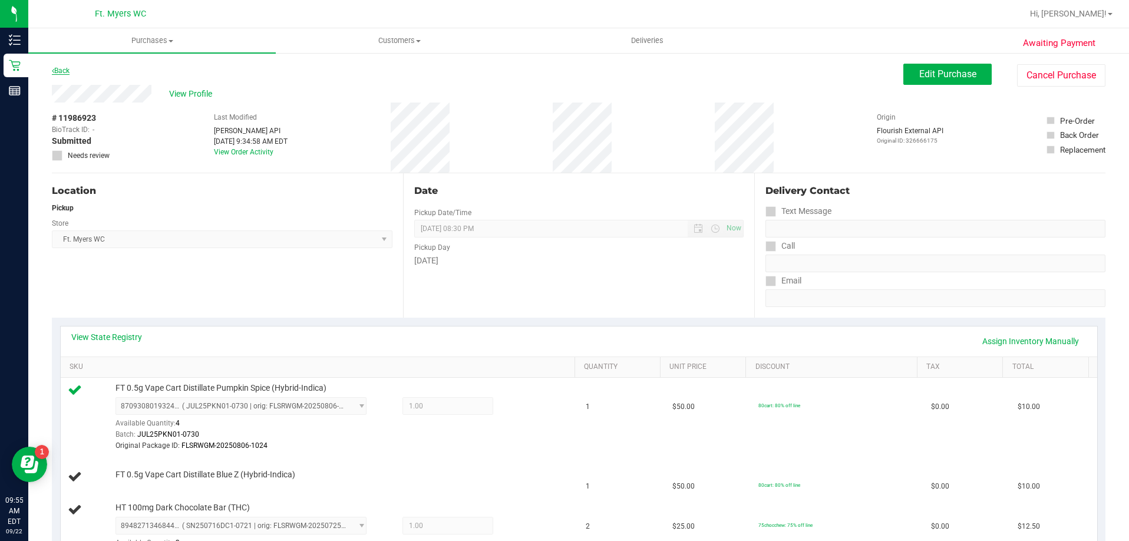
click at [55, 71] on link "Back" at bounding box center [61, 71] width 18 height 8
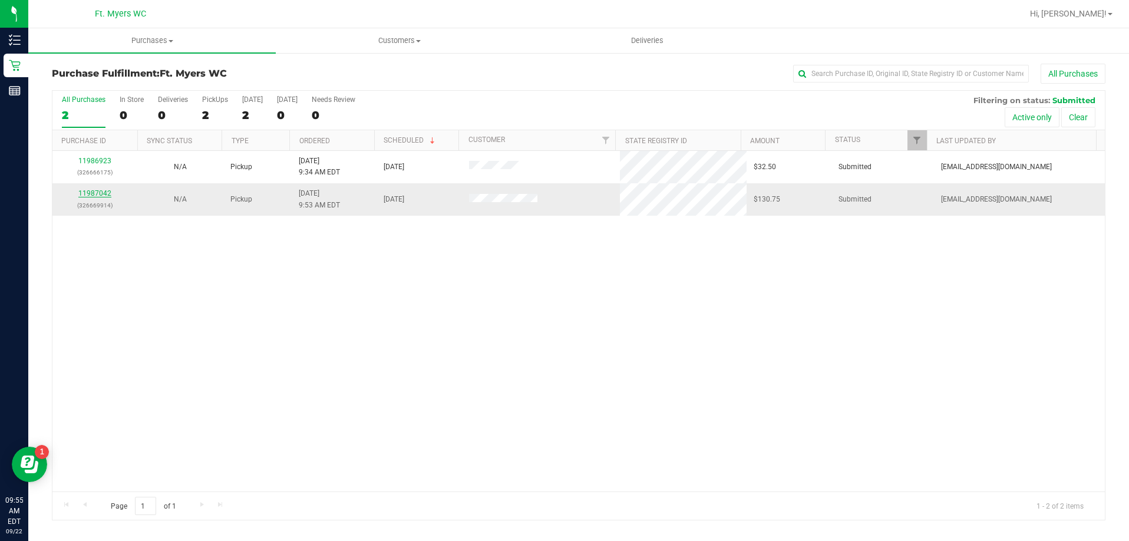
click at [96, 197] on link "11987042" at bounding box center [94, 193] width 33 height 8
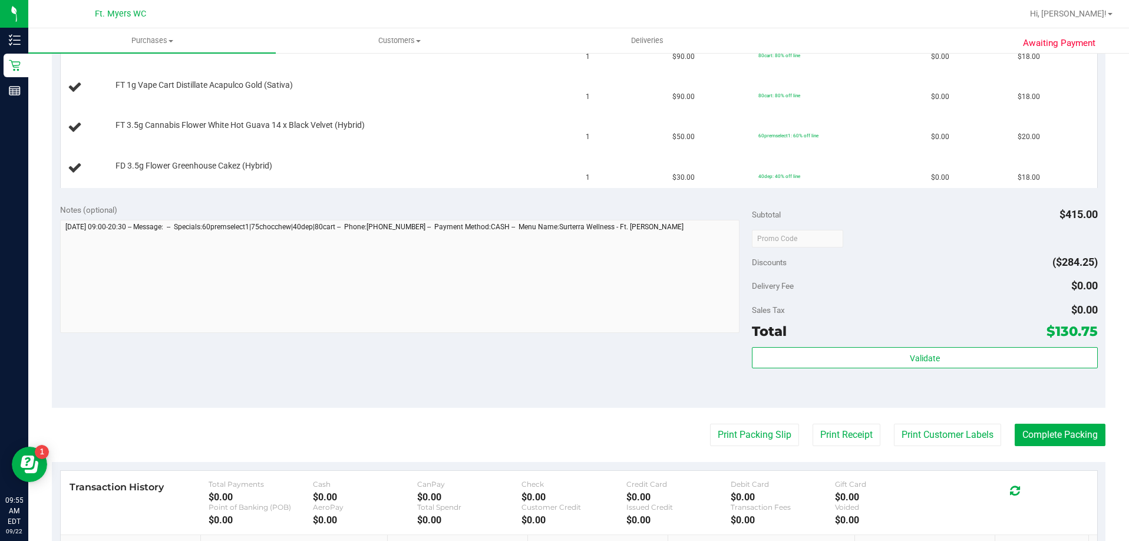
scroll to position [471, 0]
click at [746, 433] on button "Print Packing Slip" at bounding box center [754, 434] width 89 height 22
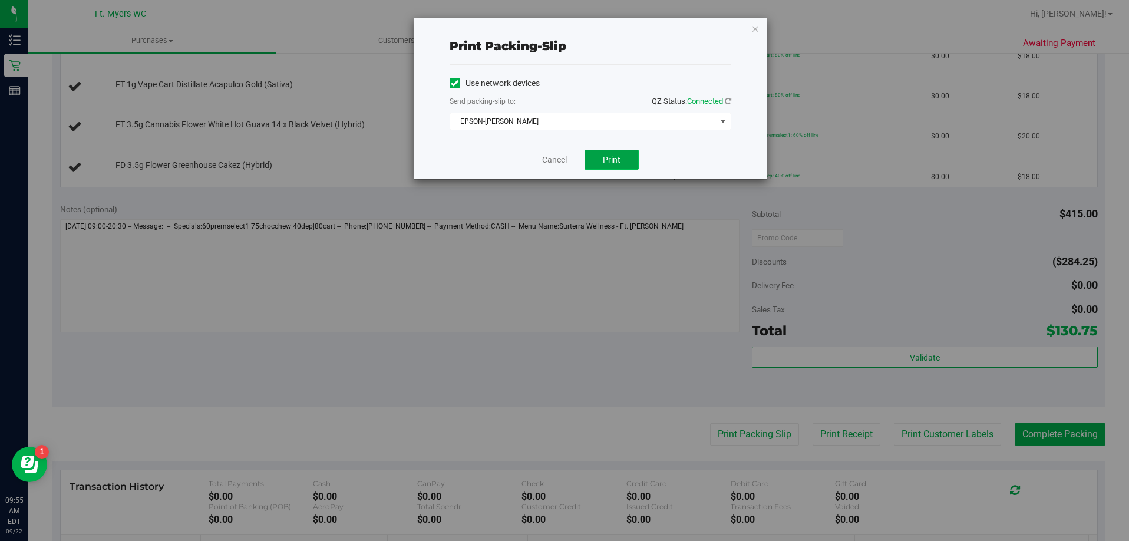
click at [618, 153] on button "Print" at bounding box center [612, 160] width 54 height 20
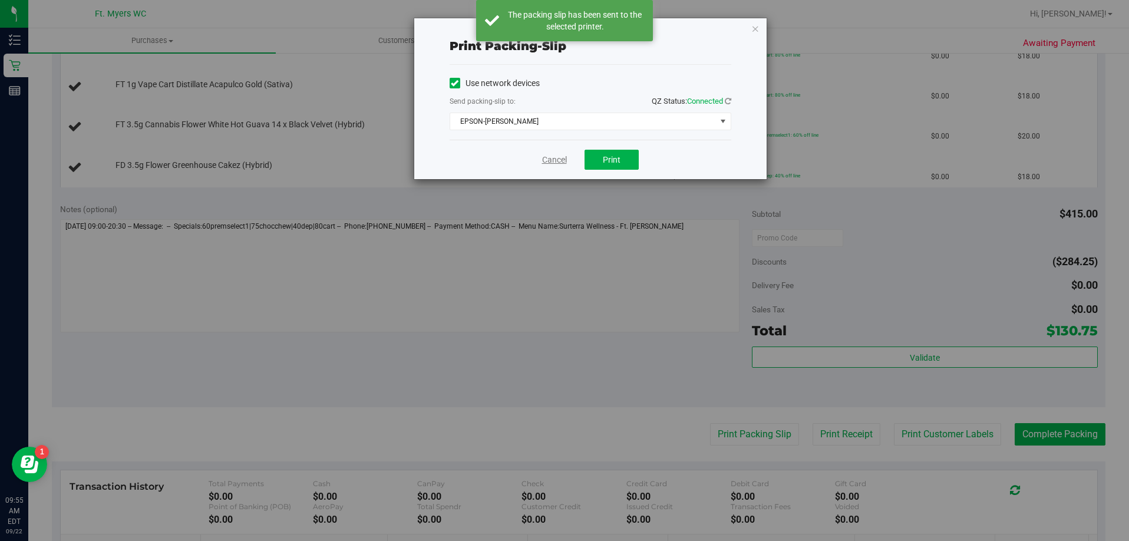
click at [564, 164] on link "Cancel" at bounding box center [554, 160] width 25 height 12
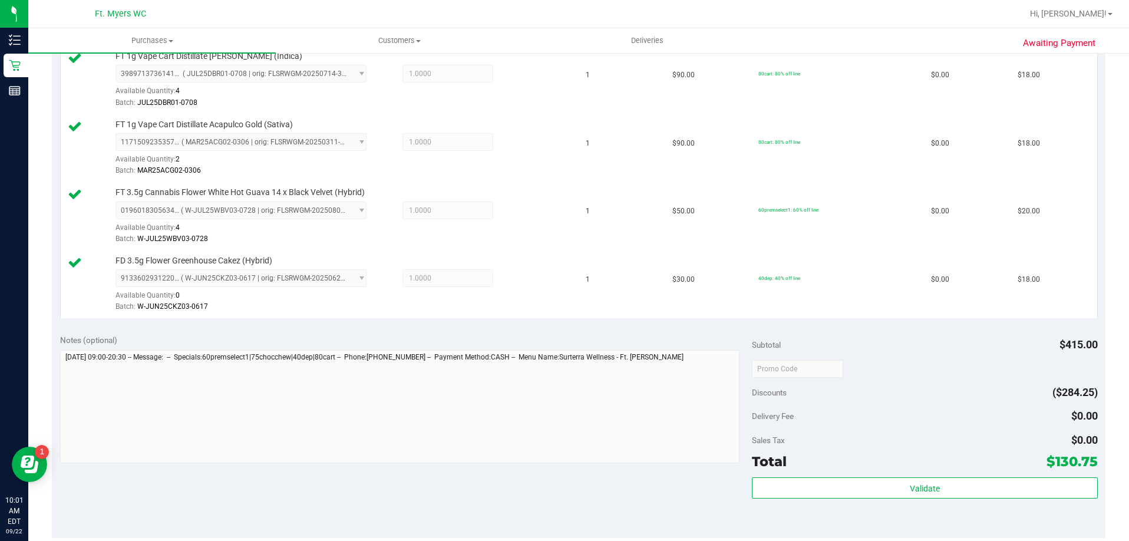
scroll to position [707, 0]
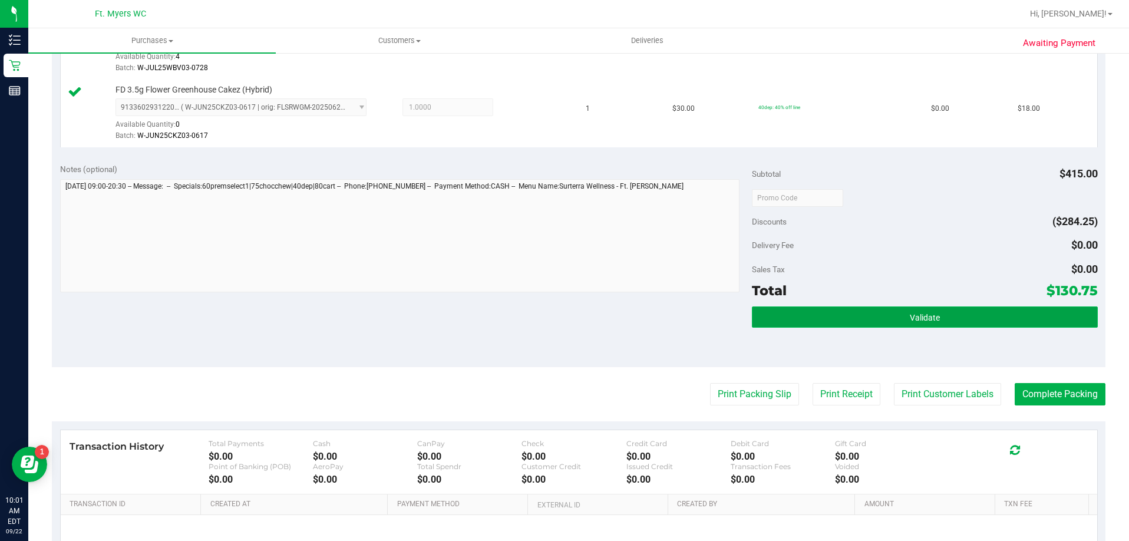
click at [901, 318] on button "Validate" at bounding box center [925, 316] width 346 height 21
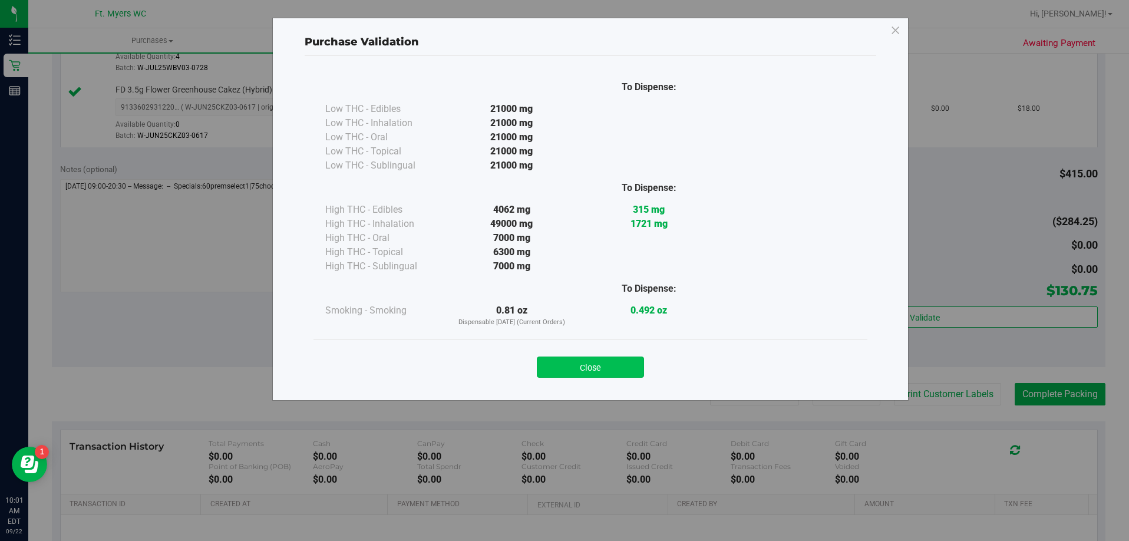
click at [599, 362] on button "Close" at bounding box center [590, 367] width 107 height 21
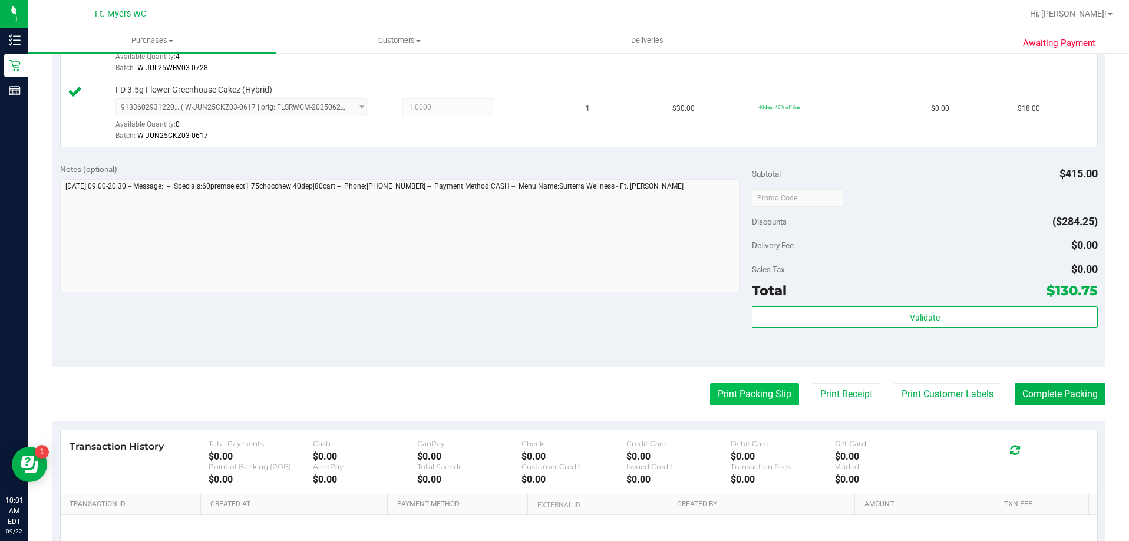
click at [741, 396] on button "Print Packing Slip" at bounding box center [754, 394] width 89 height 22
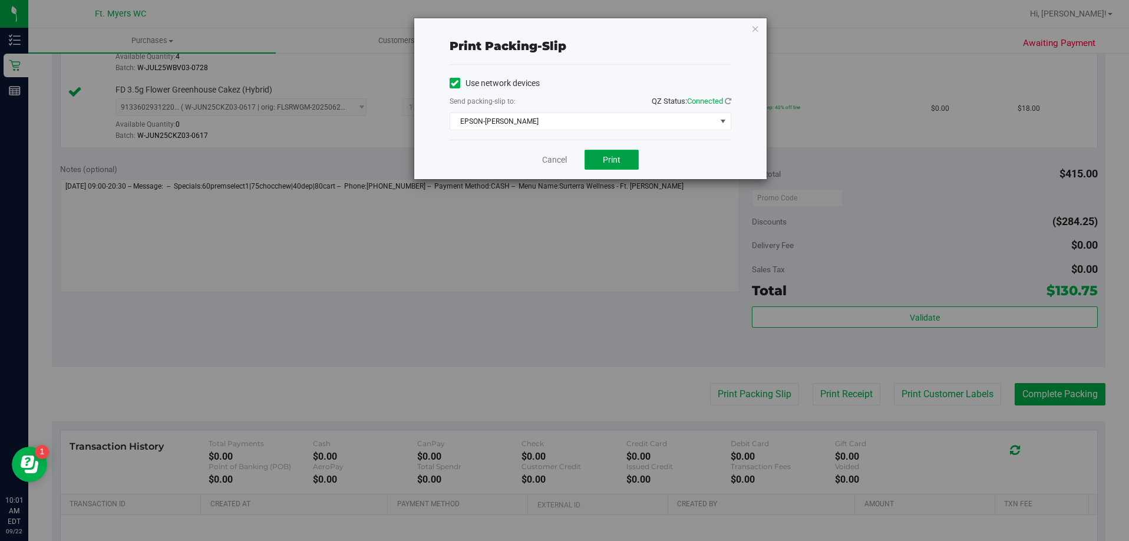
click at [622, 164] on button "Print" at bounding box center [612, 160] width 54 height 20
click at [553, 156] on link "Cancel" at bounding box center [554, 160] width 25 height 12
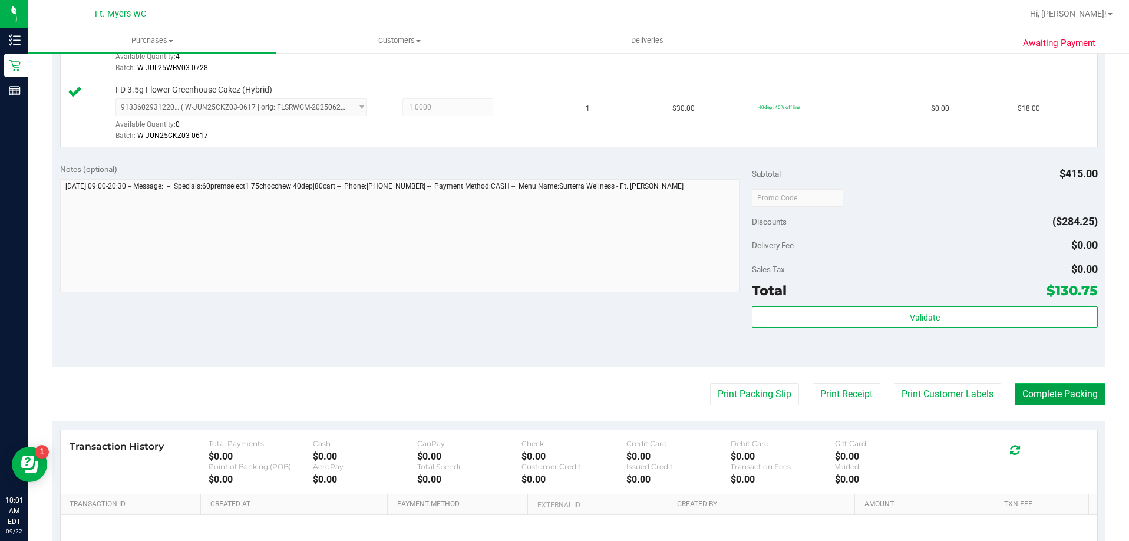
click at [1049, 392] on button "Complete Packing" at bounding box center [1060, 394] width 91 height 22
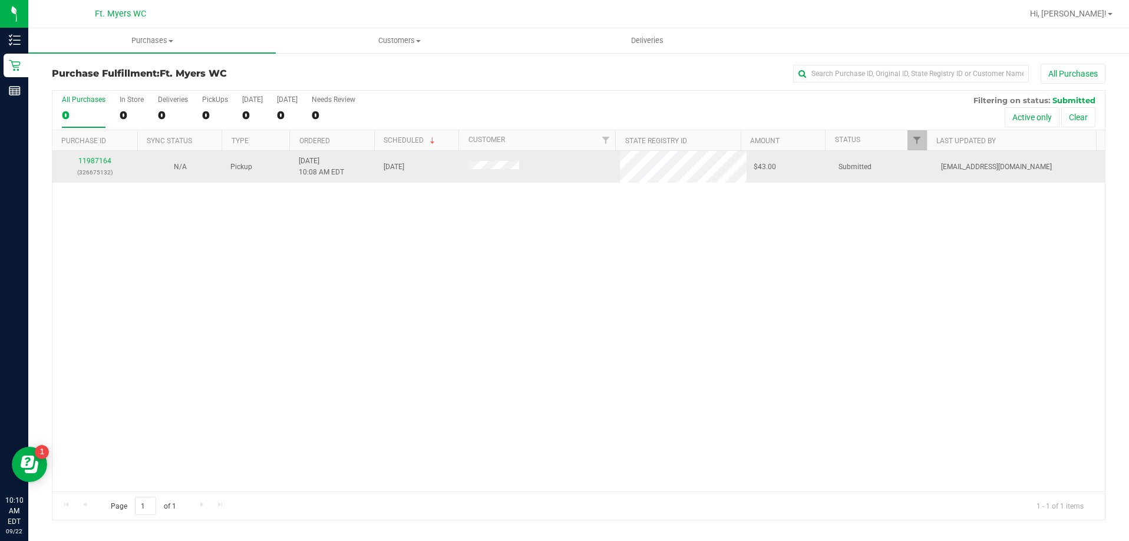
click at [94, 156] on div "11987164 (326675132)" at bounding box center [95, 167] width 71 height 22
click at [111, 162] on div "11987164 (326675132)" at bounding box center [95, 167] width 71 height 22
click at [94, 161] on link "11987164" at bounding box center [94, 161] width 33 height 8
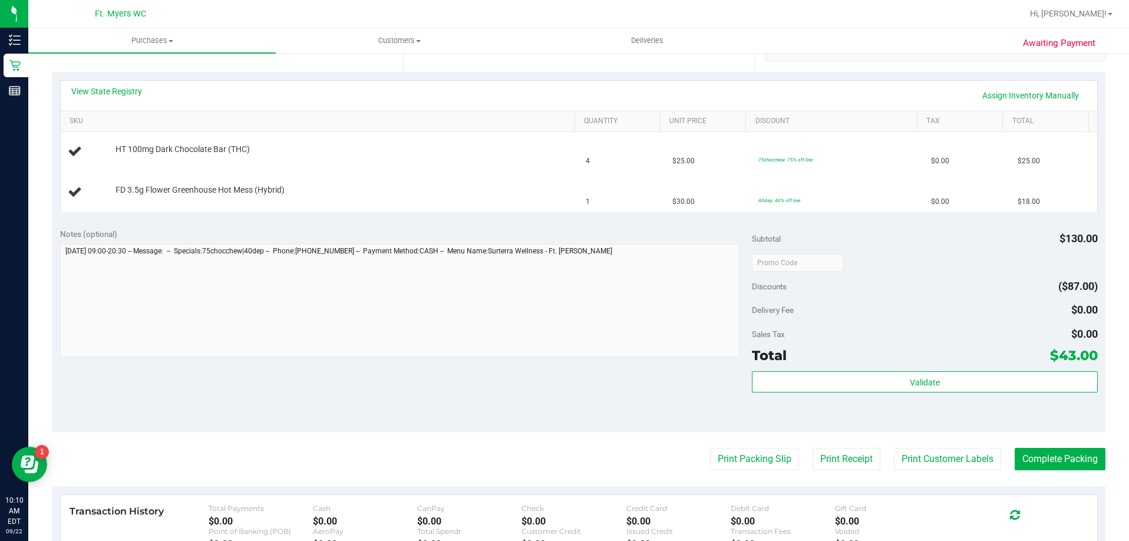
scroll to position [295, 0]
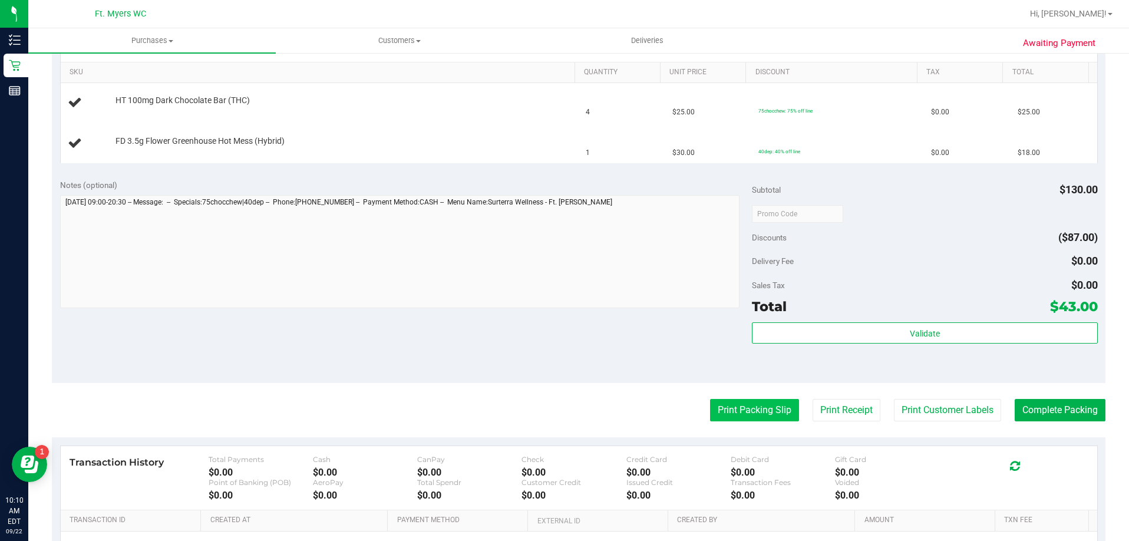
click at [744, 410] on button "Print Packing Slip" at bounding box center [754, 410] width 89 height 22
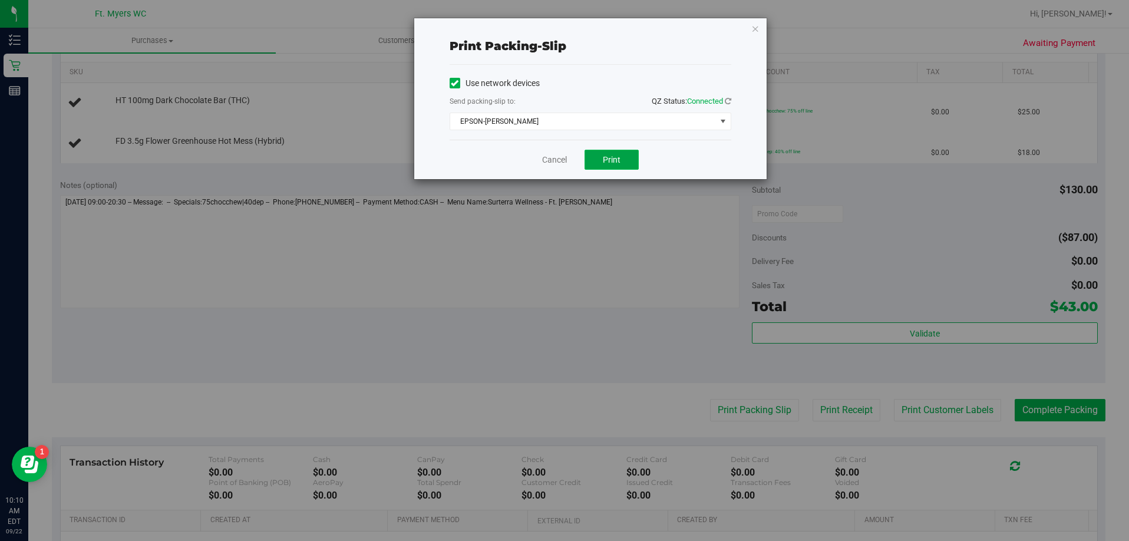
click at [605, 154] on button "Print" at bounding box center [612, 160] width 54 height 20
click at [556, 155] on link "Cancel" at bounding box center [554, 160] width 25 height 12
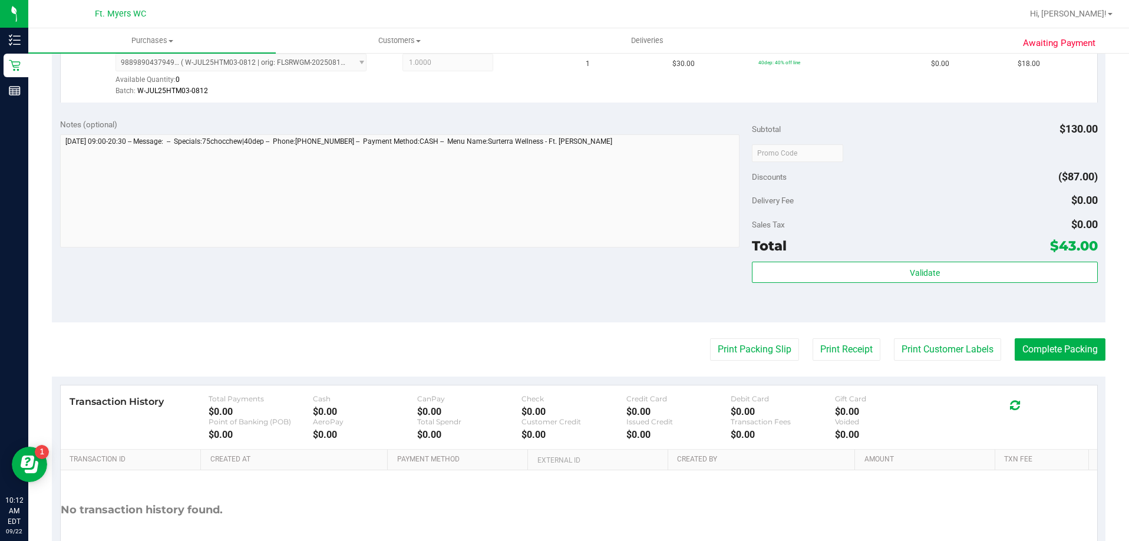
scroll to position [413, 0]
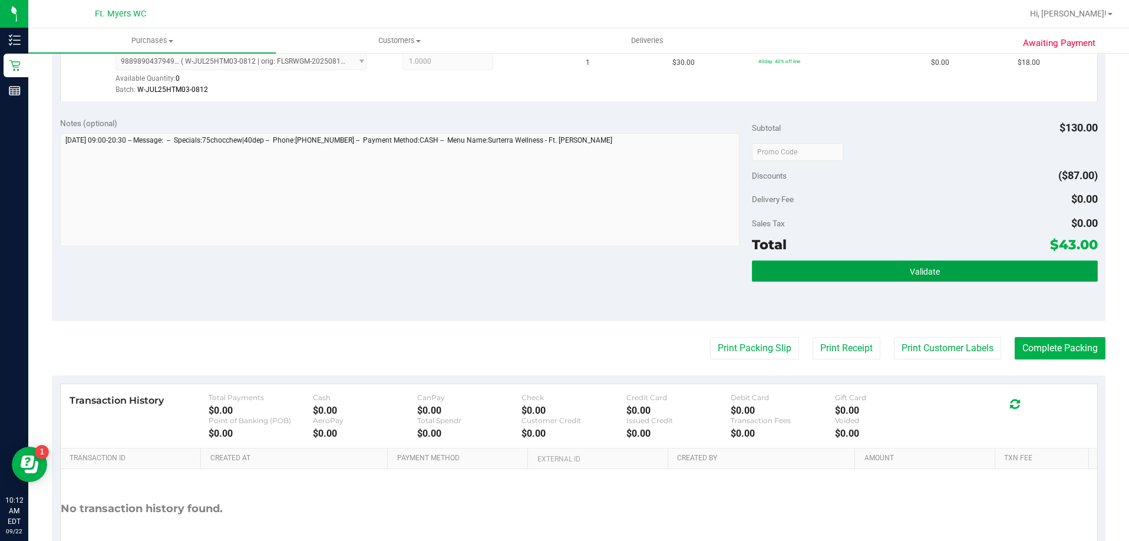
click at [821, 271] on button "Validate" at bounding box center [925, 270] width 346 height 21
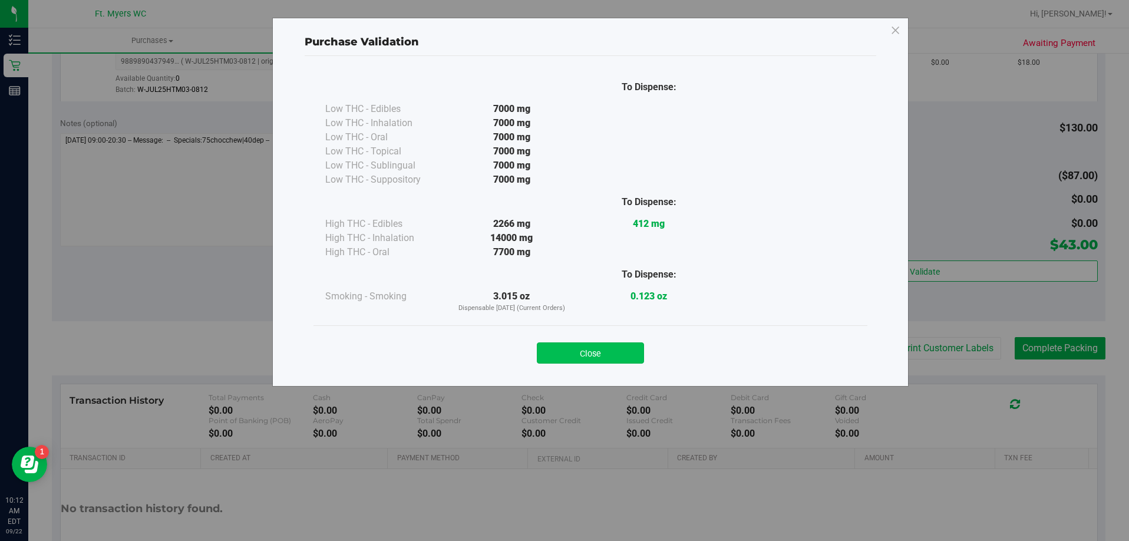
click at [576, 351] on button "Close" at bounding box center [590, 352] width 107 height 21
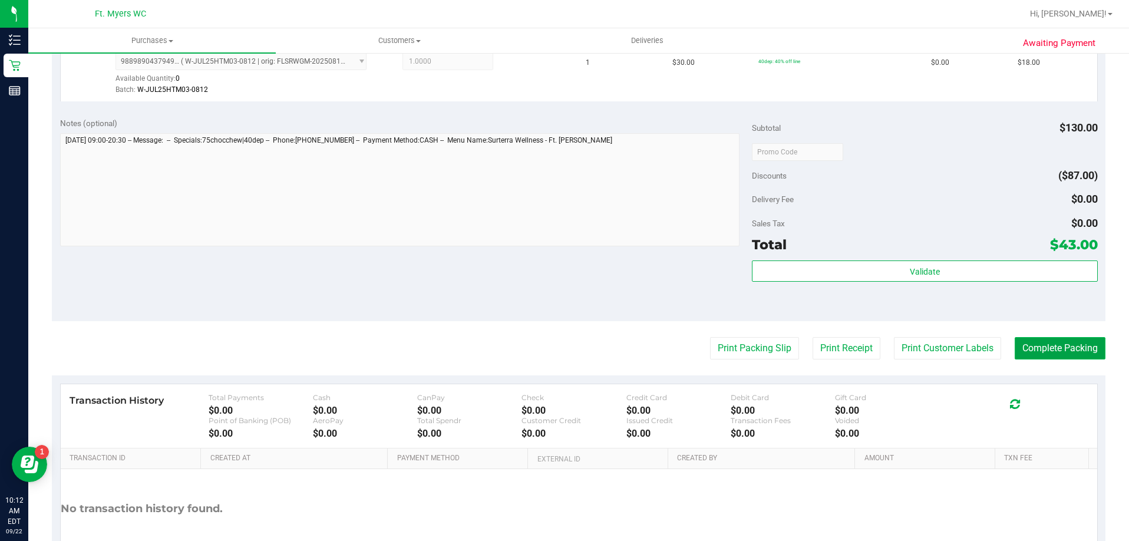
click at [1063, 355] on button "Complete Packing" at bounding box center [1060, 348] width 91 height 22
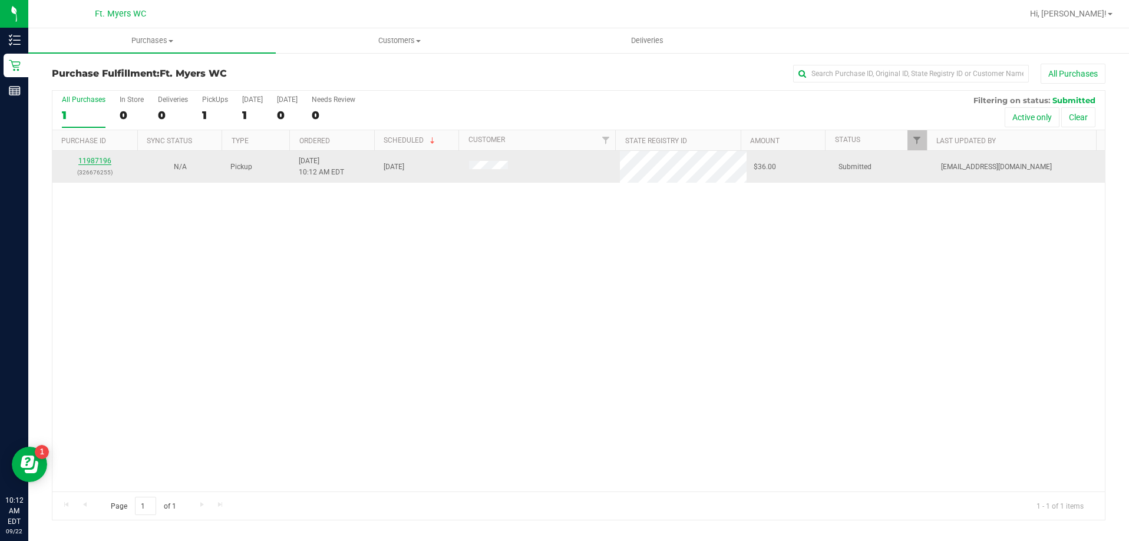
click at [105, 163] on link "11987196" at bounding box center [94, 161] width 33 height 8
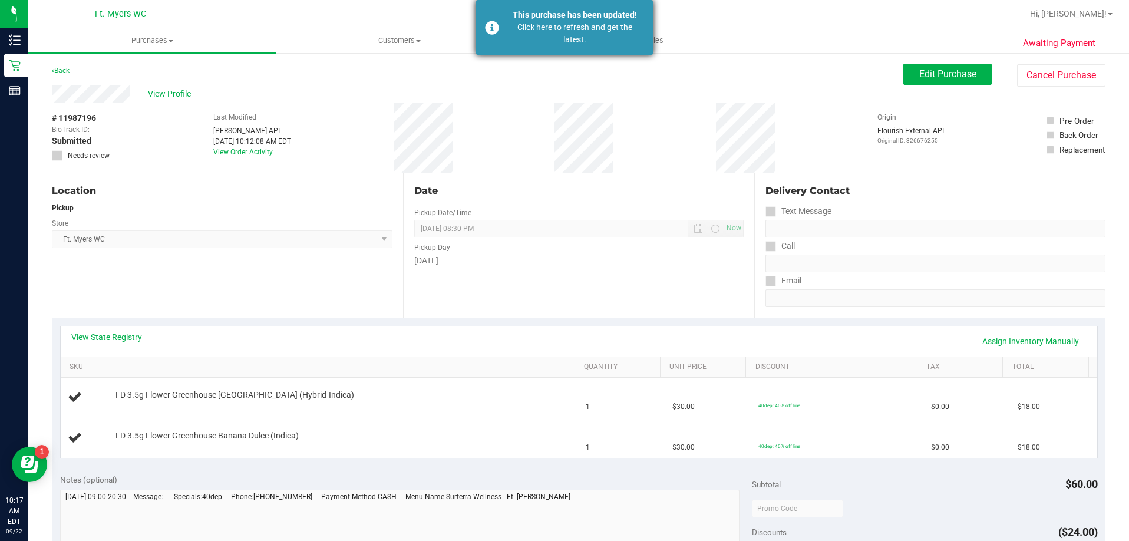
click at [520, 39] on div "Click here to refresh and get the latest." at bounding box center [575, 33] width 138 height 25
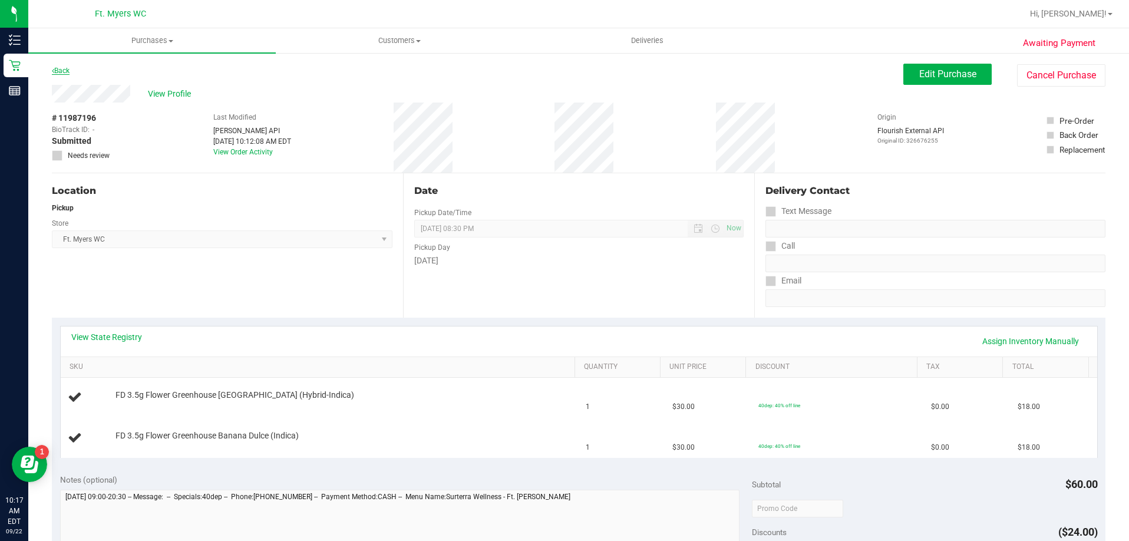
click at [58, 72] on link "Back" at bounding box center [61, 71] width 18 height 8
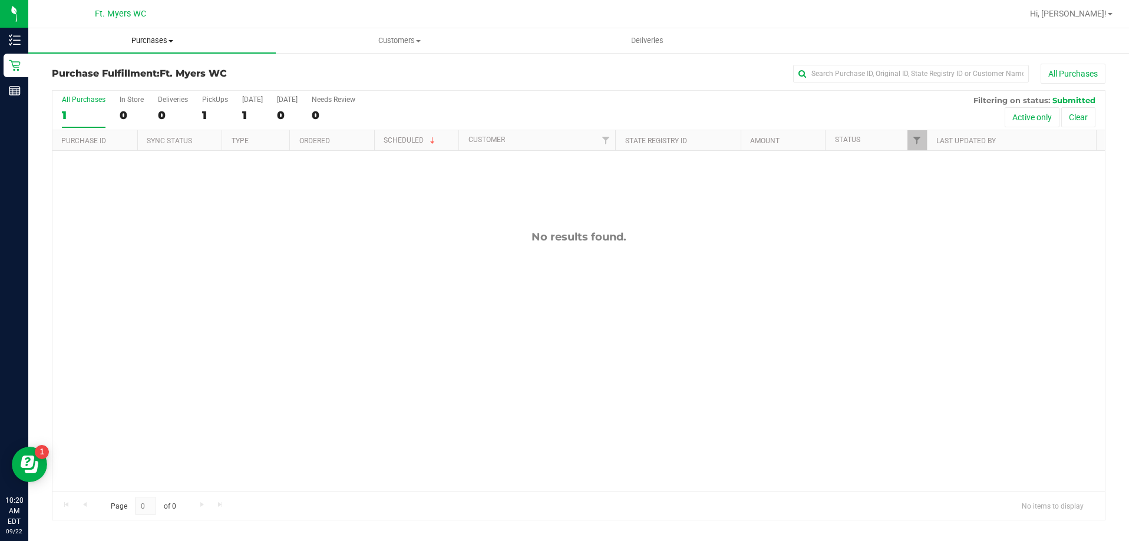
click at [127, 47] on uib-tab-heading "Purchases Summary of purchases Fulfillment All purchases" at bounding box center [152, 40] width 248 height 25
click at [134, 77] on li "Summary of purchases" at bounding box center [152, 71] width 248 height 14
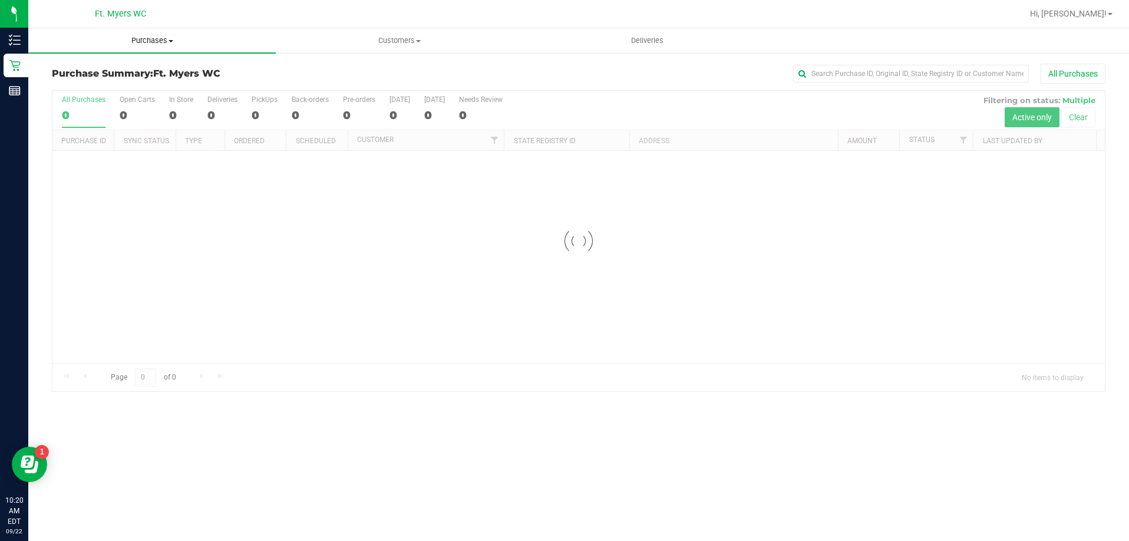
click at [146, 40] on span "Purchases" at bounding box center [152, 40] width 248 height 11
click at [128, 79] on li "Fulfillment" at bounding box center [152, 85] width 248 height 14
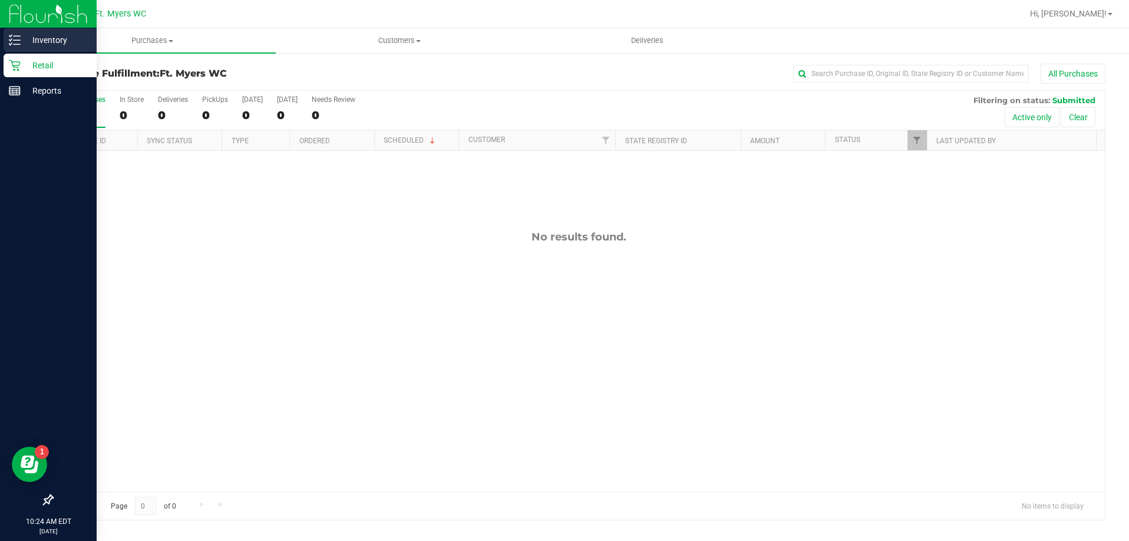
click at [31, 47] on div "Inventory" at bounding box center [50, 40] width 93 height 24
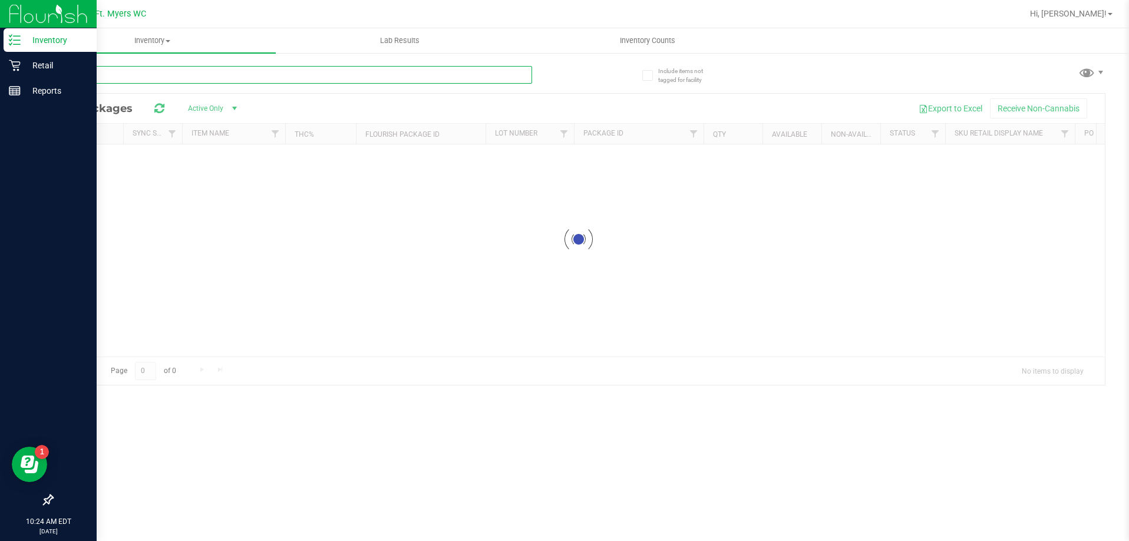
click at [160, 77] on input "text" at bounding box center [292, 75] width 480 height 18
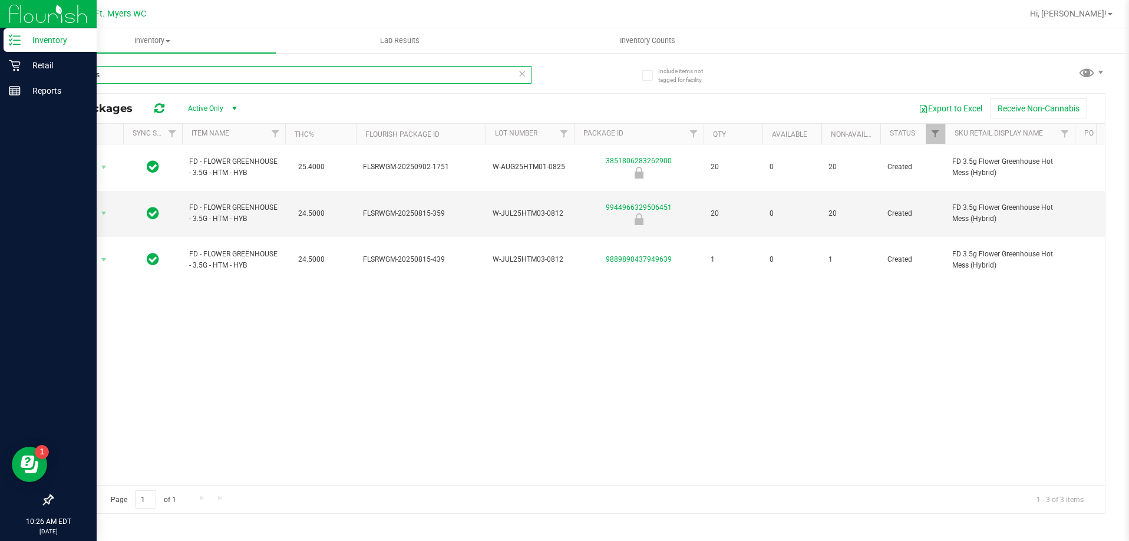
type input "hot mess"
click at [26, 66] on p "Retail" at bounding box center [56, 65] width 71 height 14
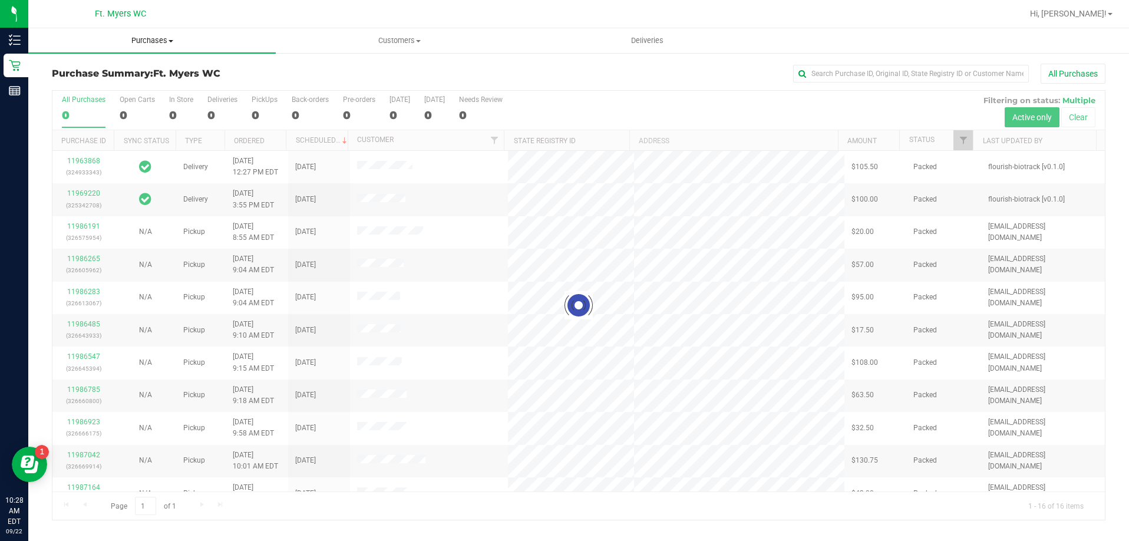
click at [151, 44] on span "Purchases" at bounding box center [152, 40] width 248 height 11
click at [147, 90] on li "Fulfillment" at bounding box center [152, 85] width 248 height 14
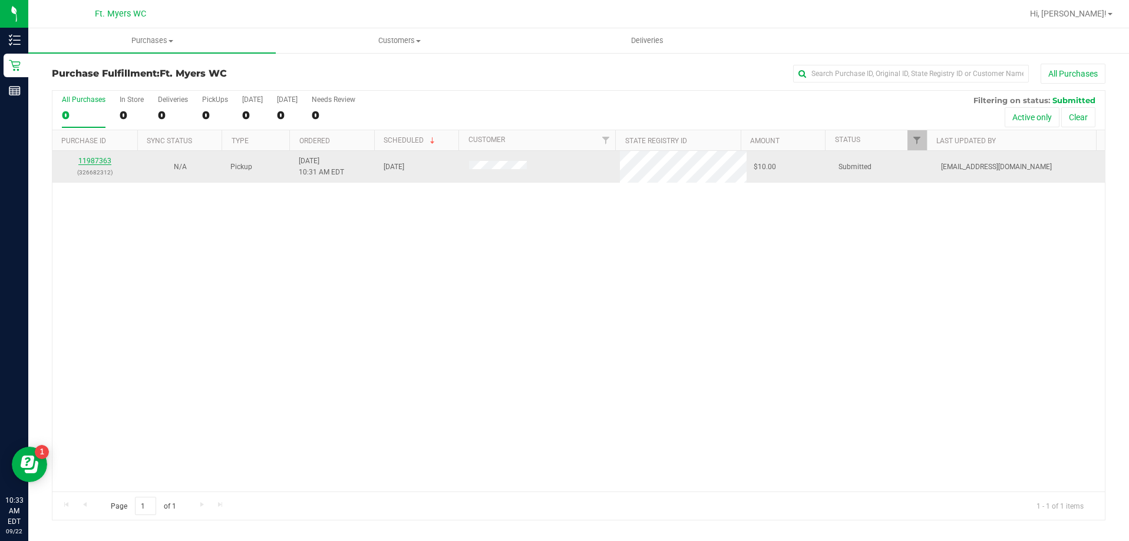
click at [90, 161] on link "11987363" at bounding box center [94, 161] width 33 height 8
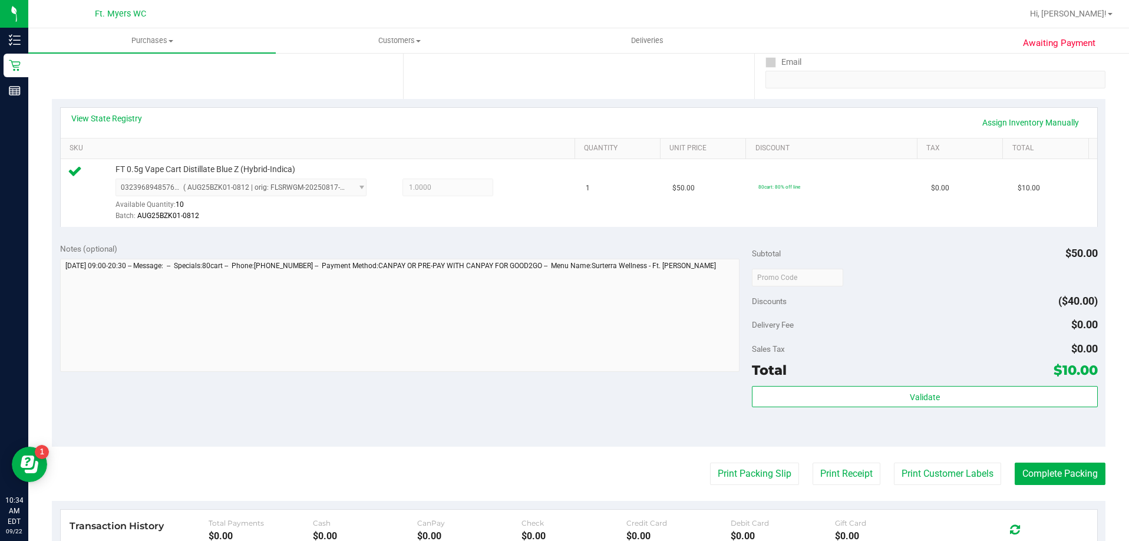
scroll to position [295, 0]
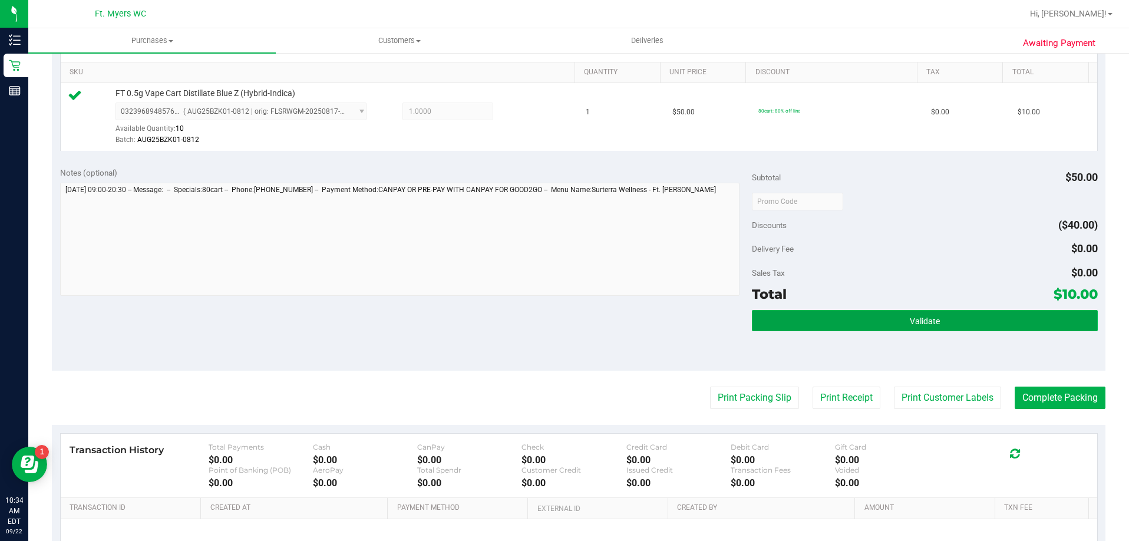
click at [870, 315] on button "Validate" at bounding box center [925, 320] width 346 height 21
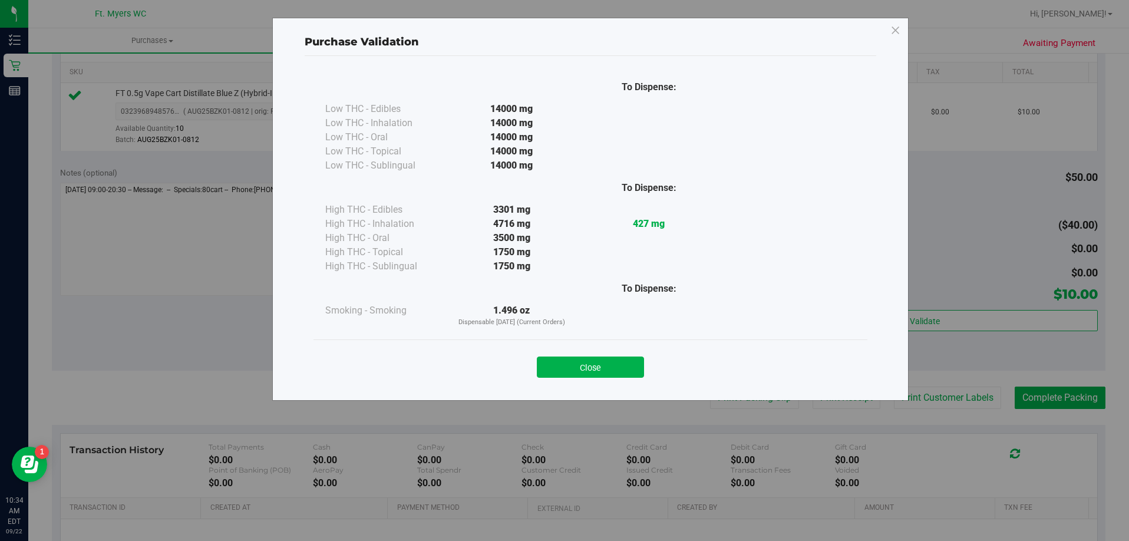
click at [592, 364] on button "Close" at bounding box center [590, 367] width 107 height 21
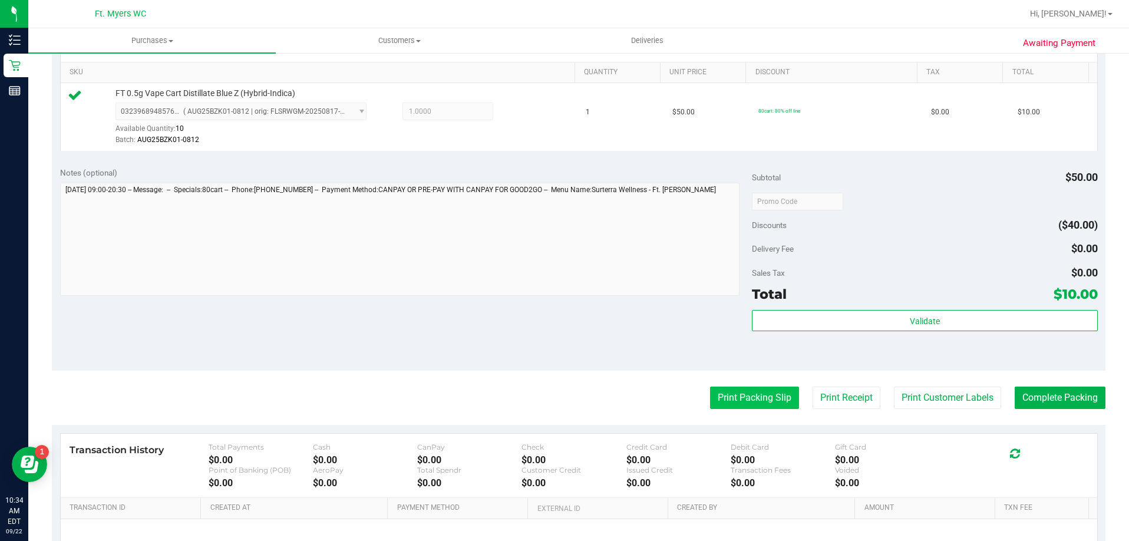
click at [745, 400] on button "Print Packing Slip" at bounding box center [754, 398] width 89 height 22
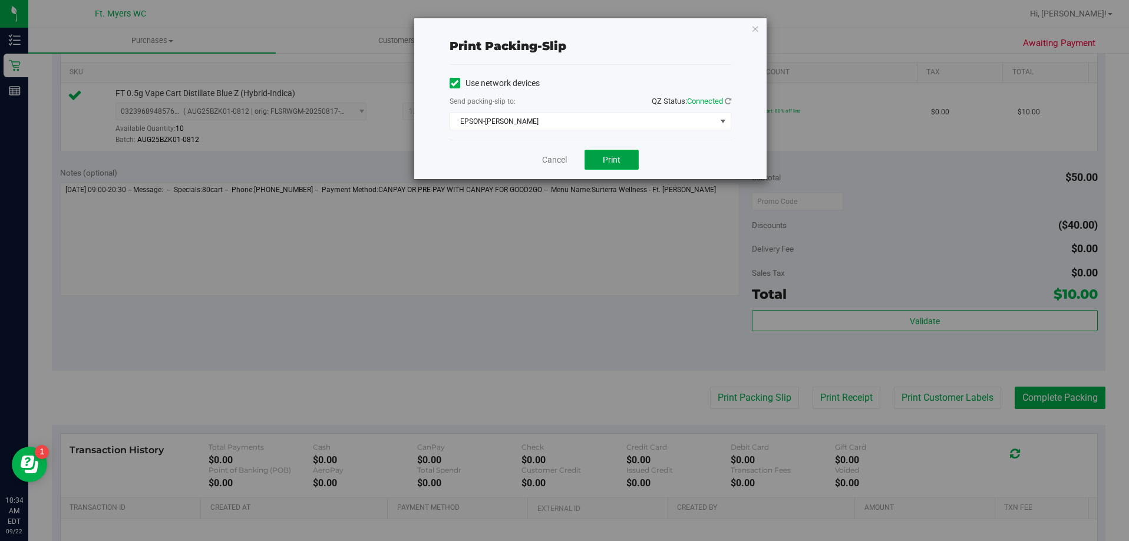
click at [619, 159] on span "Print" at bounding box center [612, 159] width 18 height 9
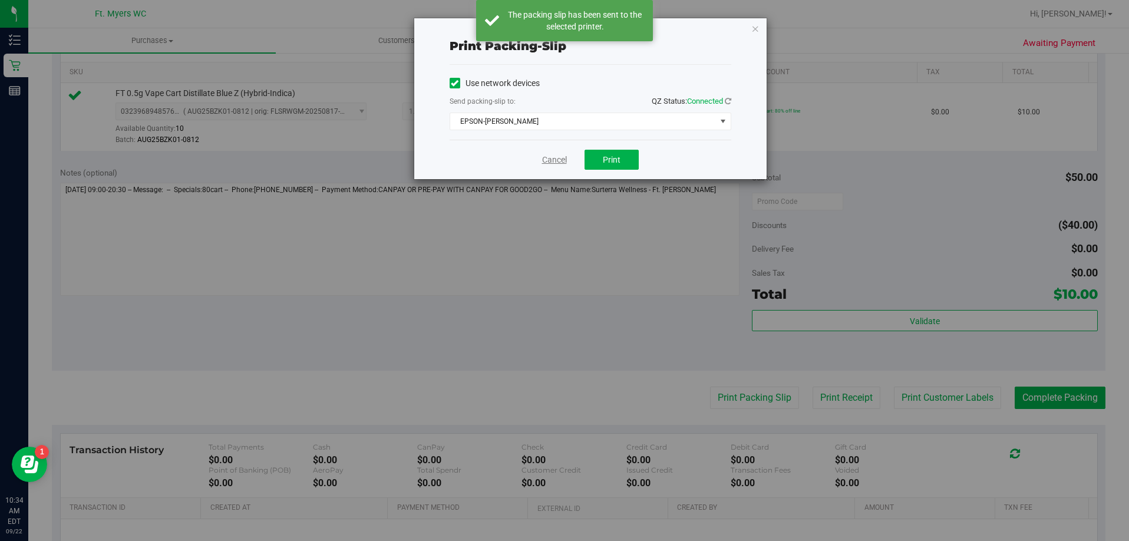
click at [551, 157] on link "Cancel" at bounding box center [554, 160] width 25 height 12
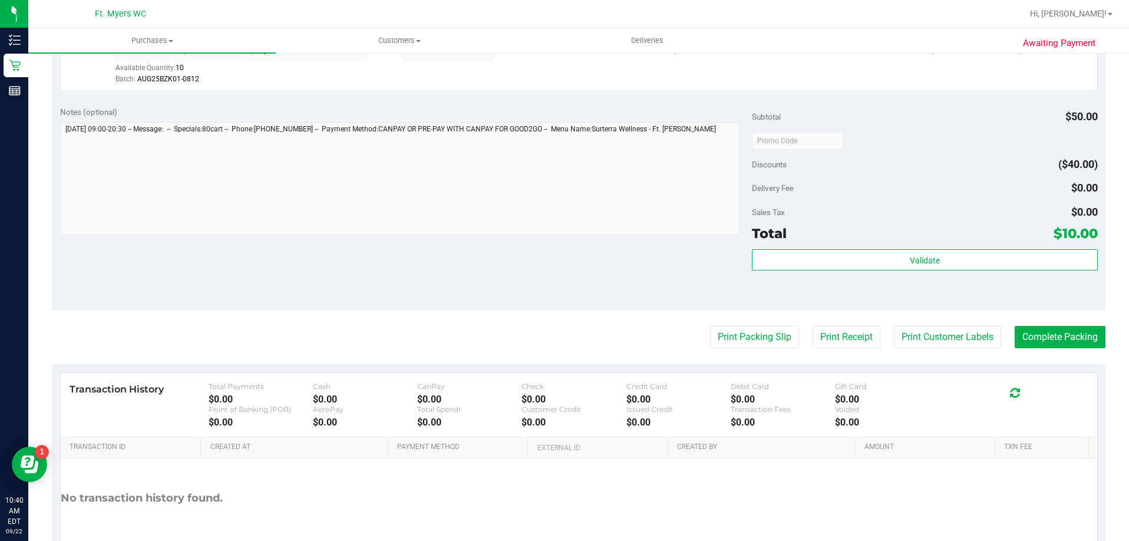
scroll to position [354, 0]
click at [1038, 332] on button "Complete Packing" at bounding box center [1060, 339] width 91 height 22
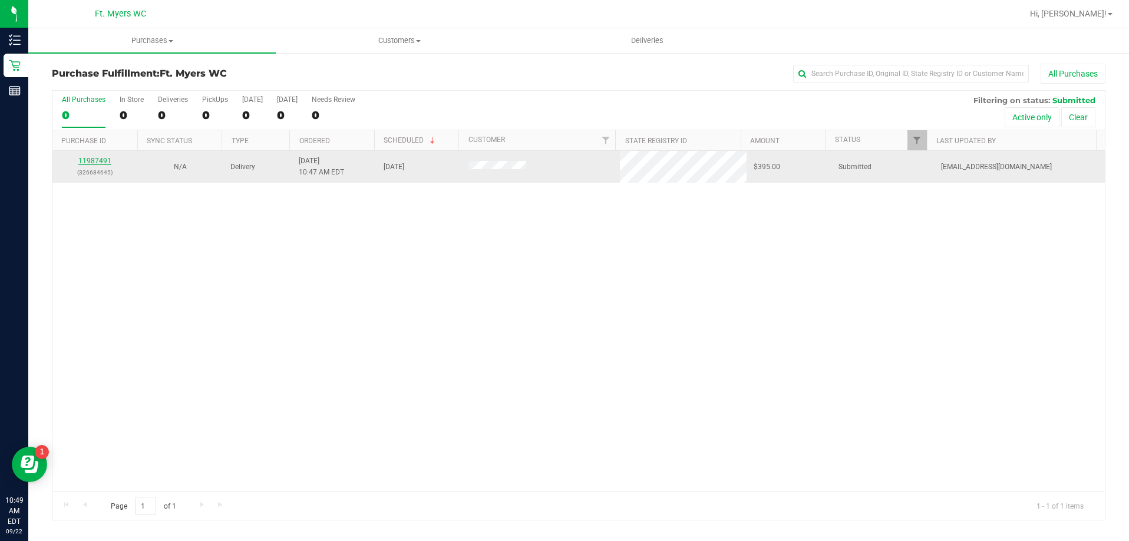
click at [103, 161] on link "11987491" at bounding box center [94, 161] width 33 height 8
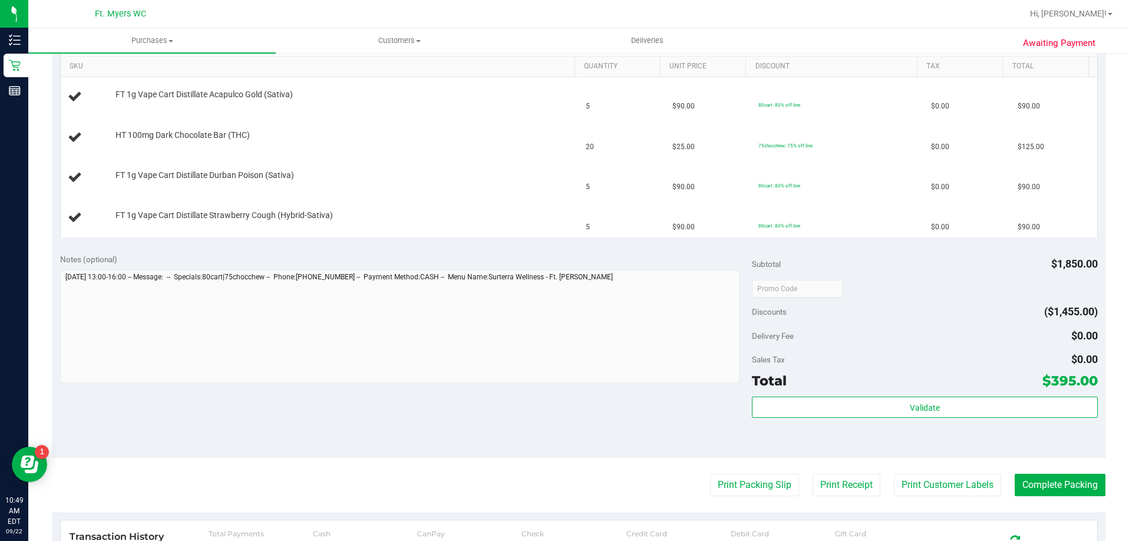
scroll to position [413, 0]
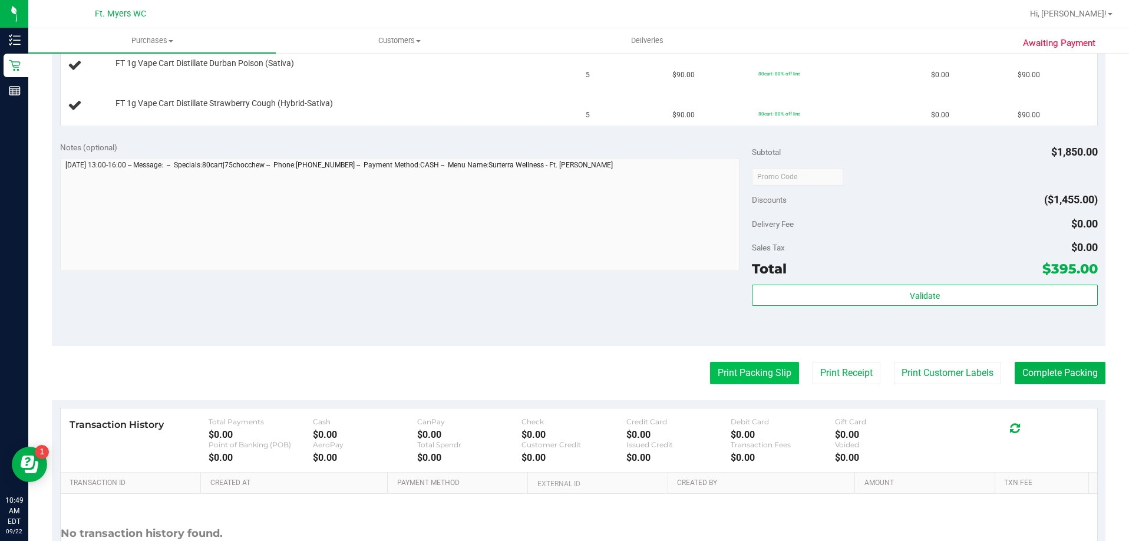
click at [728, 372] on button "Print Packing Slip" at bounding box center [754, 373] width 89 height 22
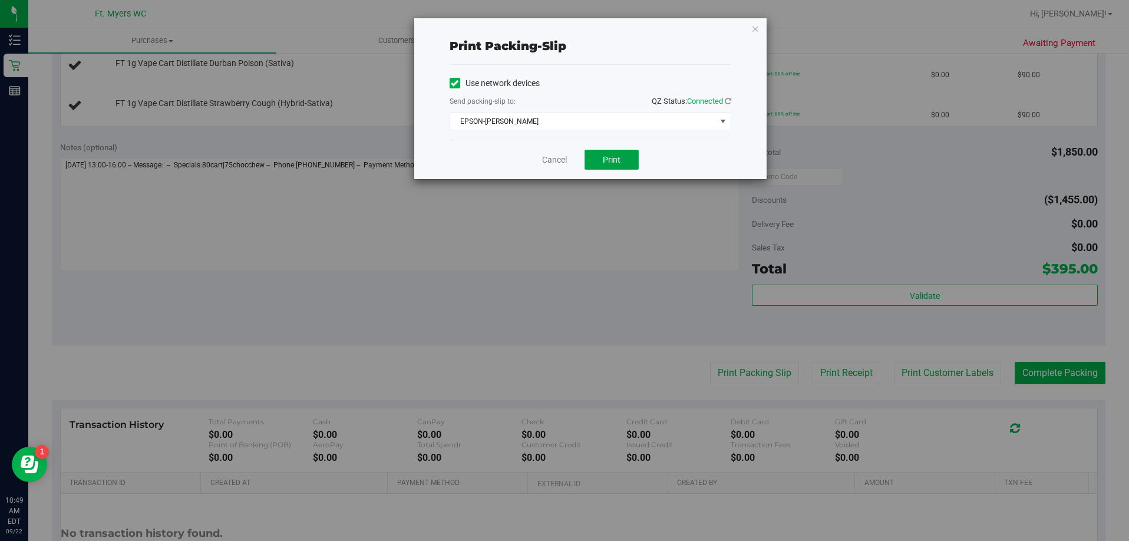
click at [617, 159] on span "Print" at bounding box center [612, 159] width 18 height 9
click at [558, 160] on link "Cancel" at bounding box center [554, 160] width 25 height 12
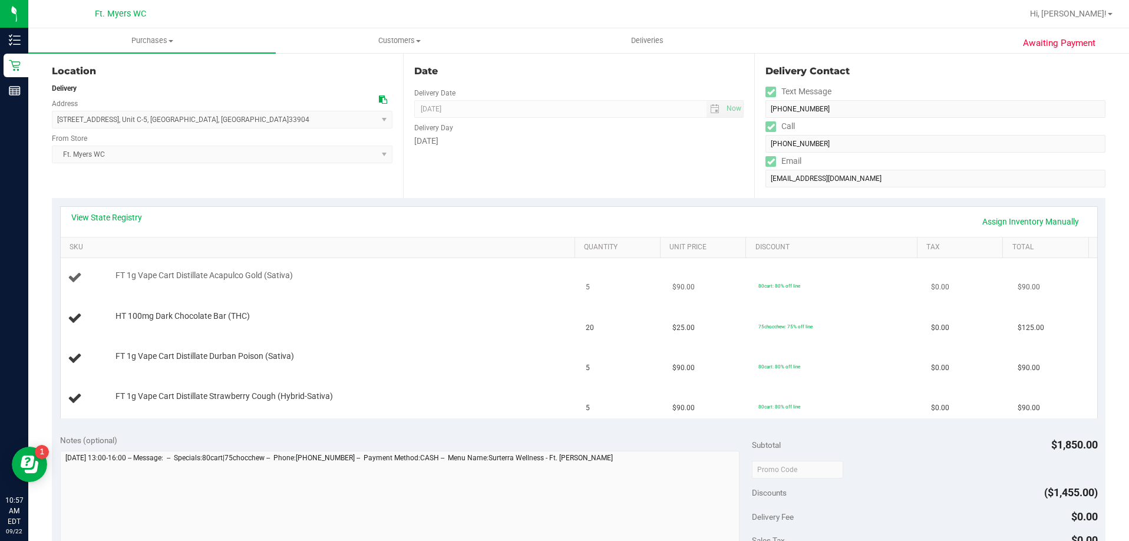
scroll to position [118, 0]
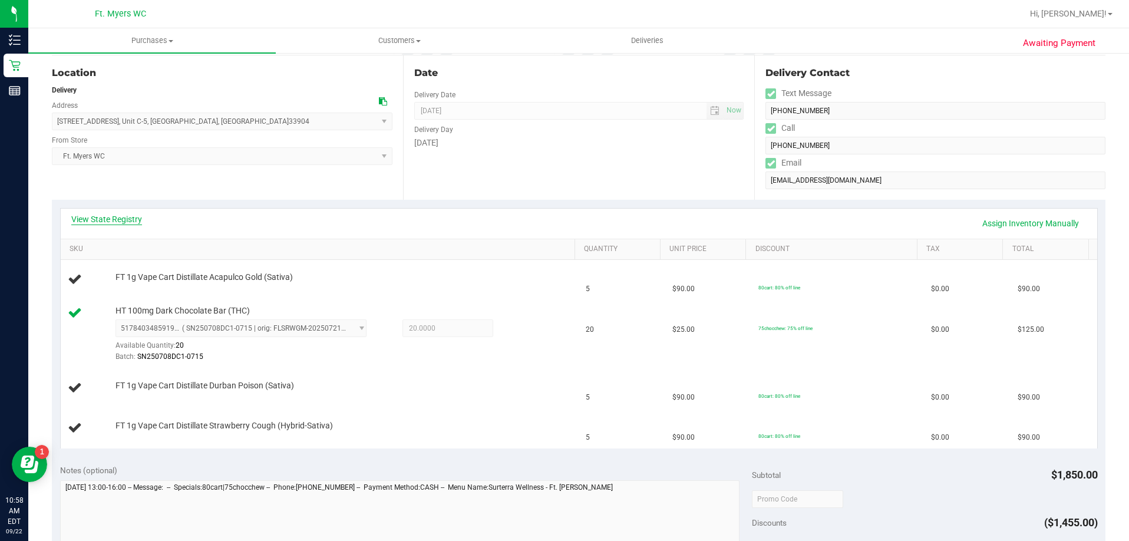
click at [100, 219] on link "View State Registry" at bounding box center [106, 219] width 71 height 12
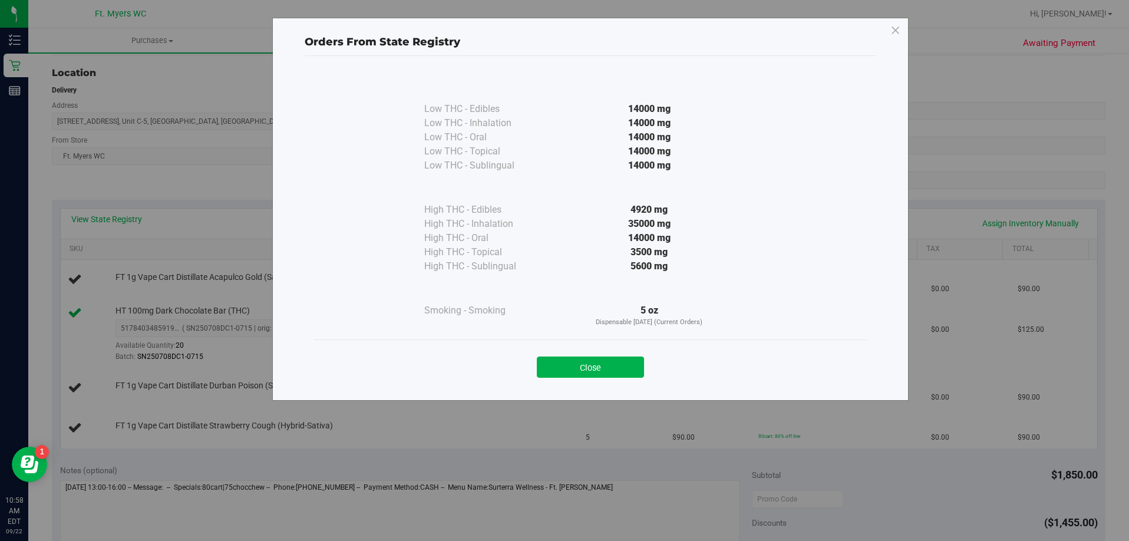
click at [582, 355] on div "Close" at bounding box center [590, 363] width 536 height 29
click at [593, 367] on button "Close" at bounding box center [590, 367] width 107 height 21
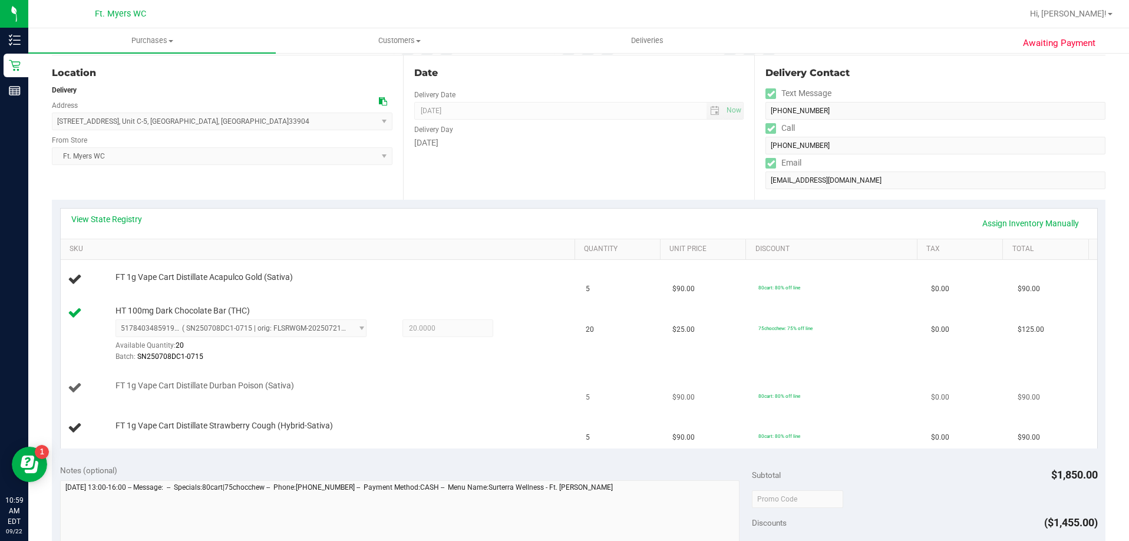
click at [561, 375] on td "FT 1g Vape Cart Distillate Durban Poison (Sativa)" at bounding box center [320, 388] width 519 height 40
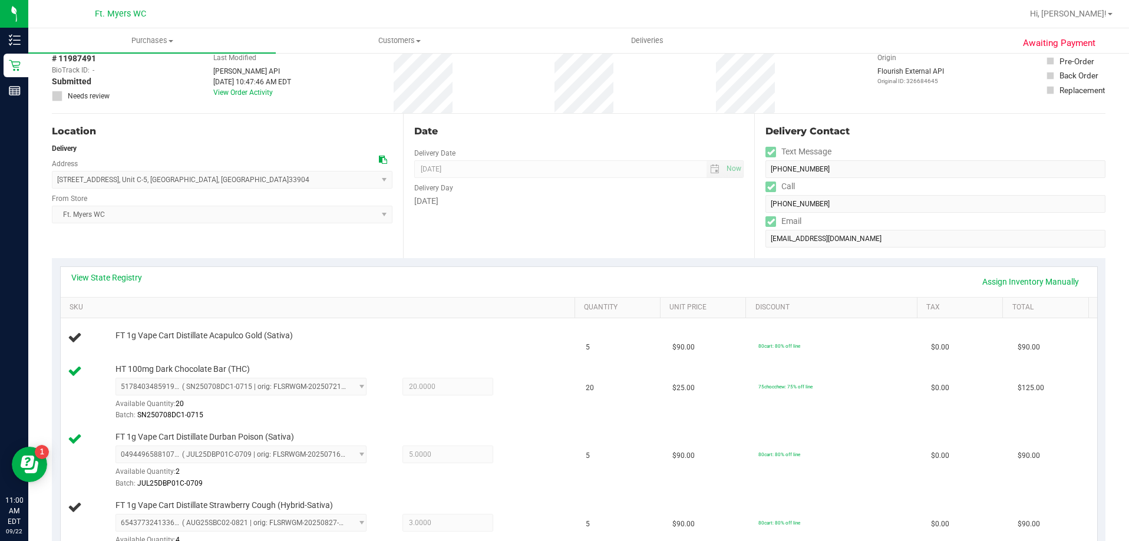
scroll to position [59, 0]
click at [1025, 282] on link "Assign Inventory Manually" at bounding box center [1031, 282] width 112 height 20
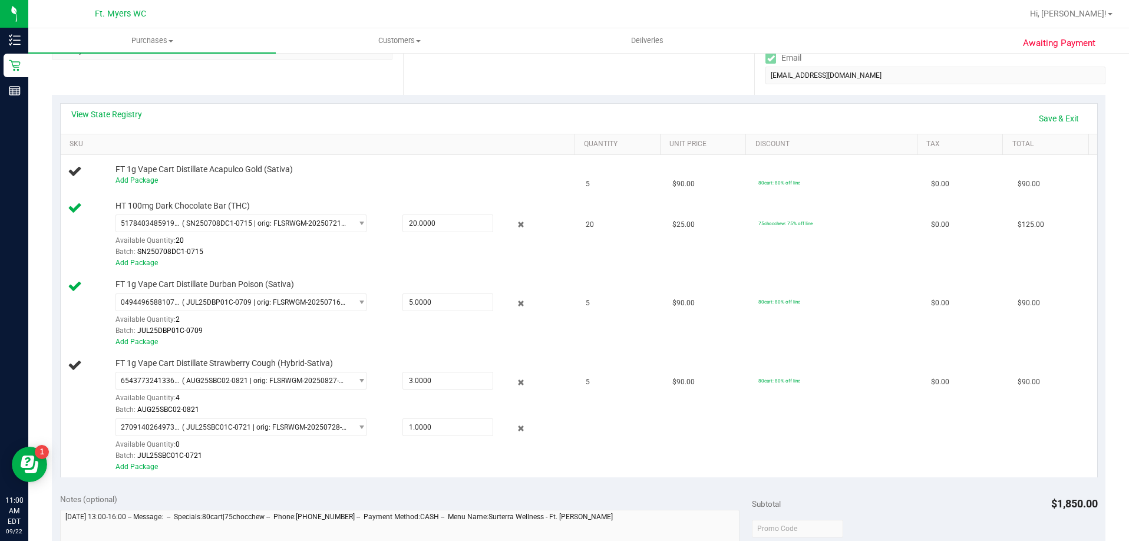
scroll to position [354, 0]
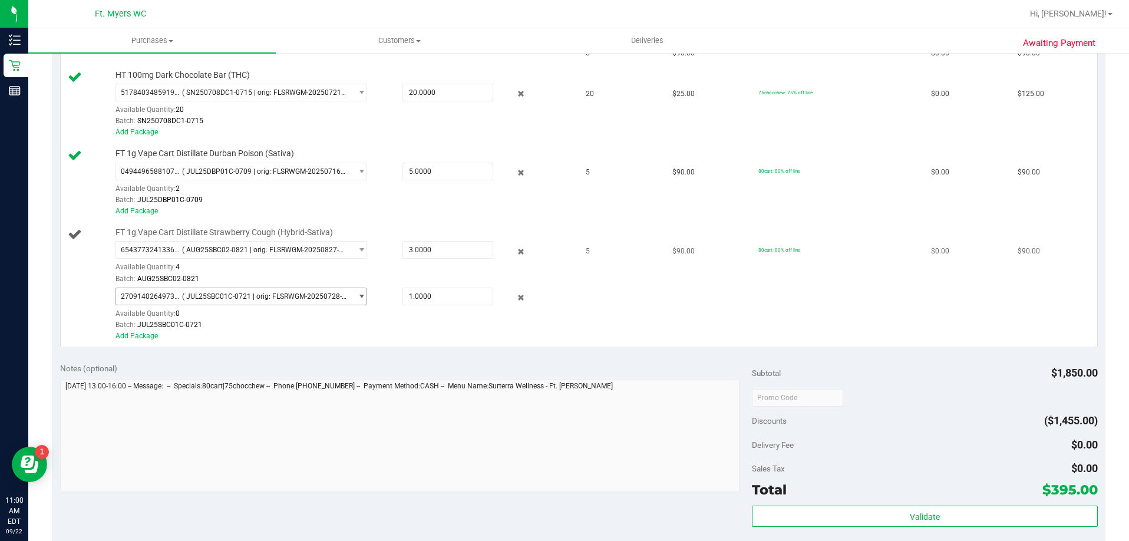
click at [178, 293] on span "2709140264973831" at bounding box center [152, 296] width 62 height 8
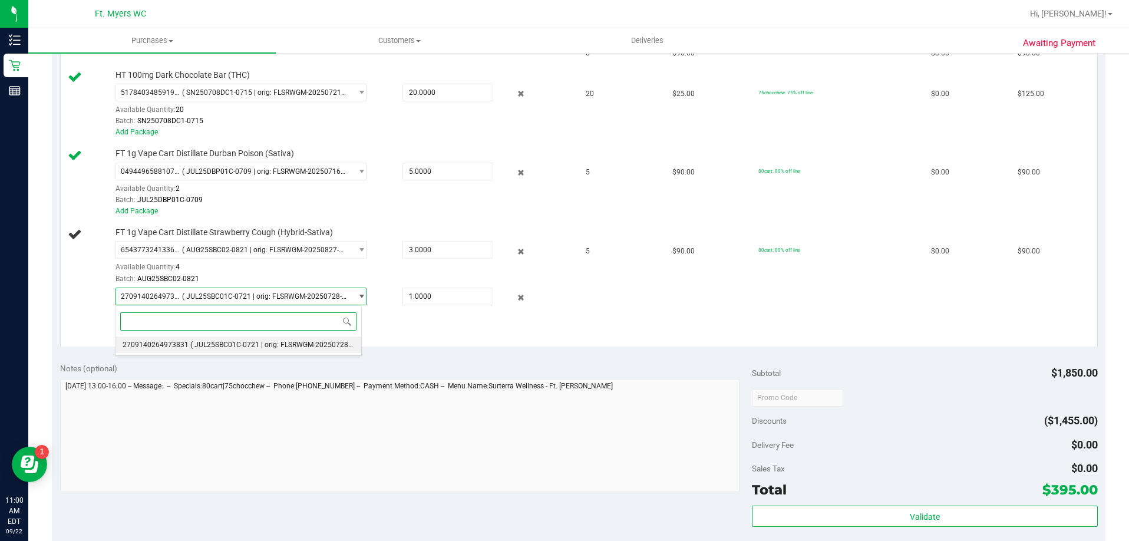
click at [252, 340] on li "2709140264973831 ( JUL25SBC01C-0721 | orig: FLSRWGM-20250728-944 )" at bounding box center [239, 344] width 246 height 17
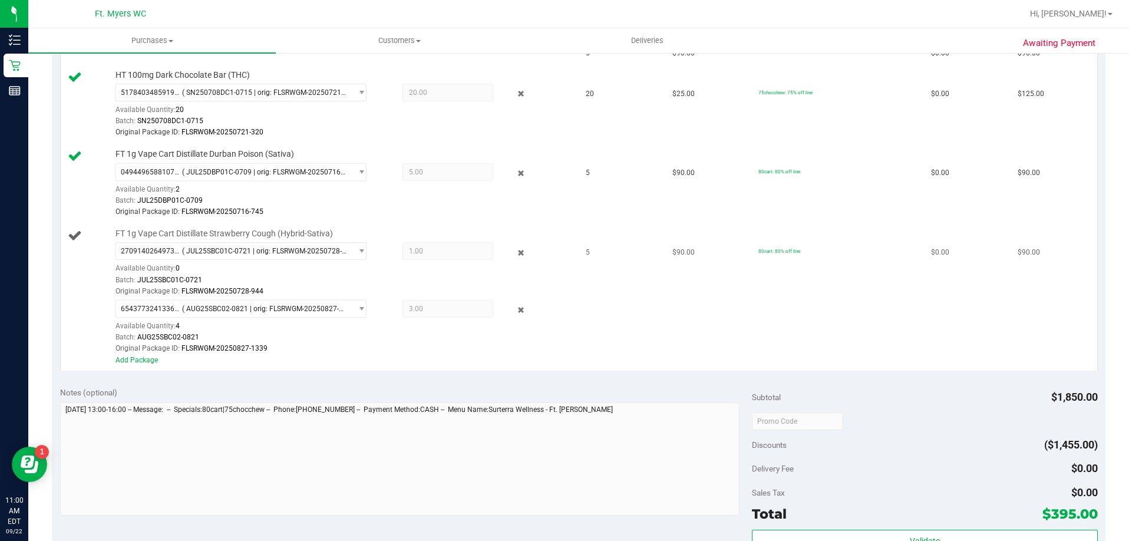
click at [439, 302] on span "3.00 3" at bounding box center [447, 309] width 91 height 18
click at [151, 359] on link "Add Package" at bounding box center [137, 360] width 42 height 8
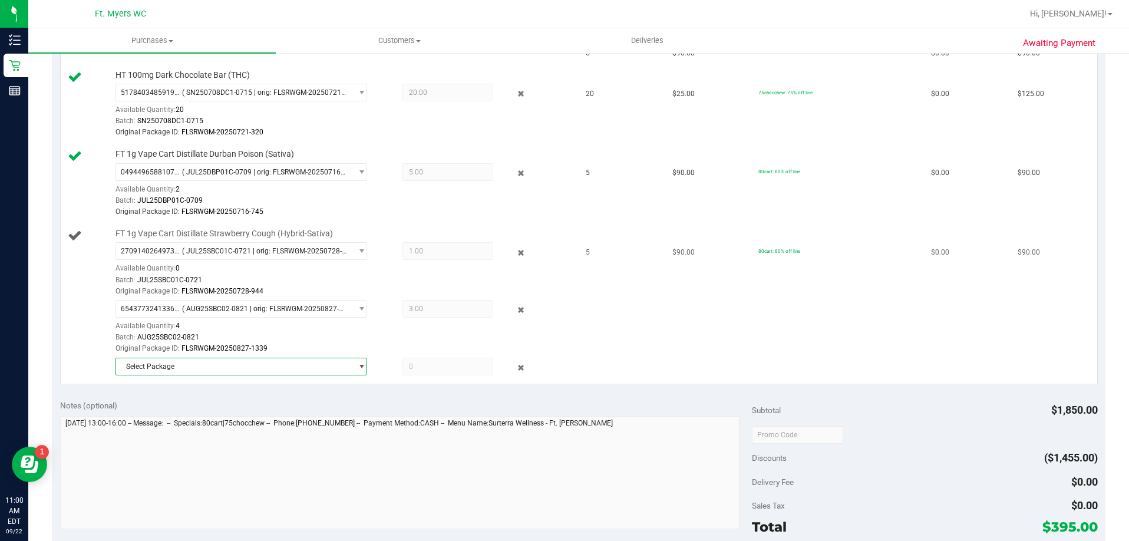
click at [207, 364] on span "Select Package" at bounding box center [234, 366] width 236 height 17
